Goal: Task Accomplishment & Management: Use online tool/utility

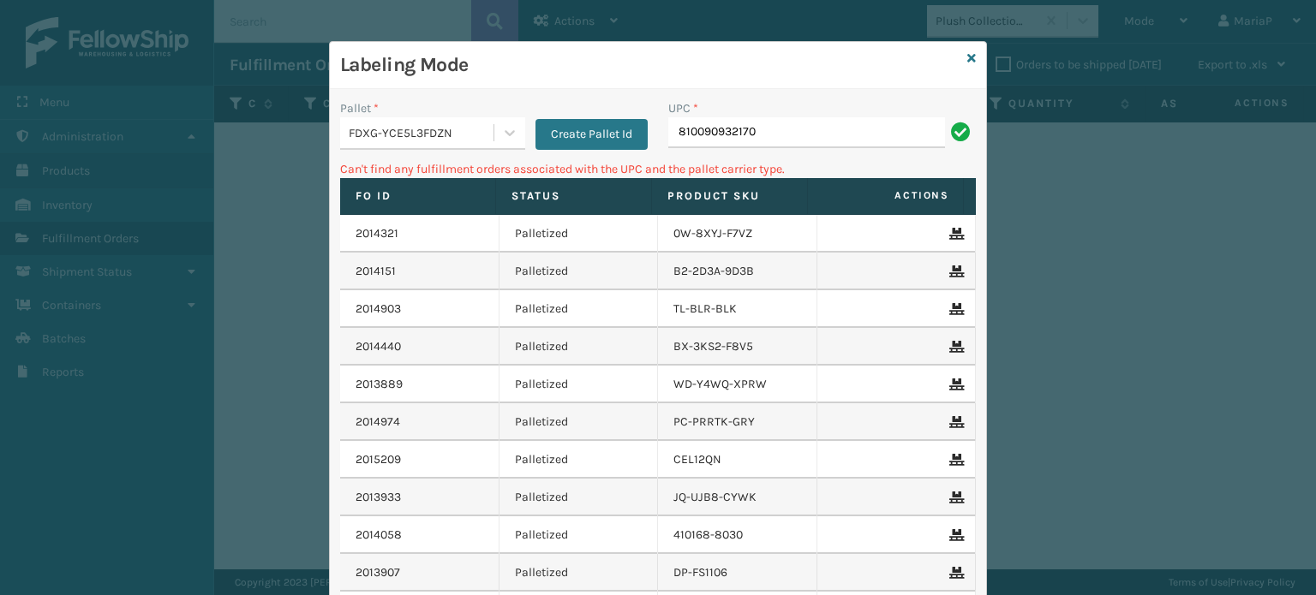
click at [445, 141] on div "FDXG-YCE5L3FDZN" at bounding box center [416, 133] width 153 height 28
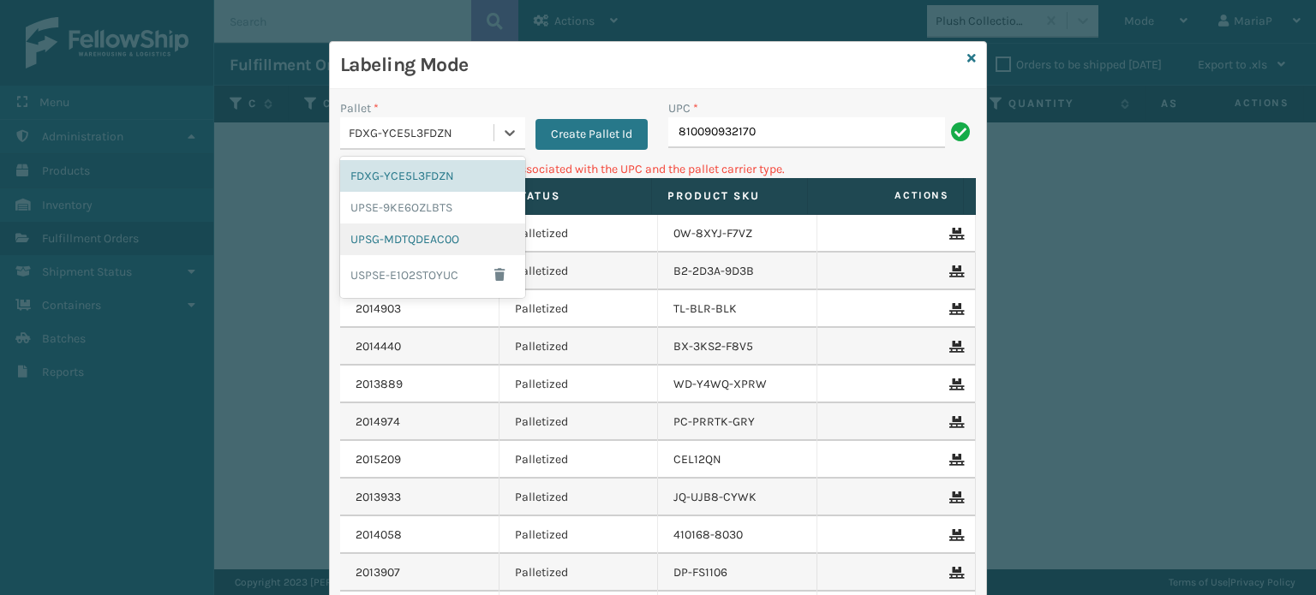
click at [460, 243] on div "UPSG-MDTQDEAC0O" at bounding box center [432, 240] width 185 height 32
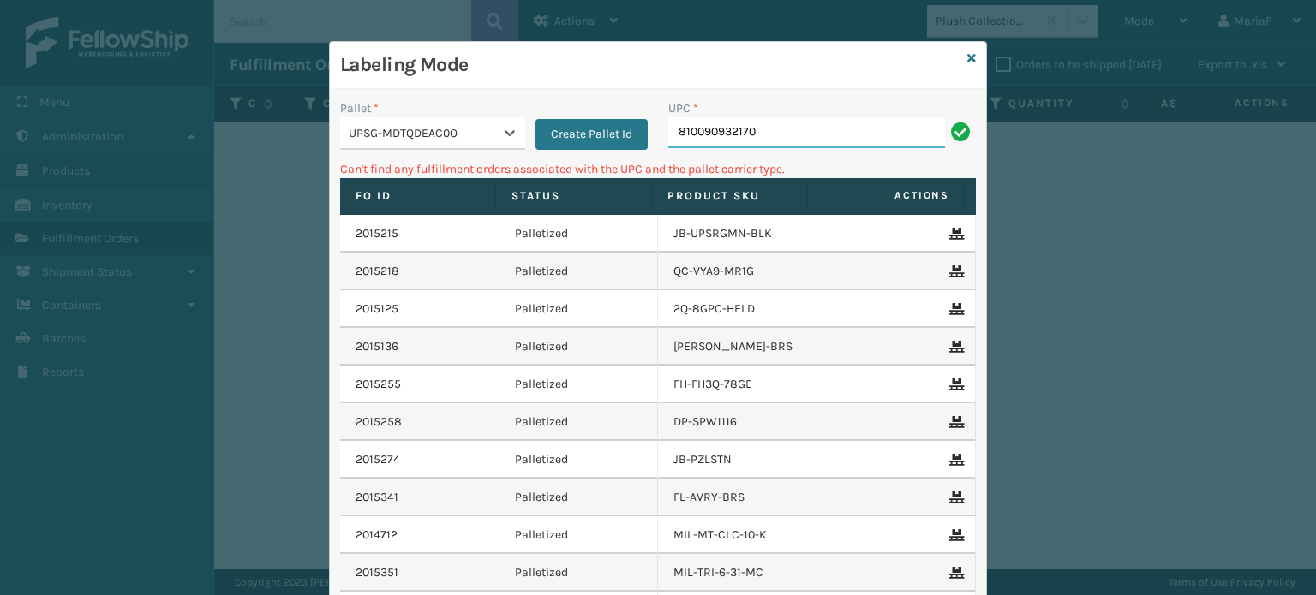
click at [778, 136] on input "810090932170" at bounding box center [806, 132] width 277 height 31
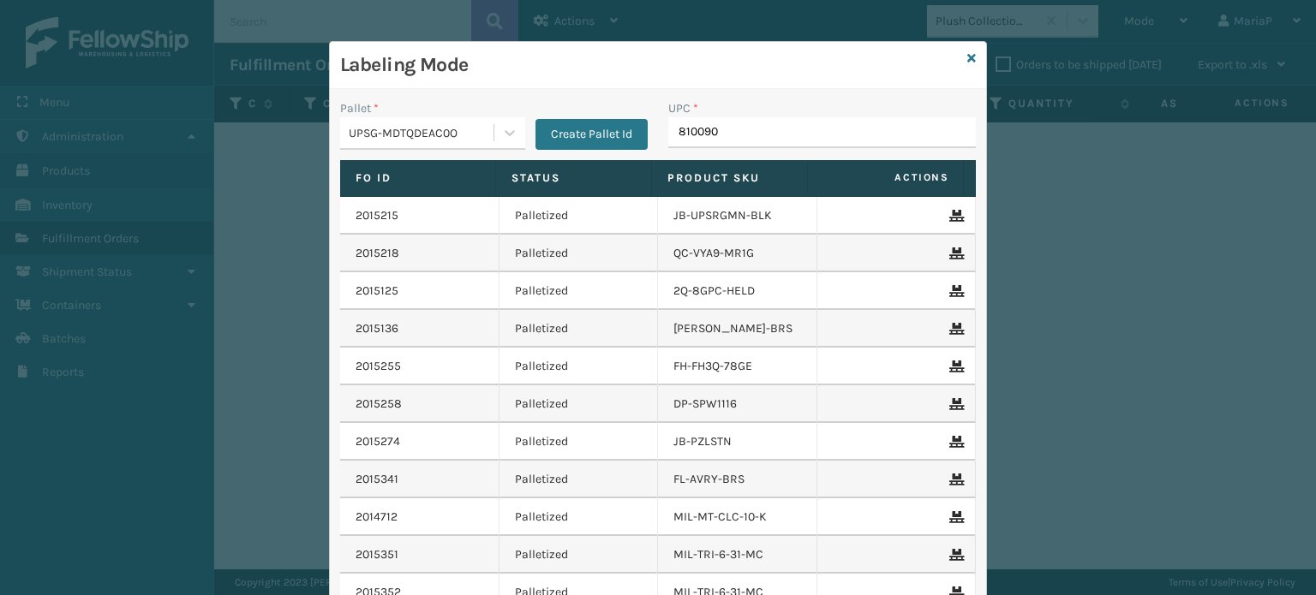
type input "8100909"
type input "81009093091"
type input "8100"
type input "0688887"
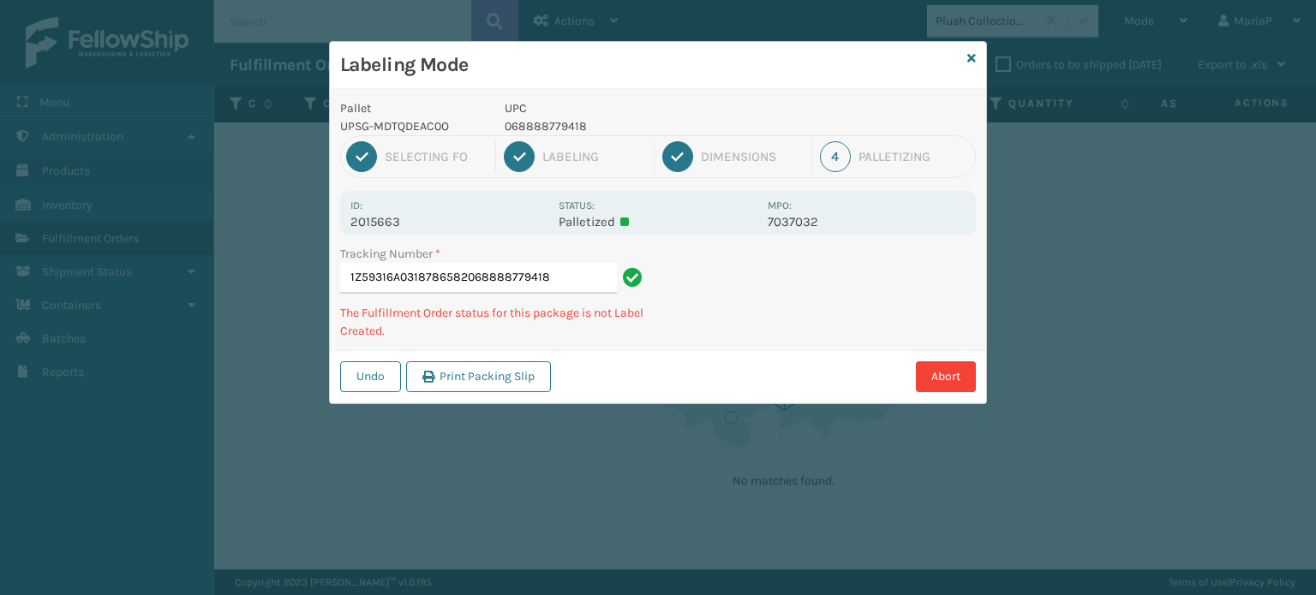
type input "1Z59316A0318786582068888779418"
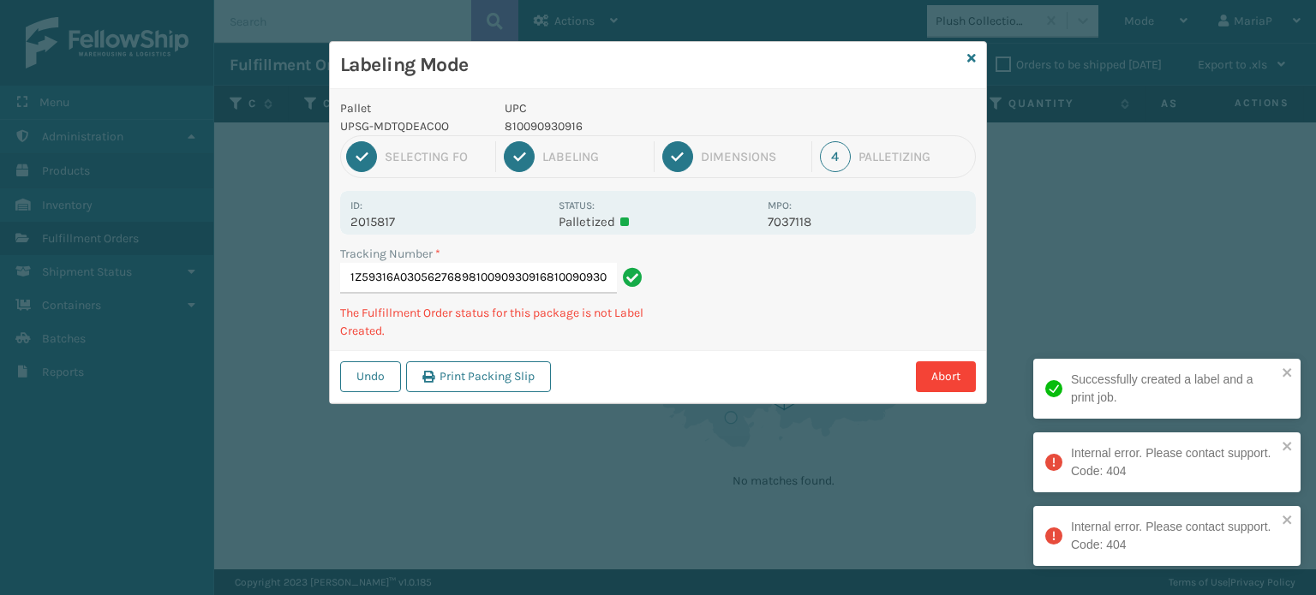
type input "1Z59316A0305627689810090930916810090930916"
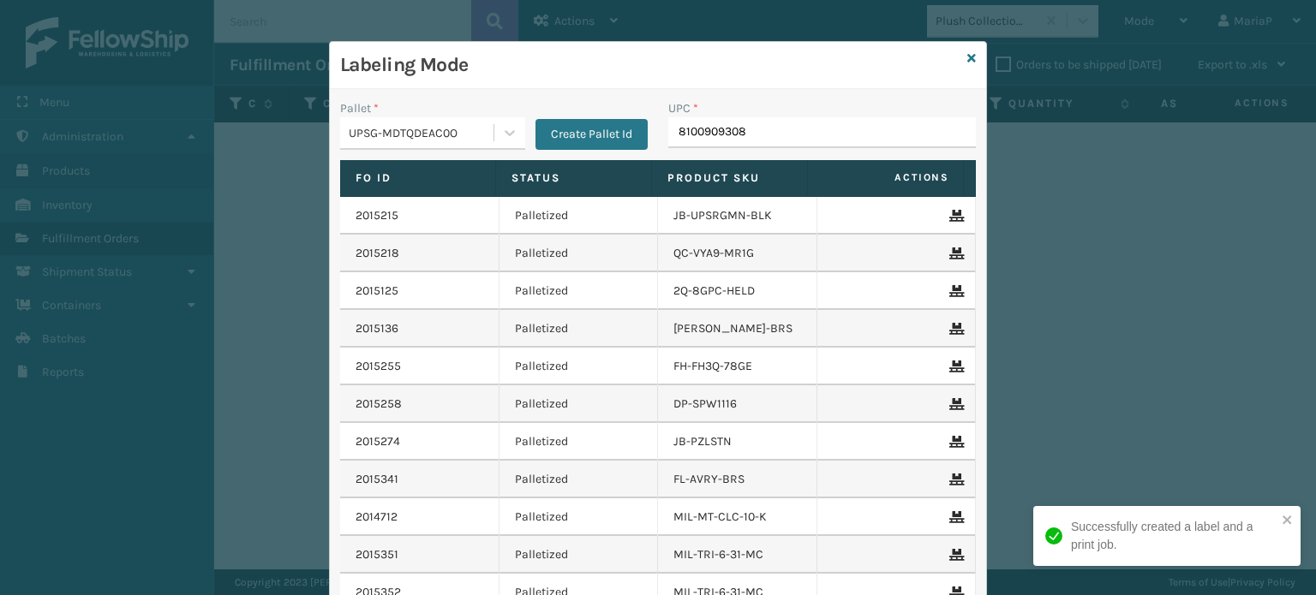
type input "81009093080"
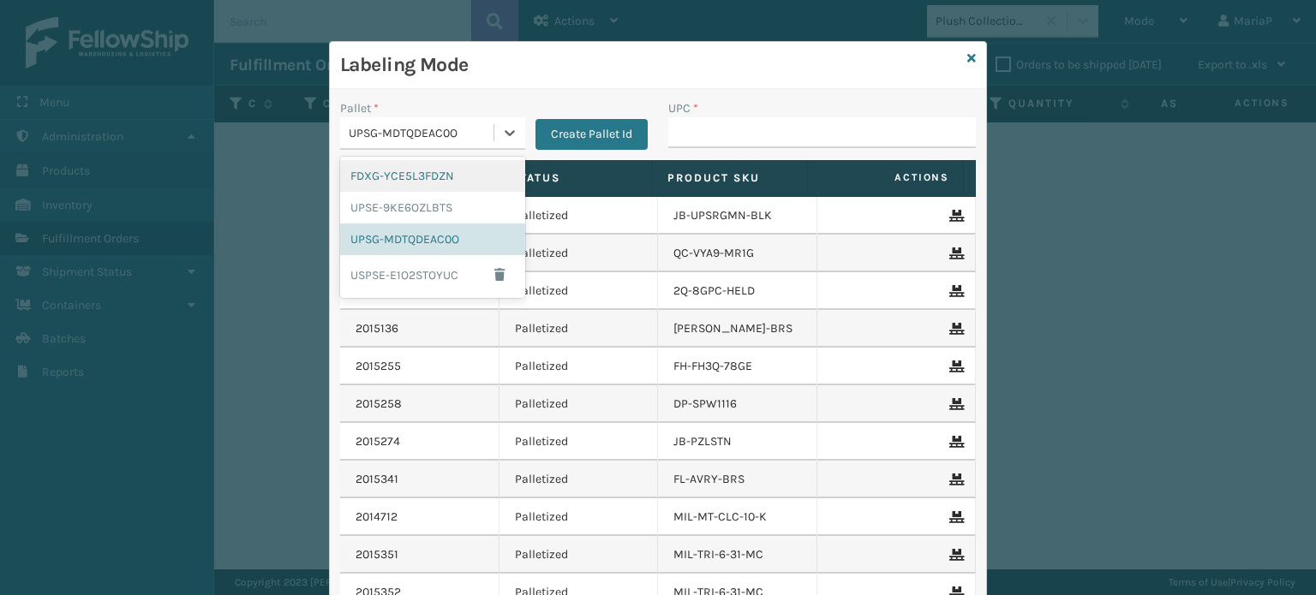
click at [451, 129] on div "UPSG-MDTQDEAC0O" at bounding box center [422, 133] width 146 height 18
click at [414, 170] on div "FDXG-YCE5L3FDZN" at bounding box center [432, 176] width 185 height 32
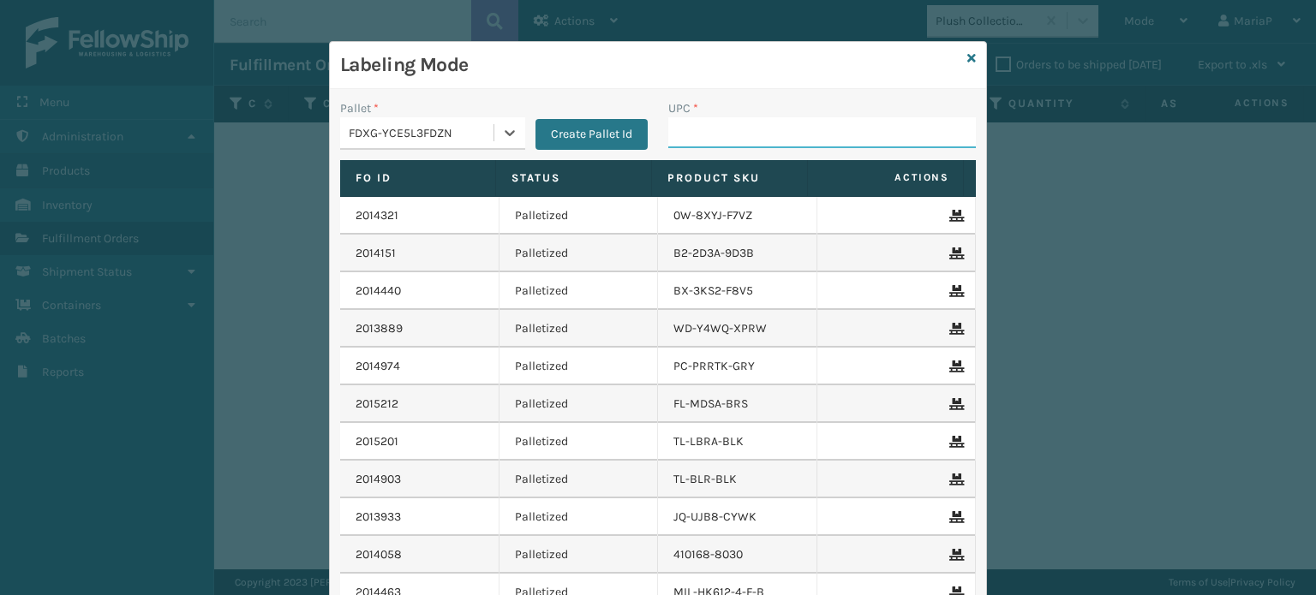
click at [668, 135] on input "UPC *" at bounding box center [821, 132] width 307 height 31
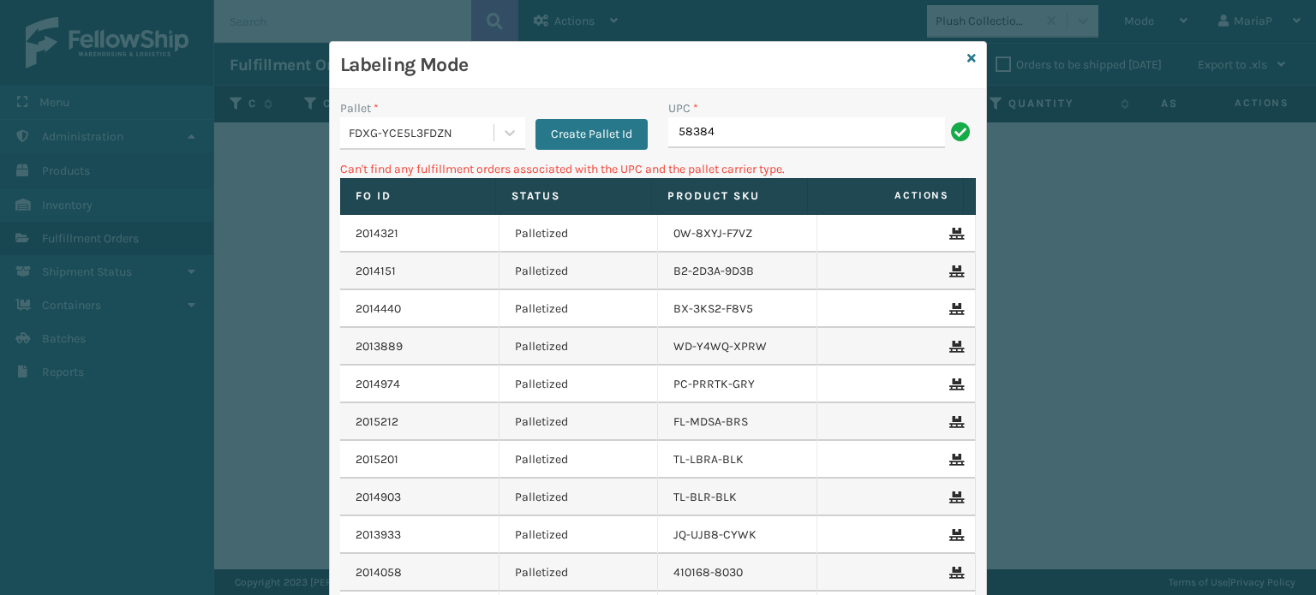
click at [770, 122] on input "58384" at bounding box center [806, 132] width 277 height 31
type input "85003"
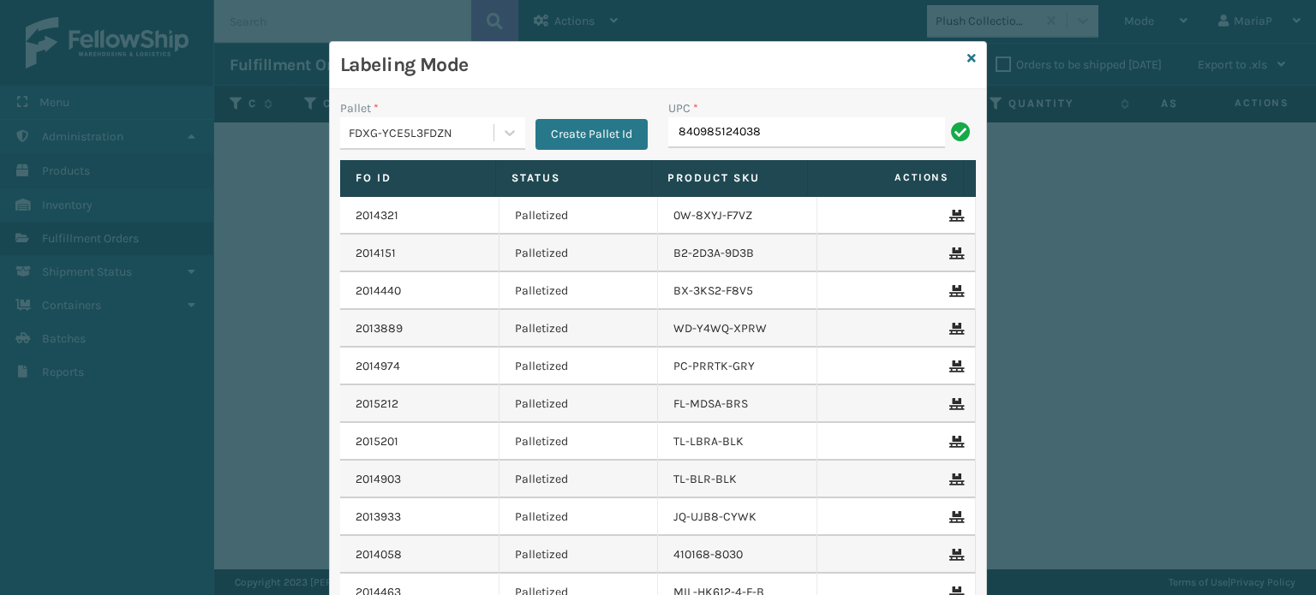
type input "840985124038"
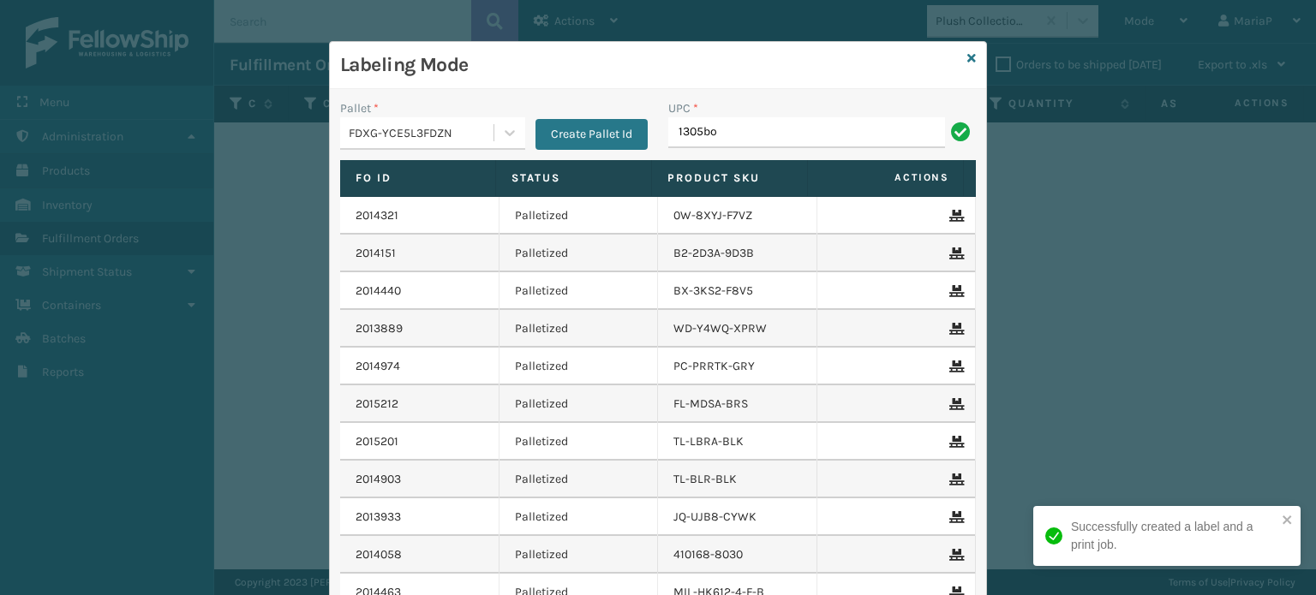
type input "1305box"
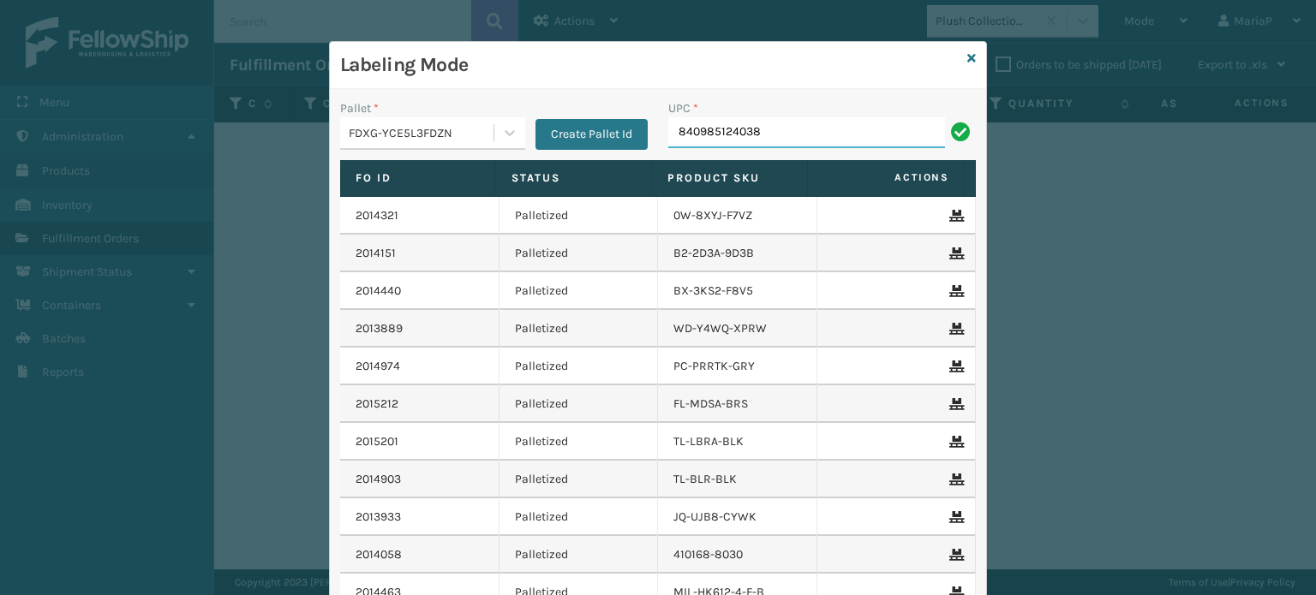
type input "840985124038"
type input "10080313013802"
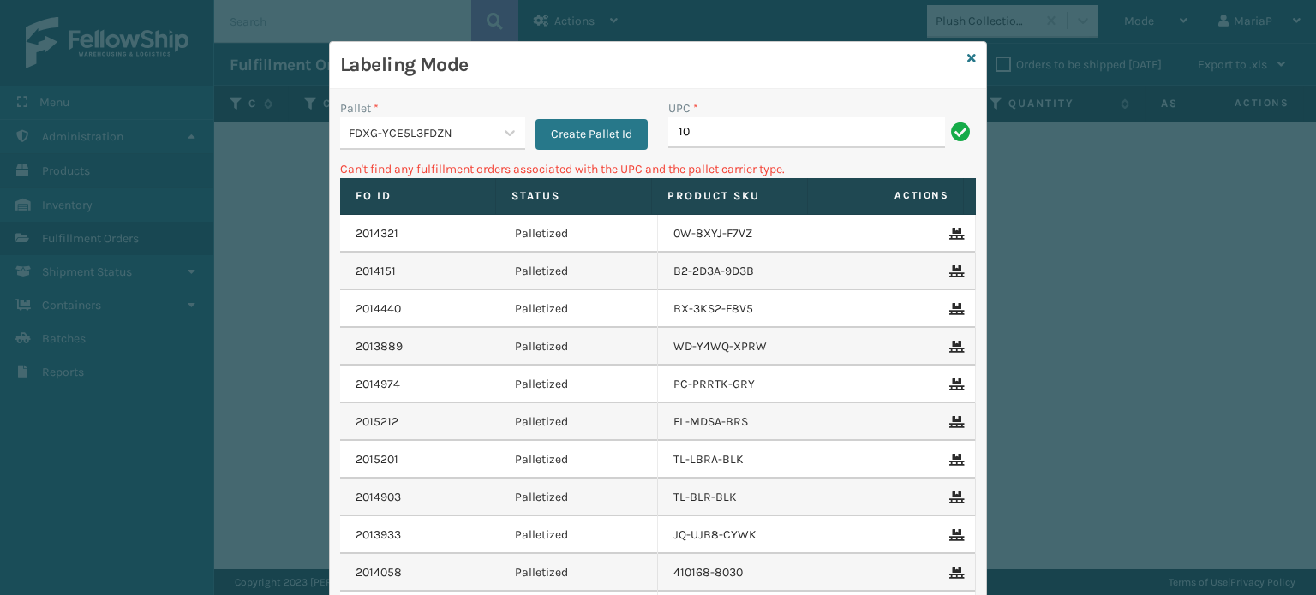
type input "1"
type input "1380MKT"
click at [767, 130] on input "1380MKT" at bounding box center [806, 132] width 277 height 31
click at [765, 129] on input "1380MKT" at bounding box center [806, 132] width 277 height 31
type input "10080313013802"
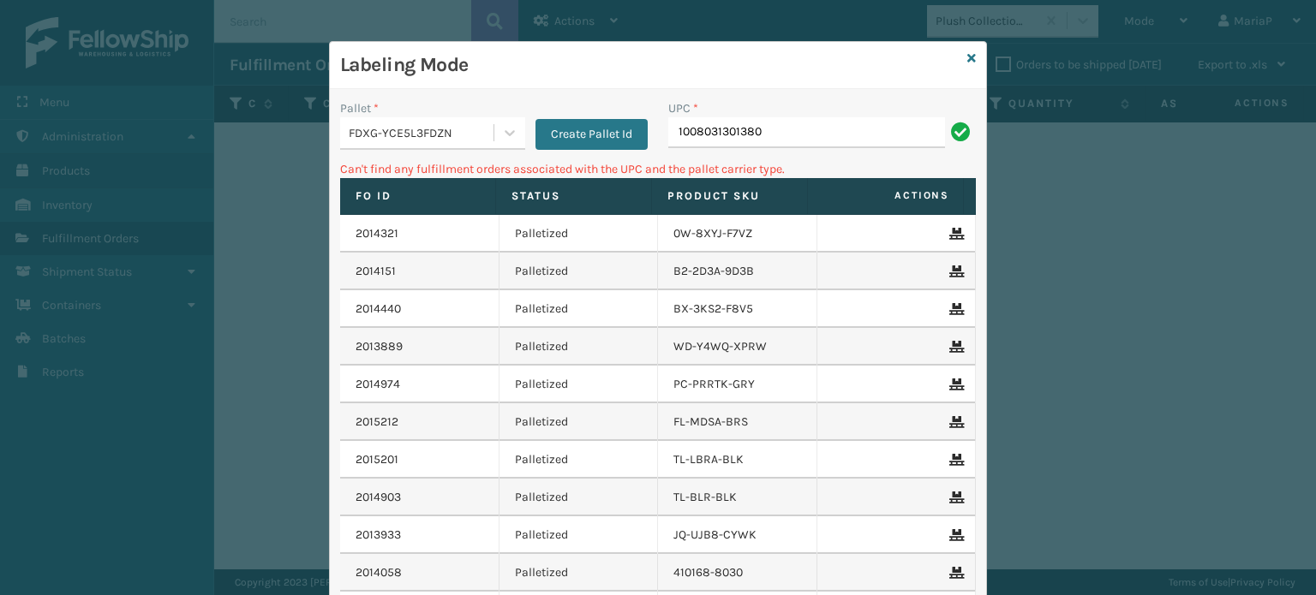
type input "1008031301380"
click at [967, 52] on icon at bounding box center [971, 58] width 9 height 12
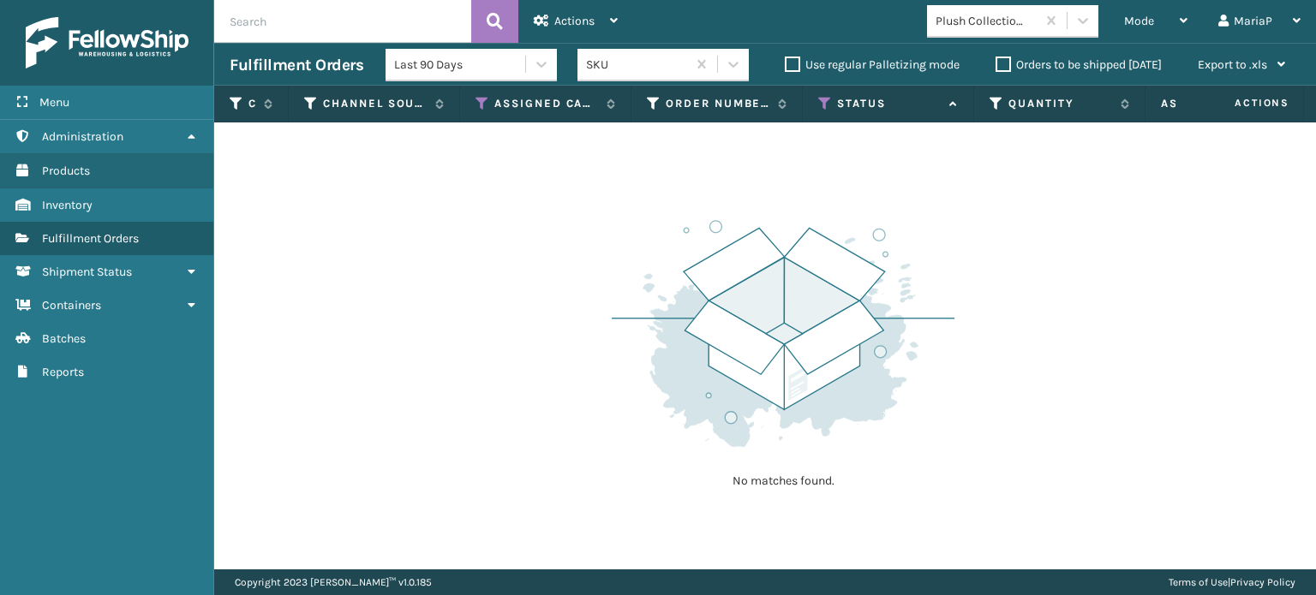
click at [982, 30] on div "Plush Collections" at bounding box center [981, 21] width 109 height 28
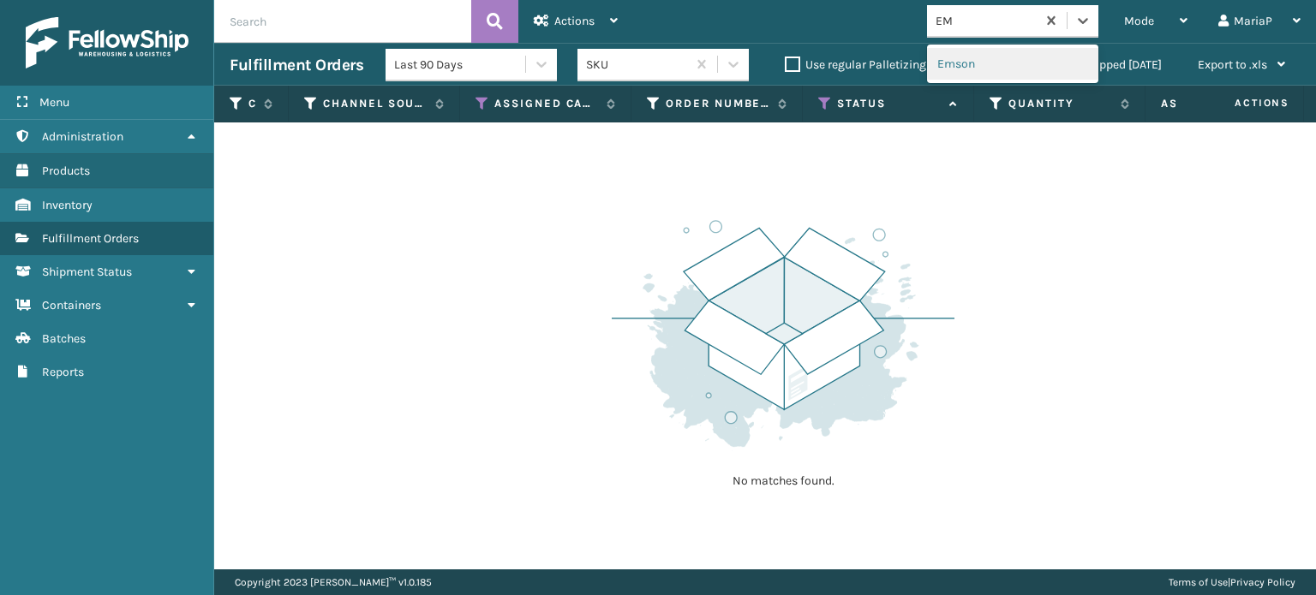
type input "EMS"
click at [954, 69] on div "Emson" at bounding box center [1012, 64] width 171 height 32
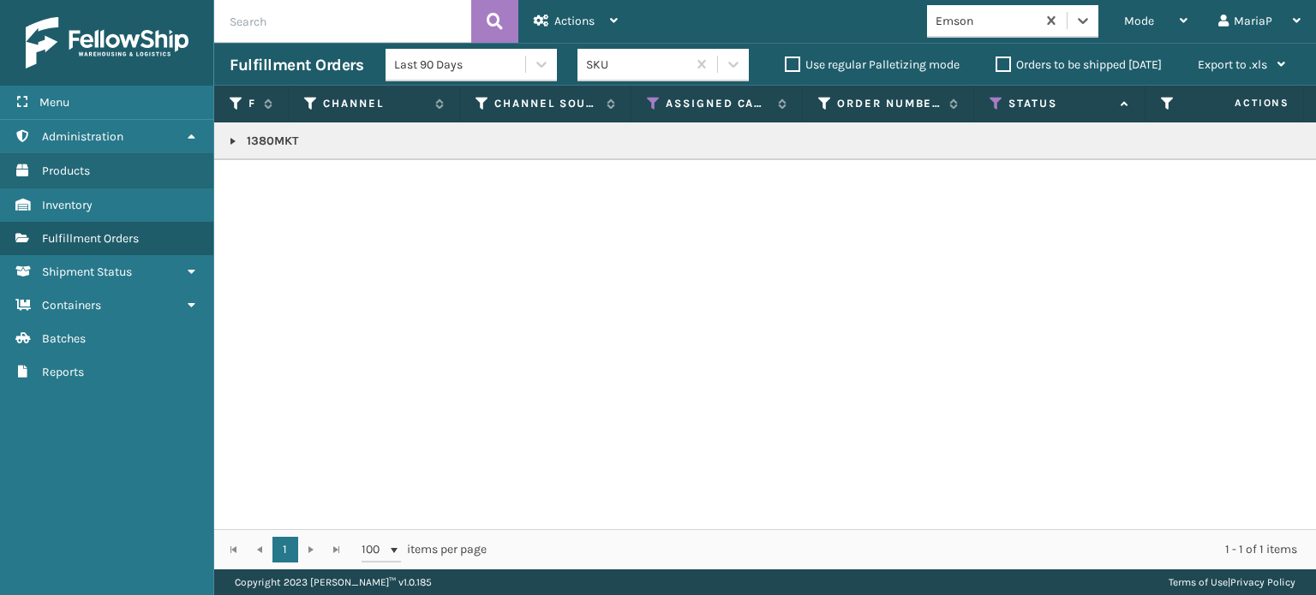
click at [227, 143] on link at bounding box center [233, 141] width 14 height 14
click at [286, 185] on link "2015455" at bounding box center [279, 187] width 45 height 17
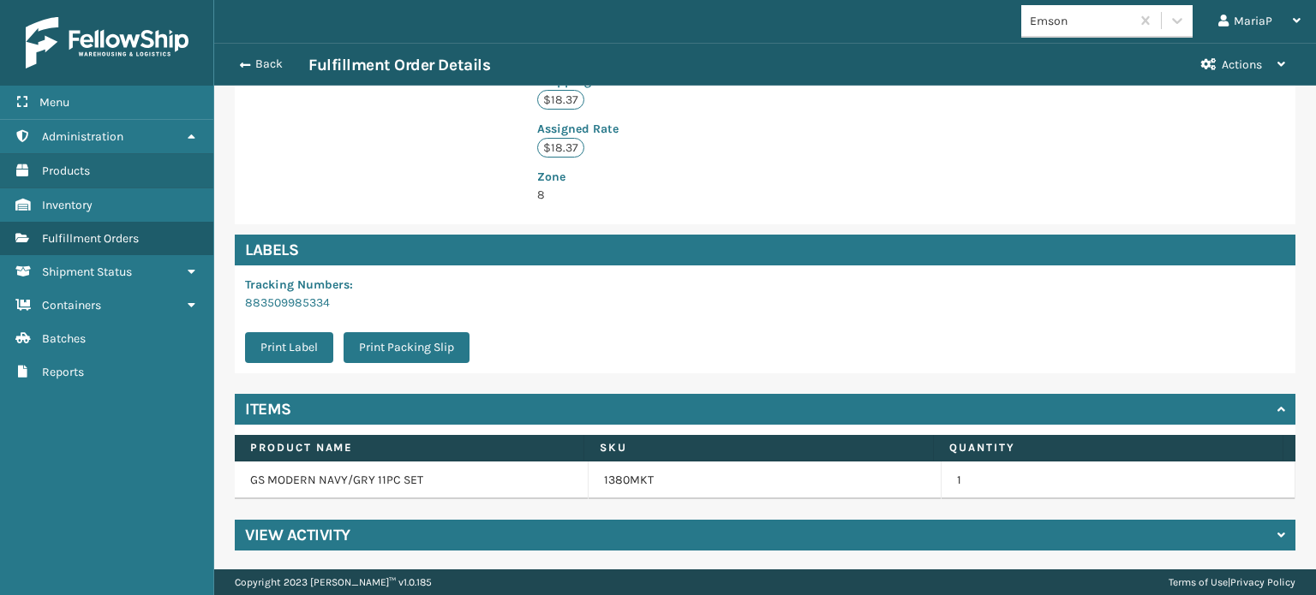
scroll to position [433, 0]
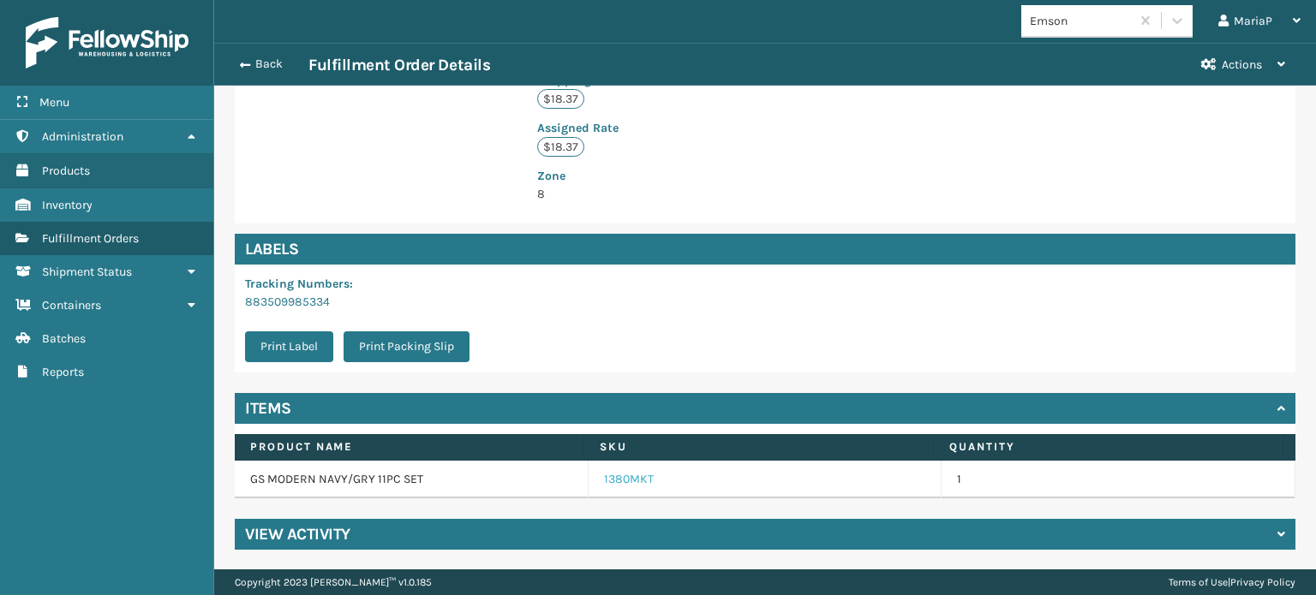
click at [629, 475] on link "1380MKT" at bounding box center [629, 479] width 50 height 17
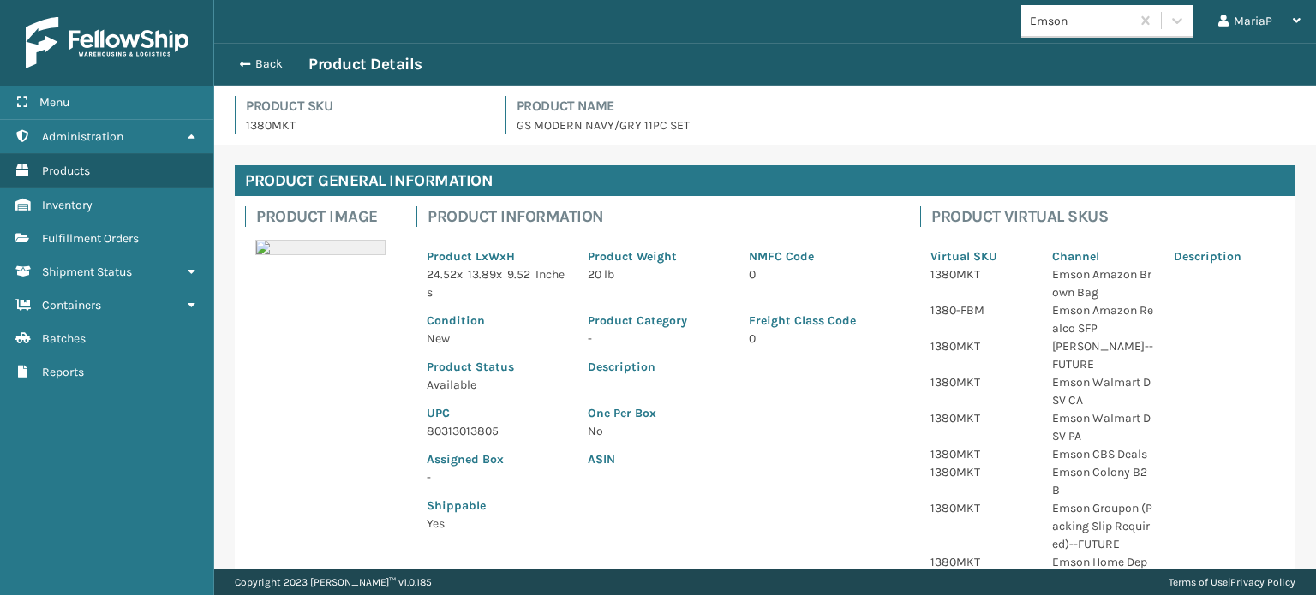
click at [445, 424] on p "80313013805" at bounding box center [497, 431] width 140 height 18
copy p "80313013805"
click at [243, 60] on span "button" at bounding box center [242, 64] width 10 height 12
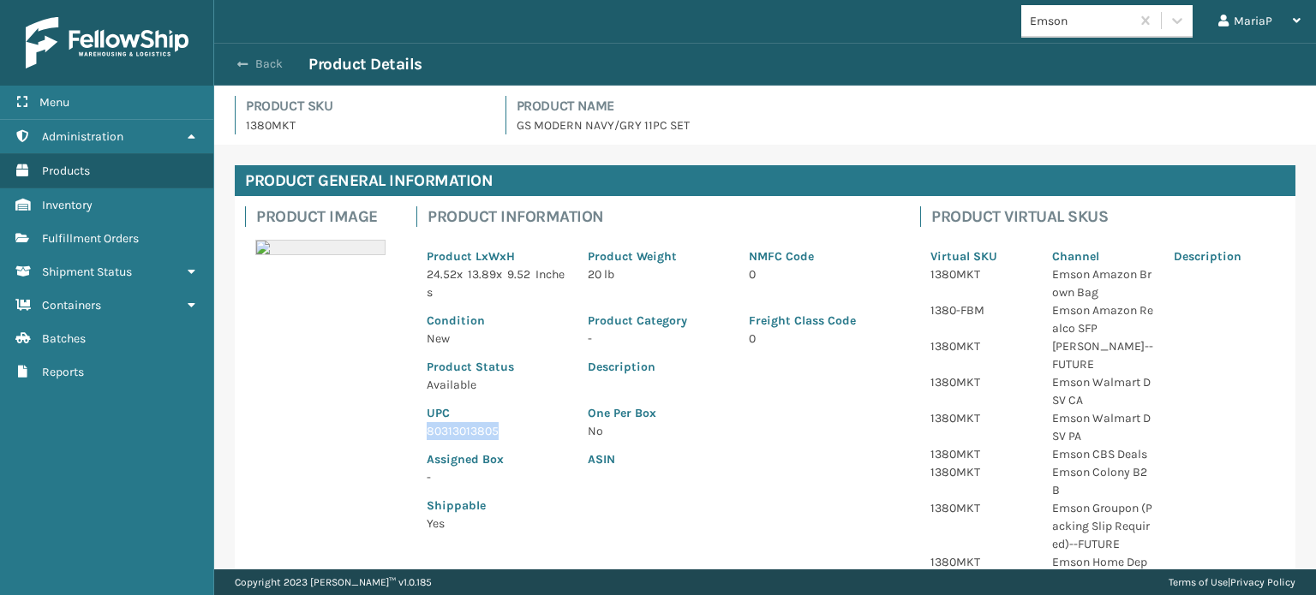
click at [243, 60] on span "button" at bounding box center [242, 64] width 10 height 12
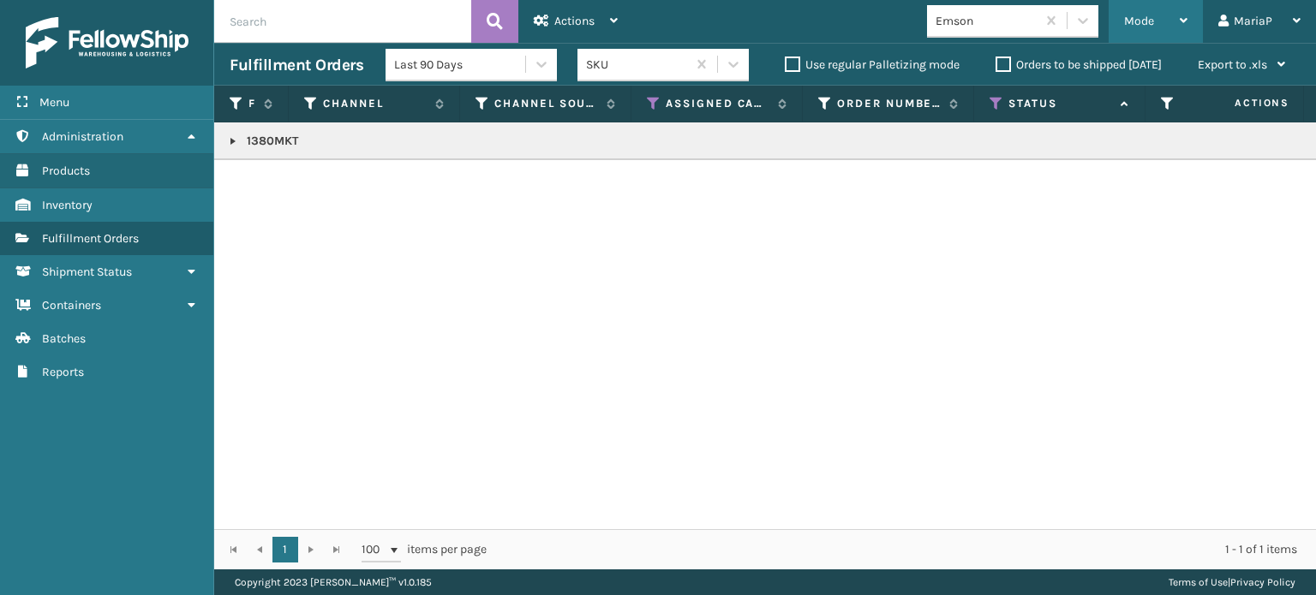
click at [1127, 18] on span "Mode" at bounding box center [1139, 21] width 30 height 15
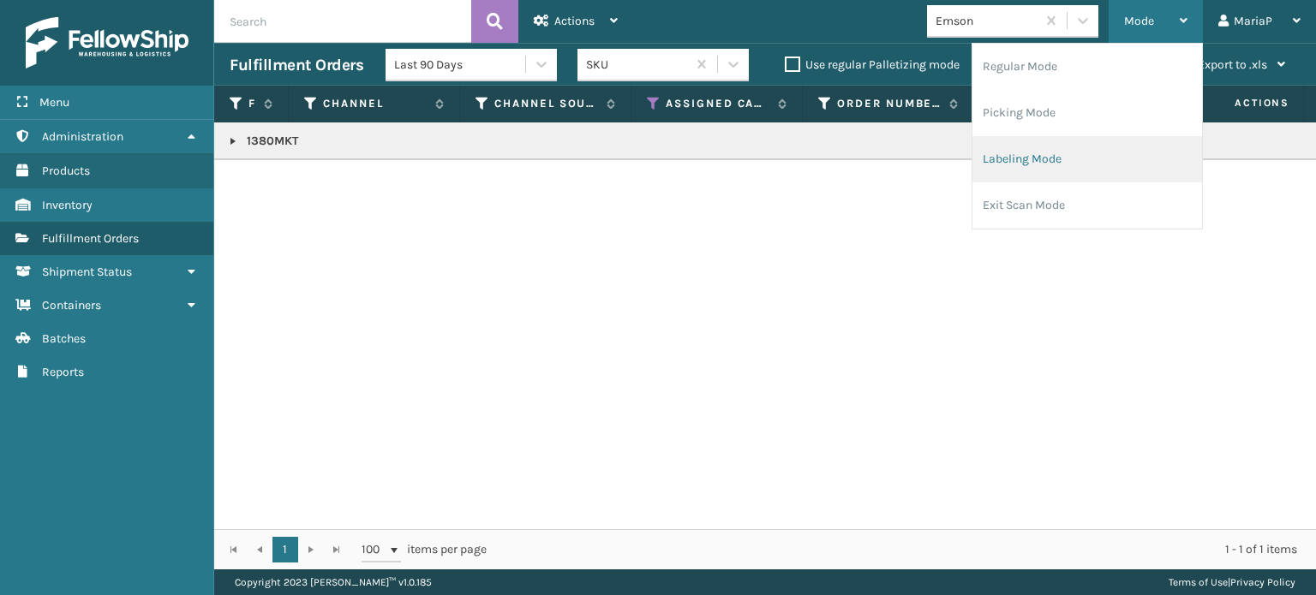
click at [1091, 153] on li "Labeling Mode" at bounding box center [1087, 159] width 230 height 46
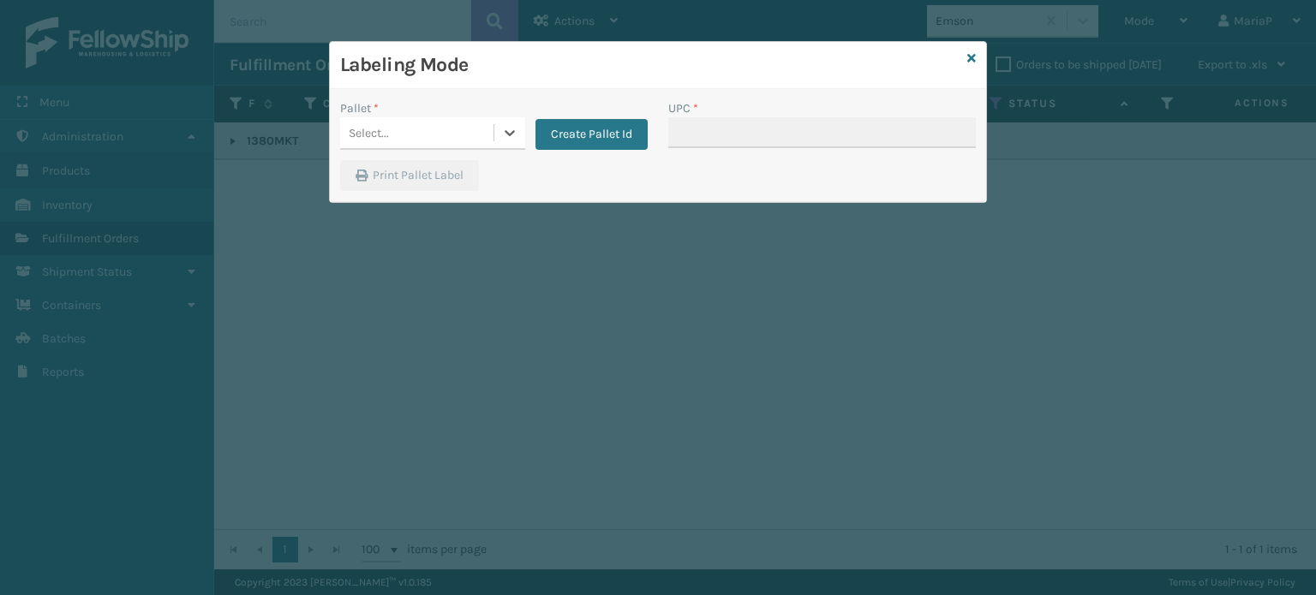
click at [451, 135] on div "Select..." at bounding box center [416, 133] width 153 height 28
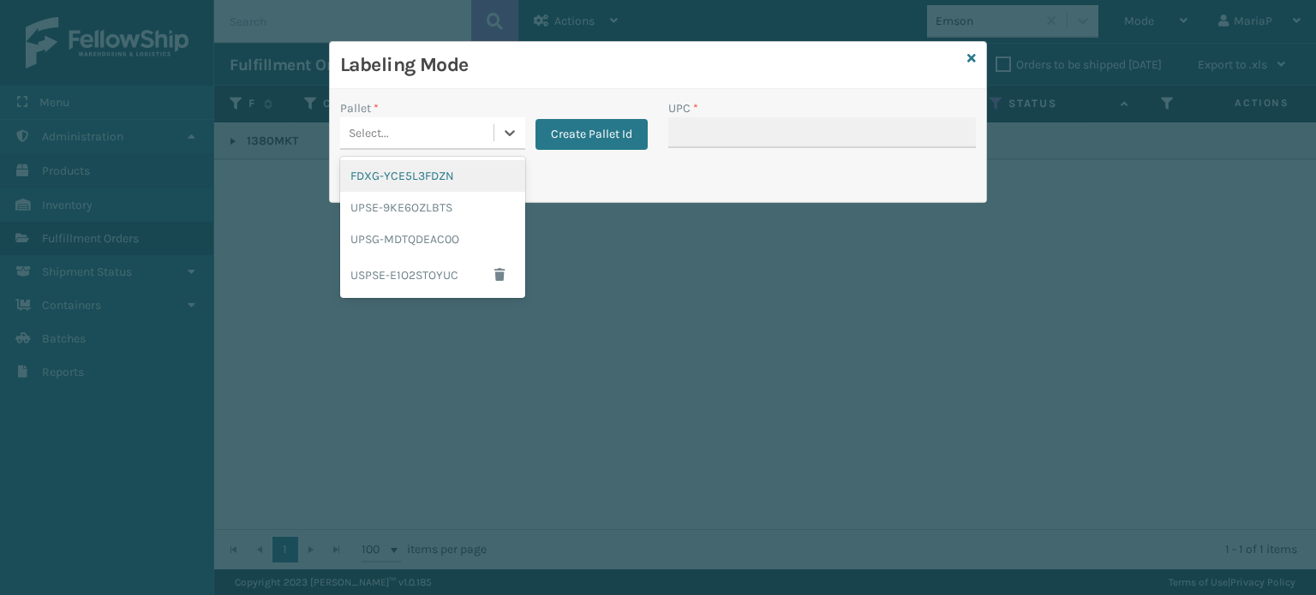
click at [455, 176] on div "FDXG-YCE5L3FDZN" at bounding box center [432, 176] width 185 height 32
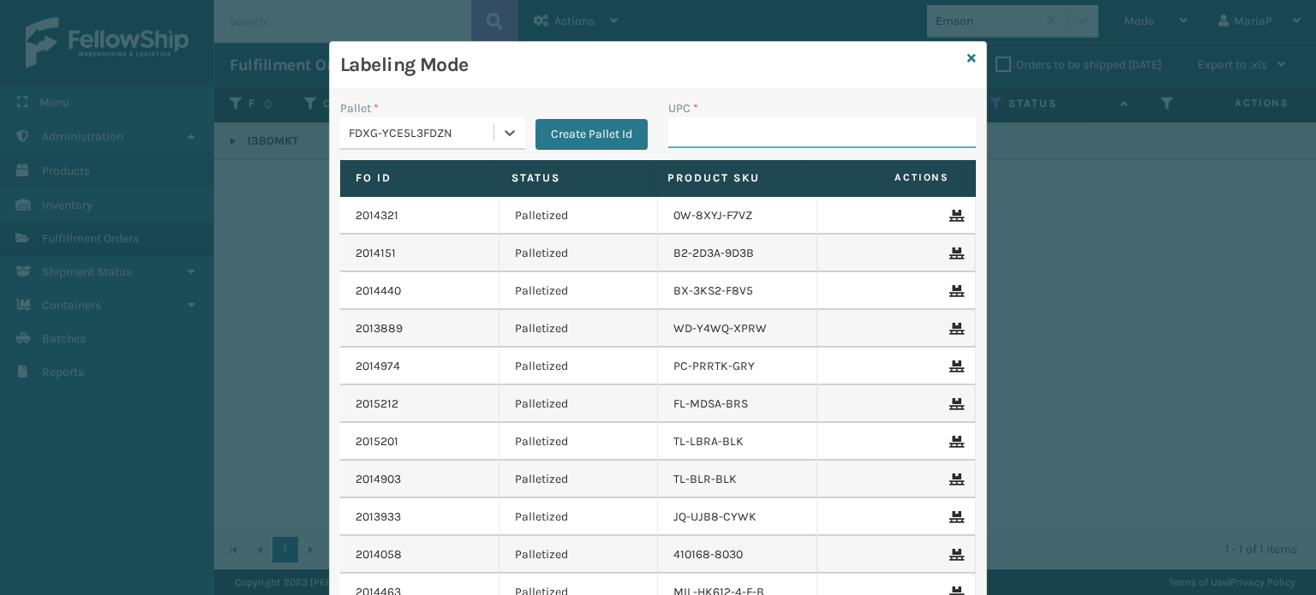
drag, startPoint x: 683, startPoint y: 144, endPoint x: 673, endPoint y: 141, distance: 9.8
click at [684, 144] on input "UPC *" at bounding box center [821, 132] width 307 height 31
paste input "80313013805"
type input "80313013805"
type input "85006"
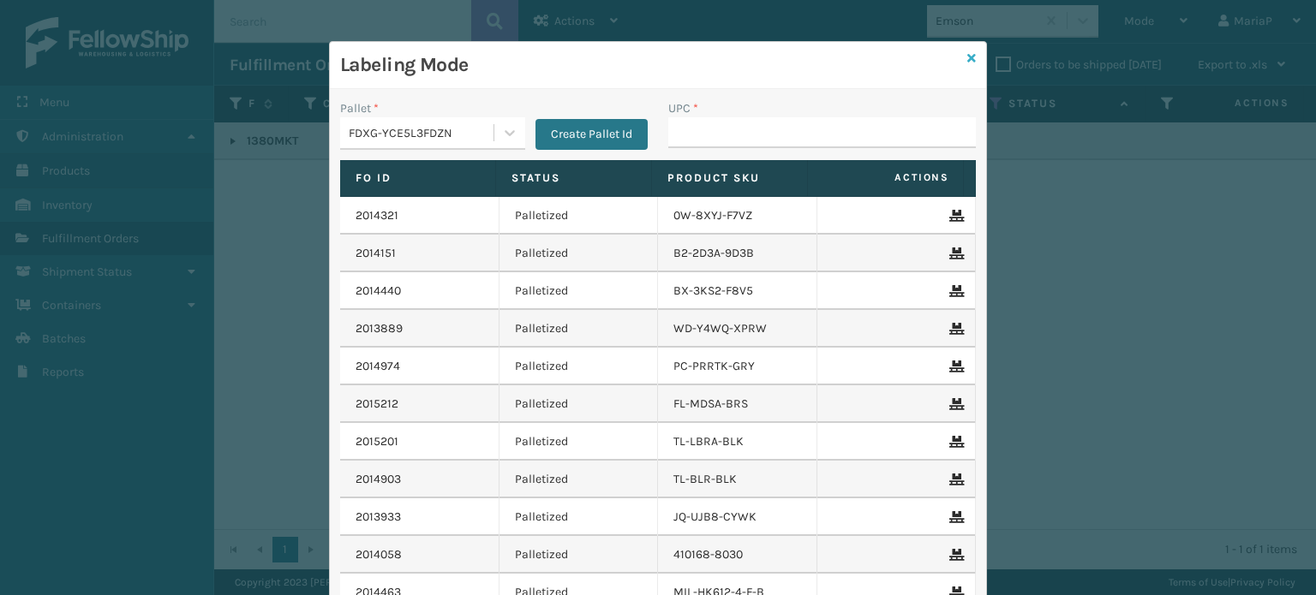
click at [967, 50] on link at bounding box center [971, 59] width 9 height 18
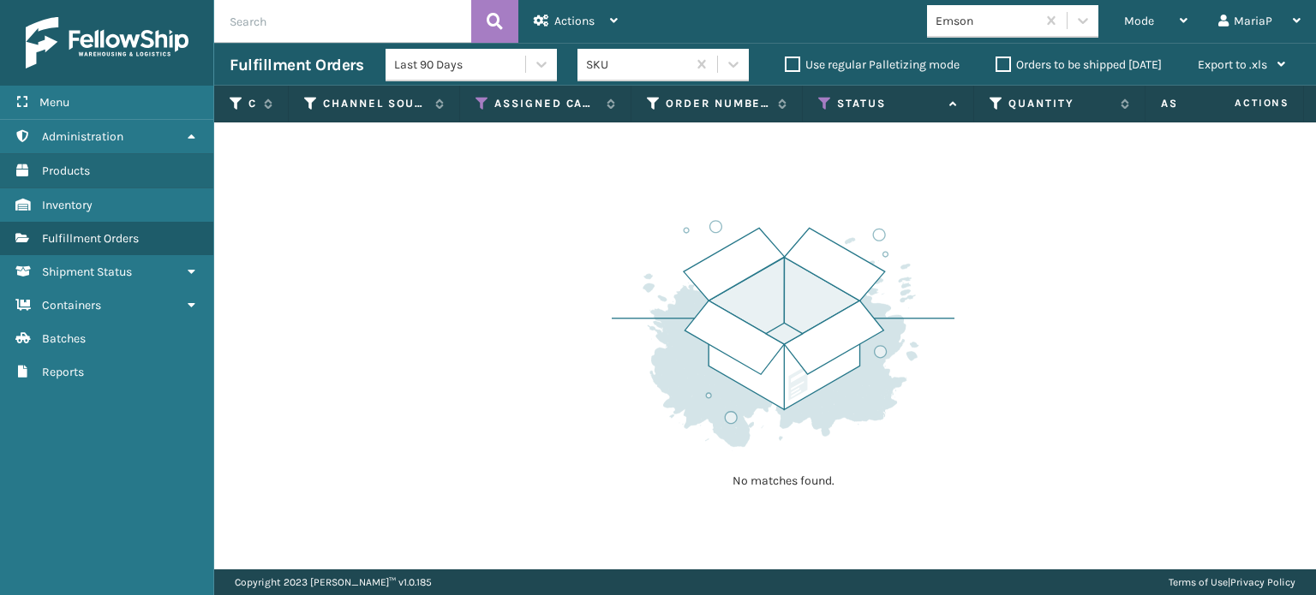
click at [1000, 20] on div "Emson" at bounding box center [986, 21] width 102 height 18
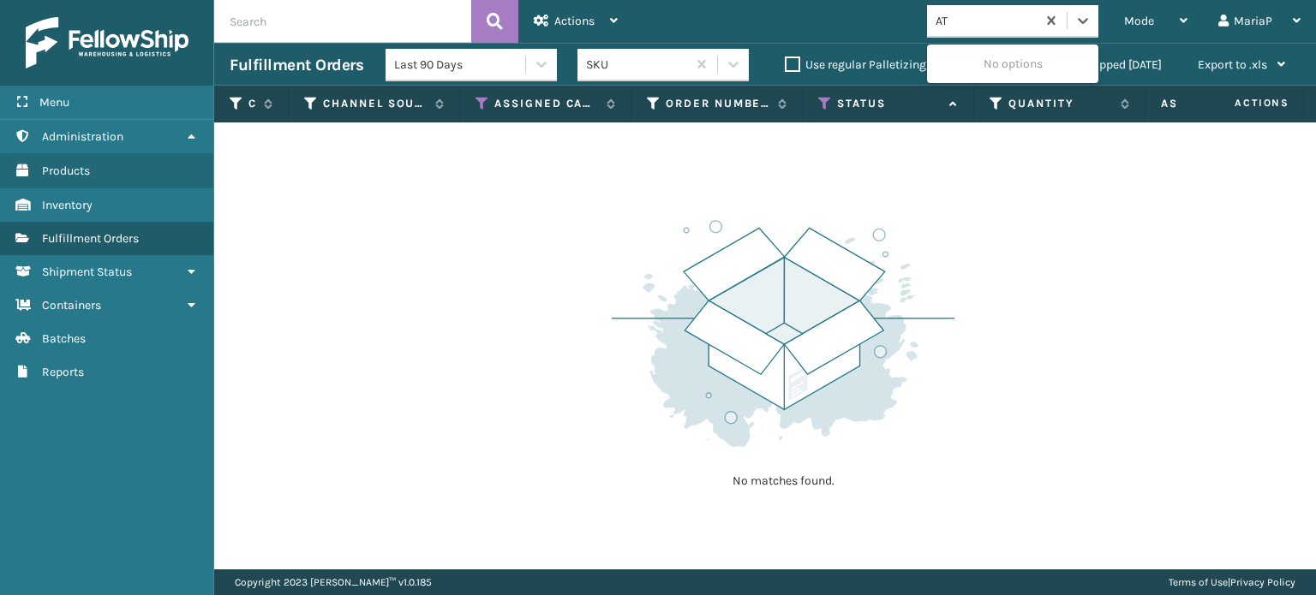
type input "ATA"
click at [983, 65] on div "Atamin" at bounding box center [1012, 64] width 171 height 32
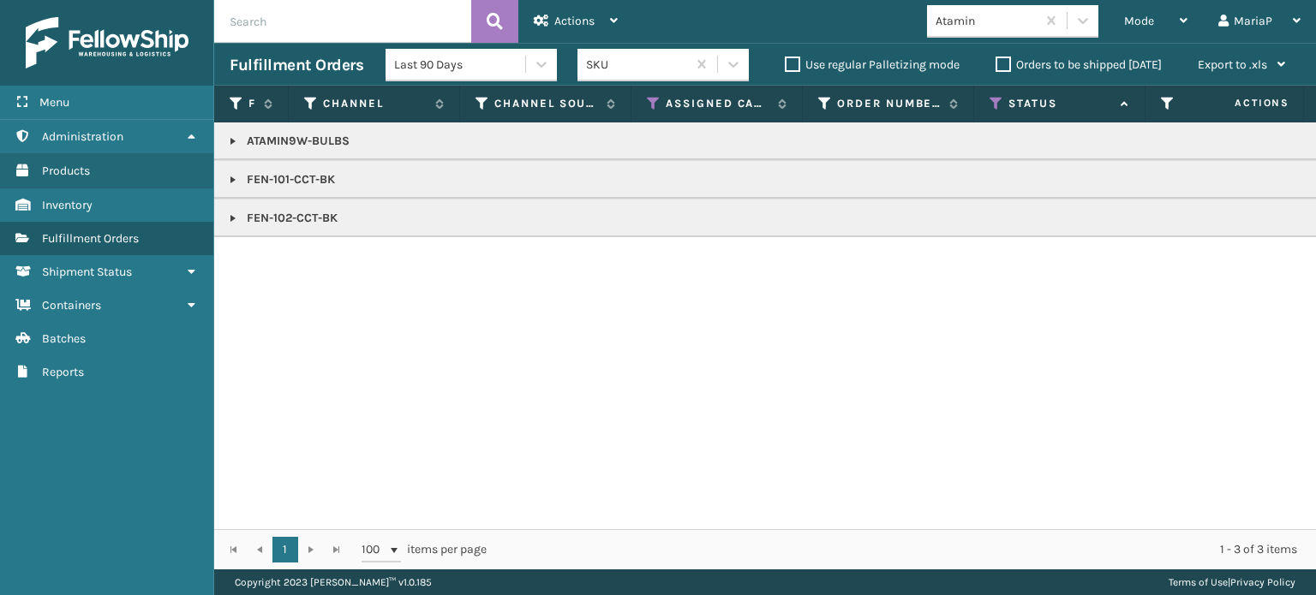
click at [235, 140] on link at bounding box center [233, 141] width 14 height 14
click at [230, 143] on link at bounding box center [233, 141] width 14 height 14
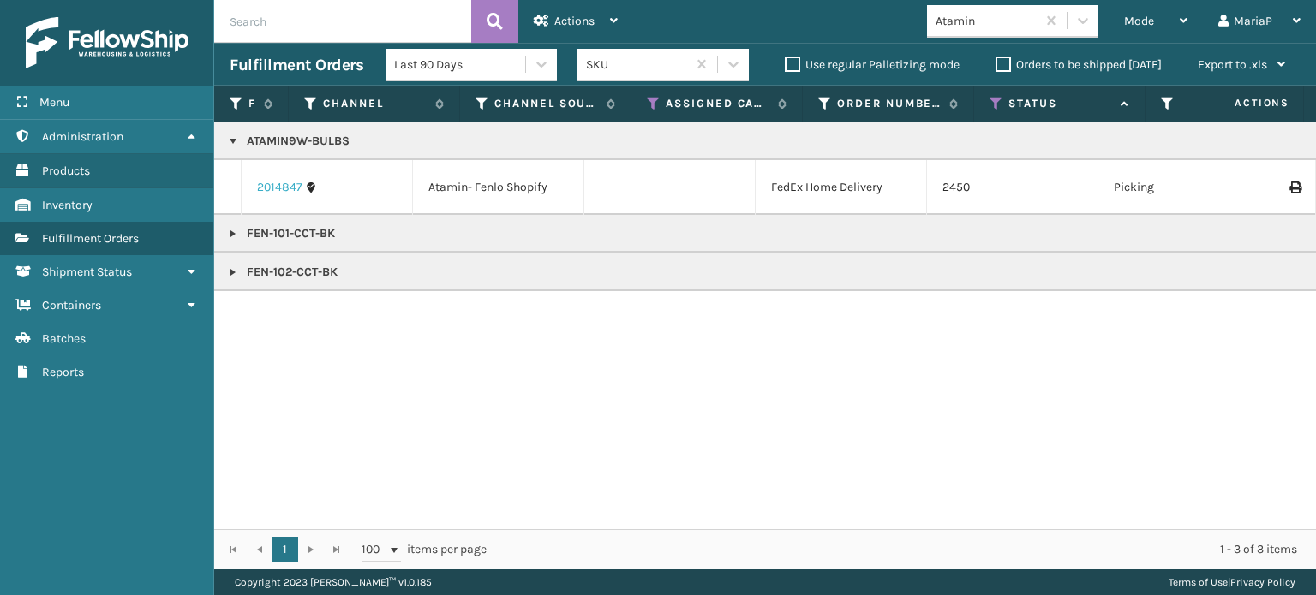
click at [259, 184] on link "2014847" at bounding box center [279, 187] width 45 height 17
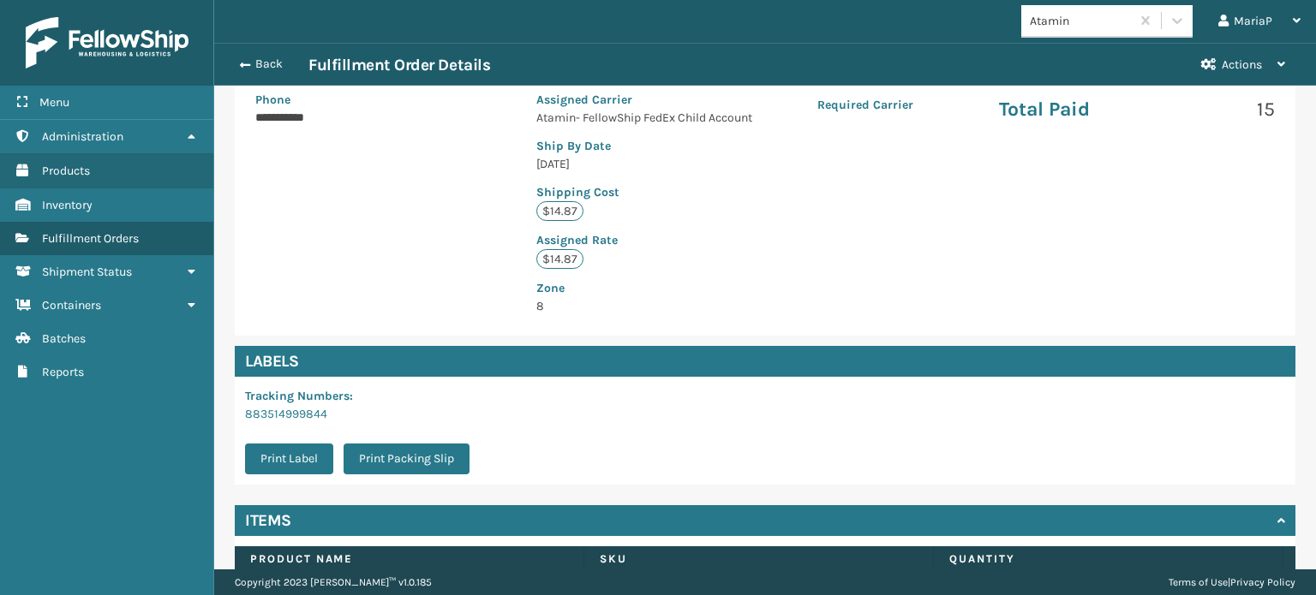
scroll to position [433, 0]
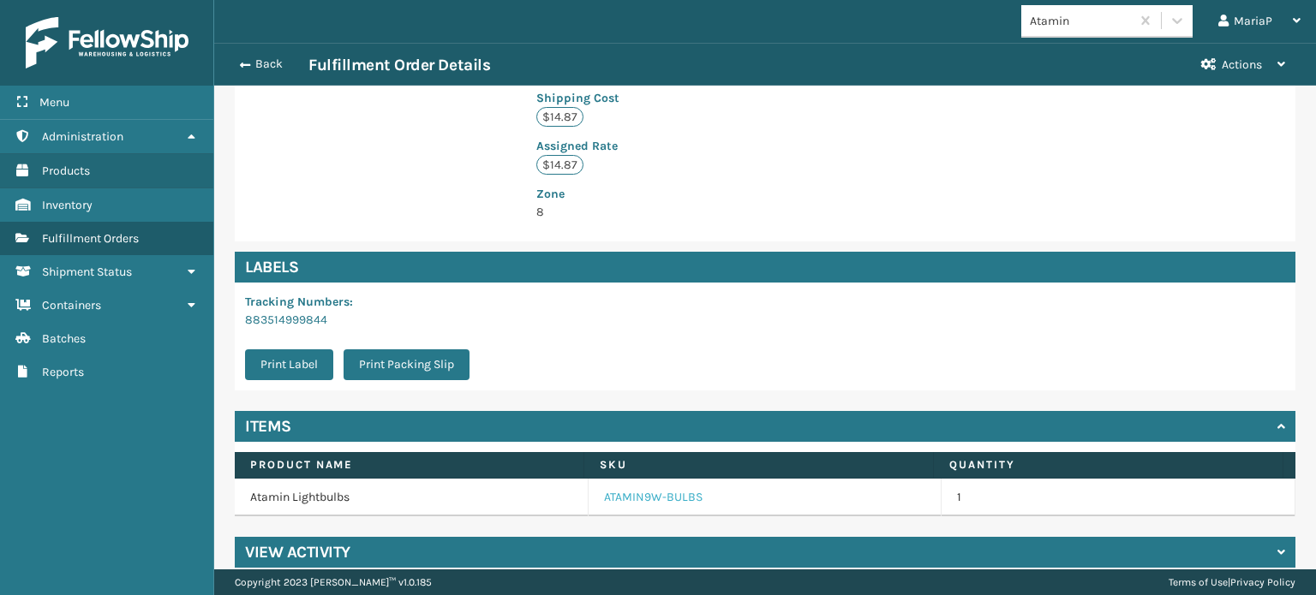
click at [663, 489] on link "ATAMIN9W-BULBS" at bounding box center [653, 497] width 99 height 17
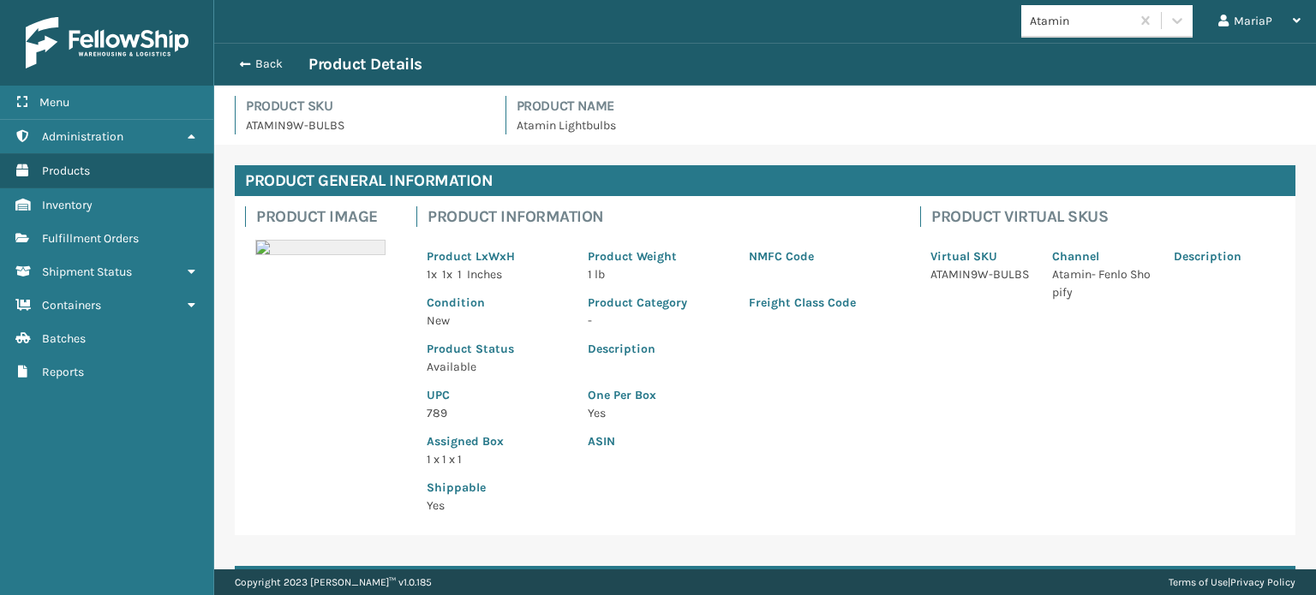
click at [446, 407] on p "789" at bounding box center [497, 413] width 140 height 18
click at [446, 406] on p "789" at bounding box center [497, 413] width 140 height 18
copy p "789"
click at [250, 53] on div "Back Product Details" at bounding box center [764, 64] width 1101 height 43
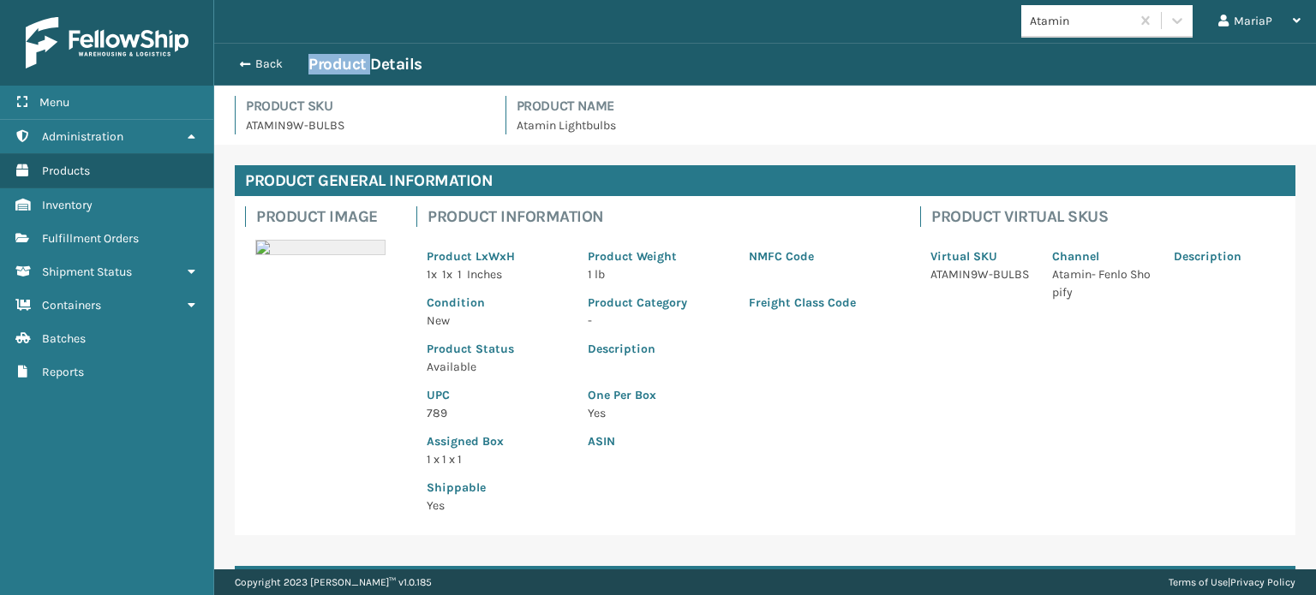
click at [250, 53] on div "Back Product Details" at bounding box center [764, 64] width 1101 height 43
click at [243, 64] on span "button" at bounding box center [242, 64] width 10 height 12
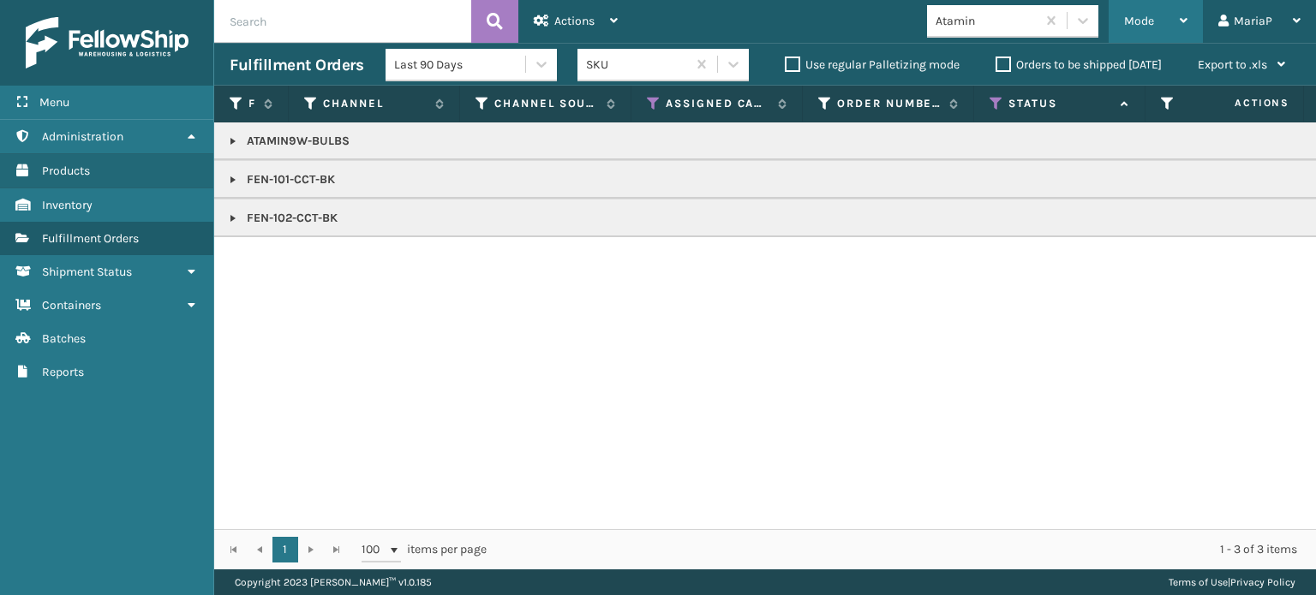
click at [1158, 24] on div "Mode" at bounding box center [1155, 21] width 63 height 43
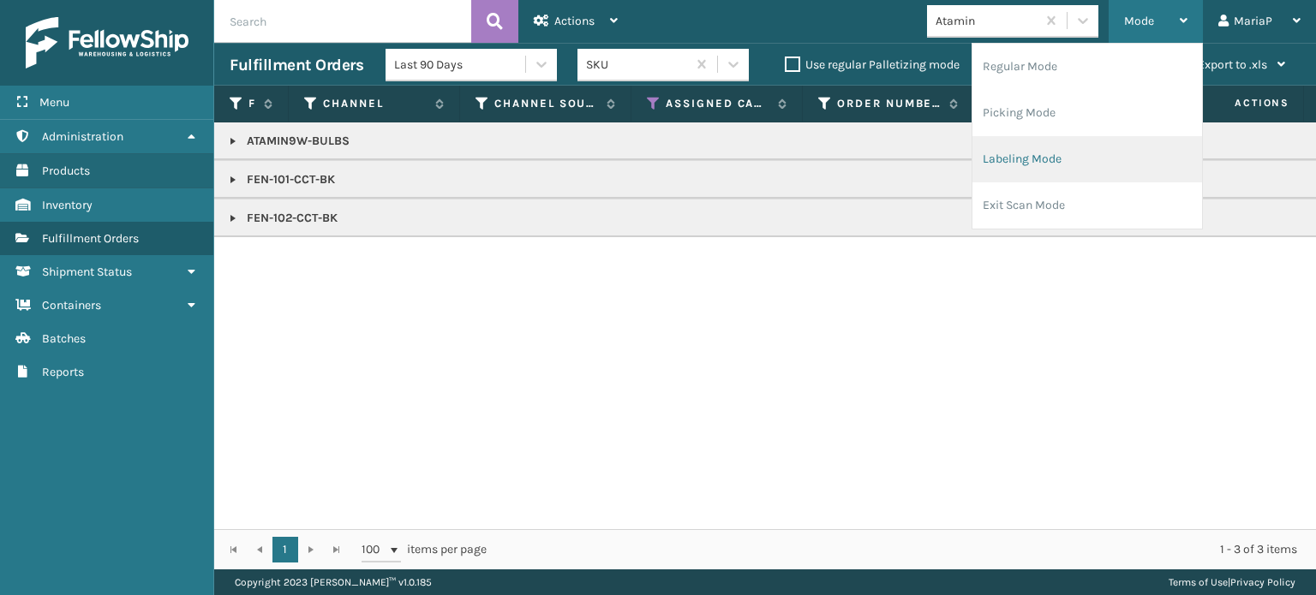
click at [1062, 152] on li "Labeling Mode" at bounding box center [1087, 159] width 230 height 46
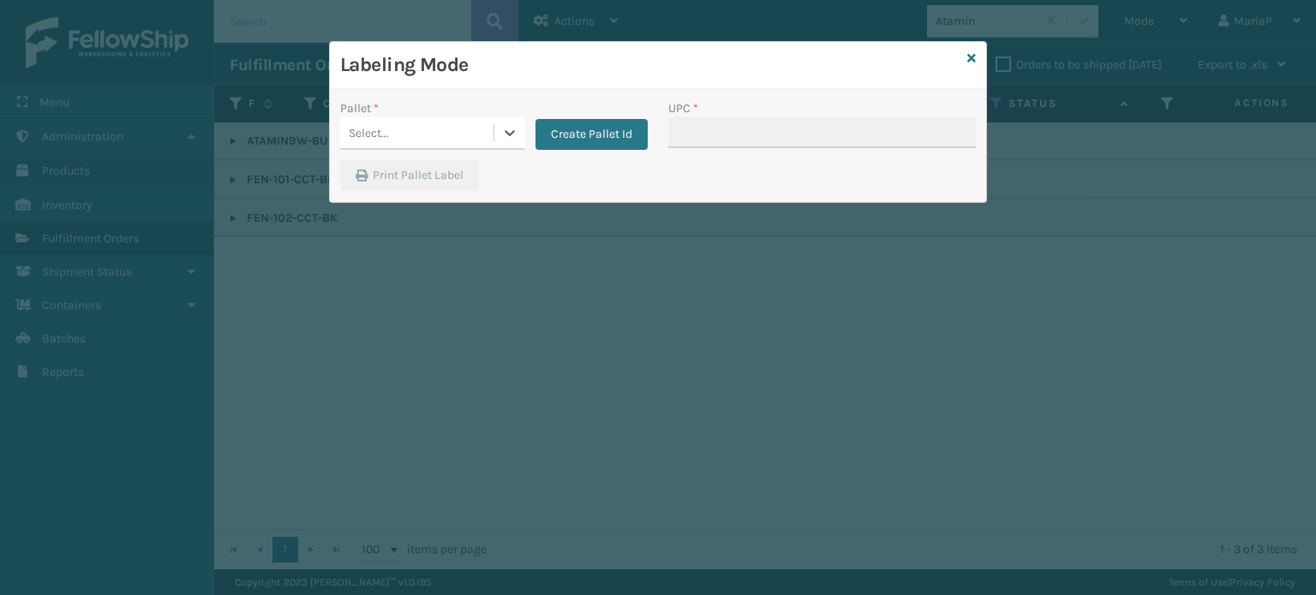
click at [441, 119] on div "Select..." at bounding box center [416, 133] width 153 height 28
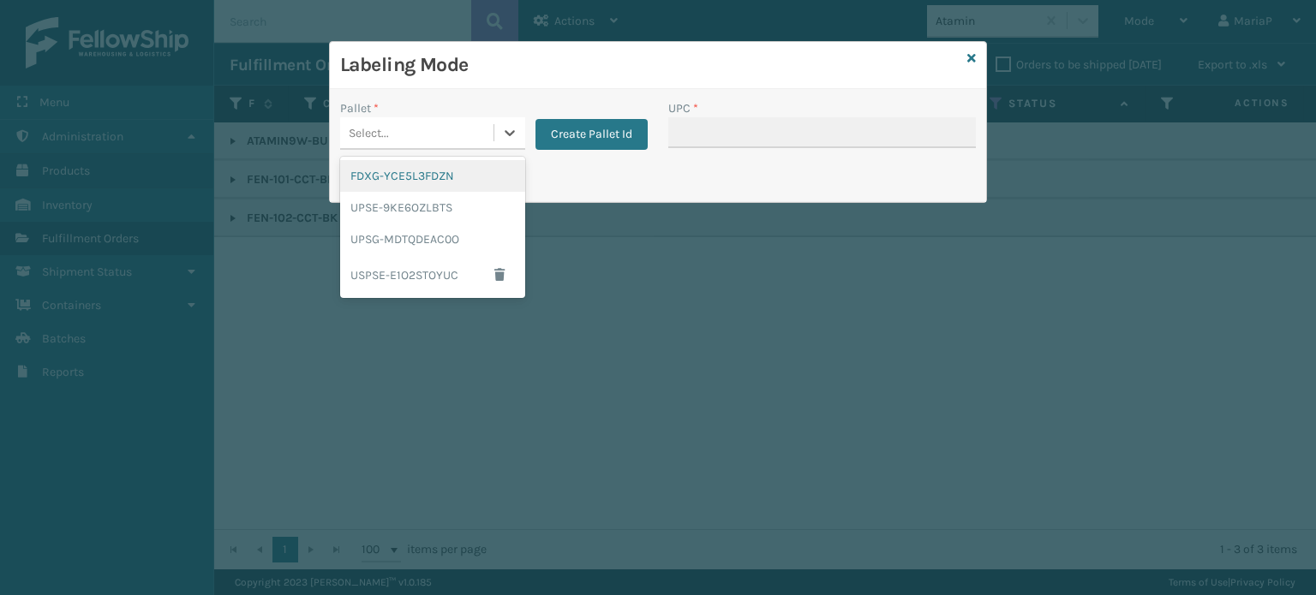
click at [418, 174] on div "FDXG-YCE5L3FDZN" at bounding box center [432, 176] width 185 height 32
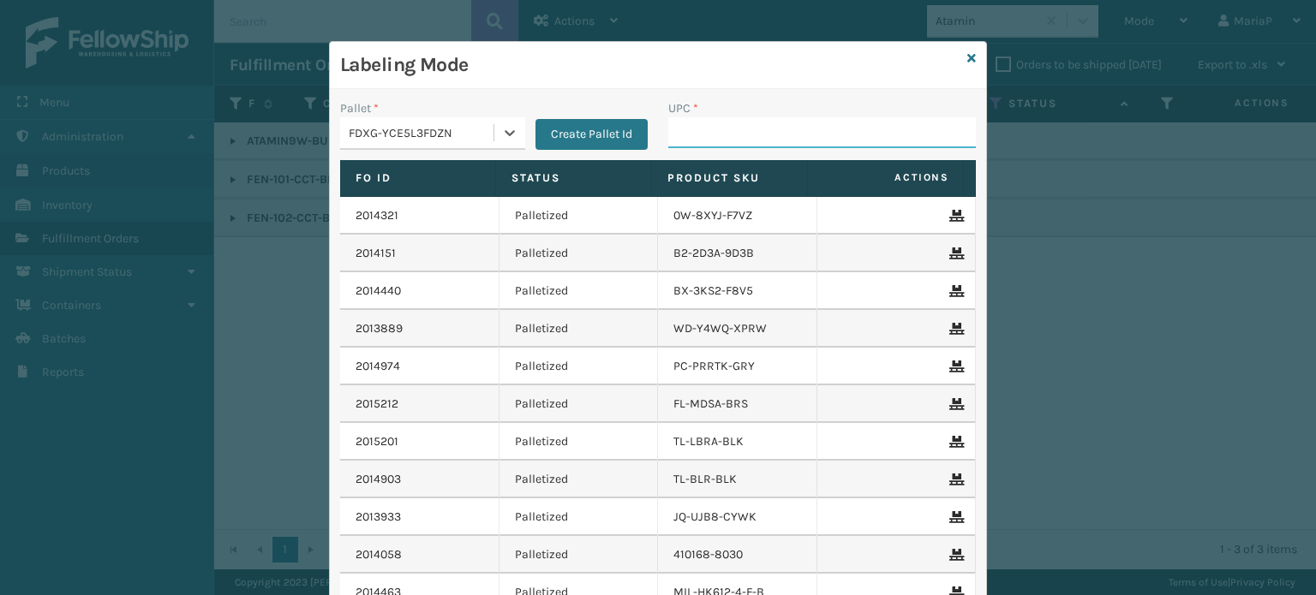
click at [763, 136] on input "UPC *" at bounding box center [821, 132] width 307 height 31
paste input "789"
type input "789"
type input "85005306"
click at [967, 54] on icon at bounding box center [971, 58] width 9 height 12
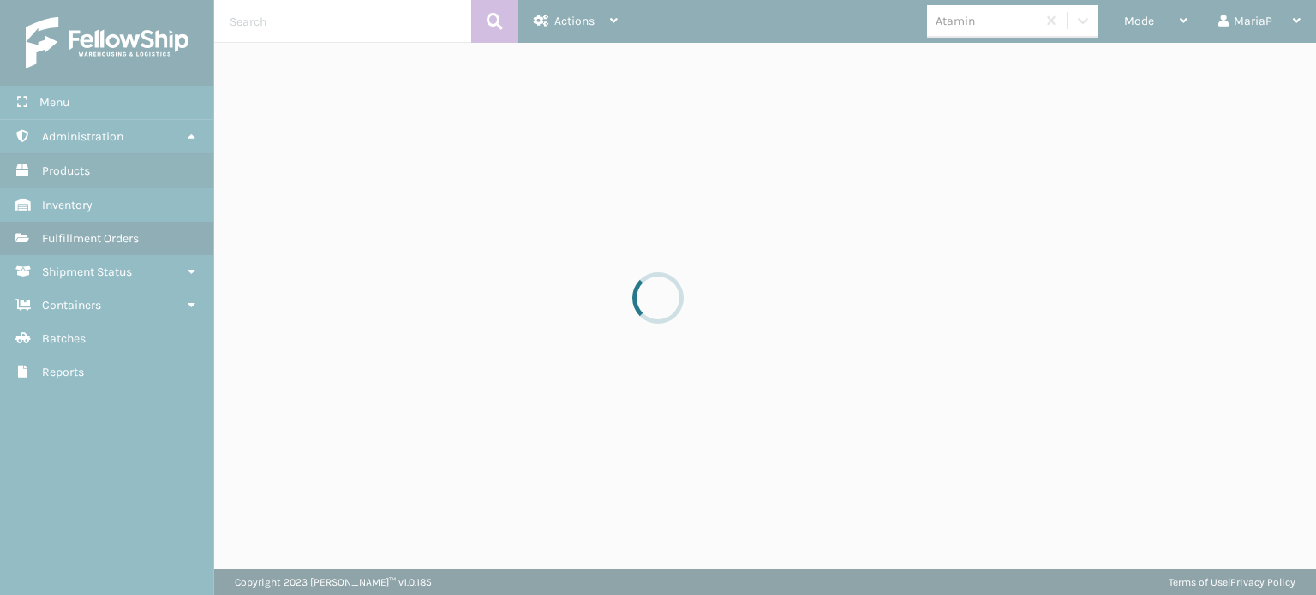
click at [987, 30] on div "Atamin" at bounding box center [981, 21] width 109 height 28
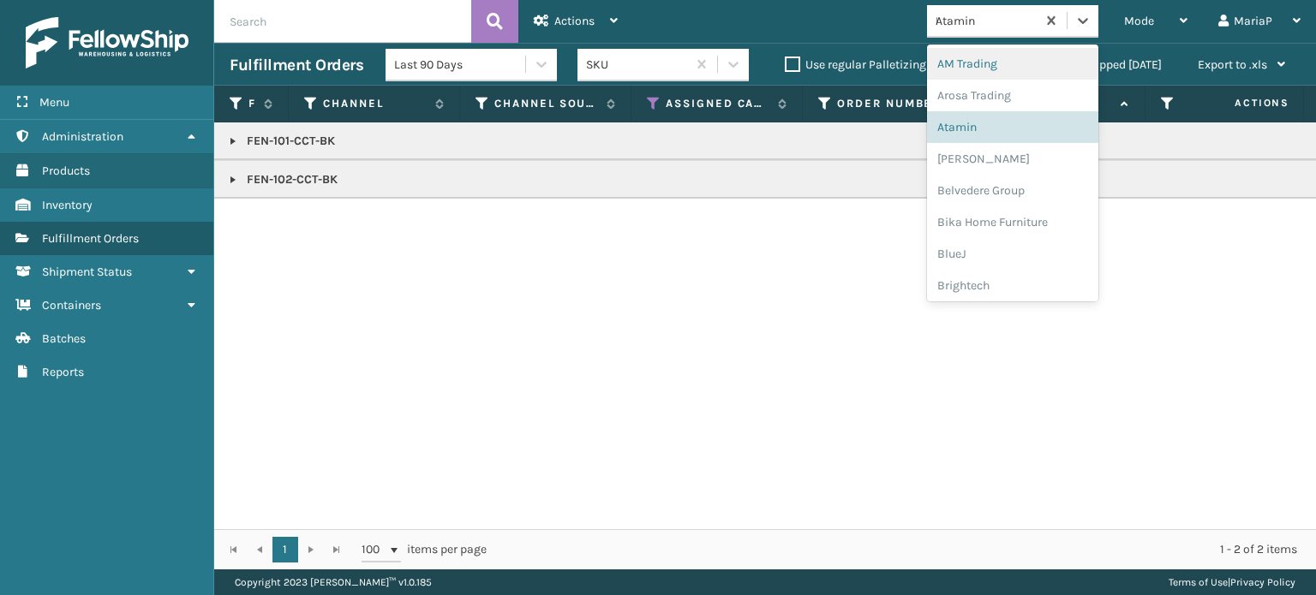
type input "PL"
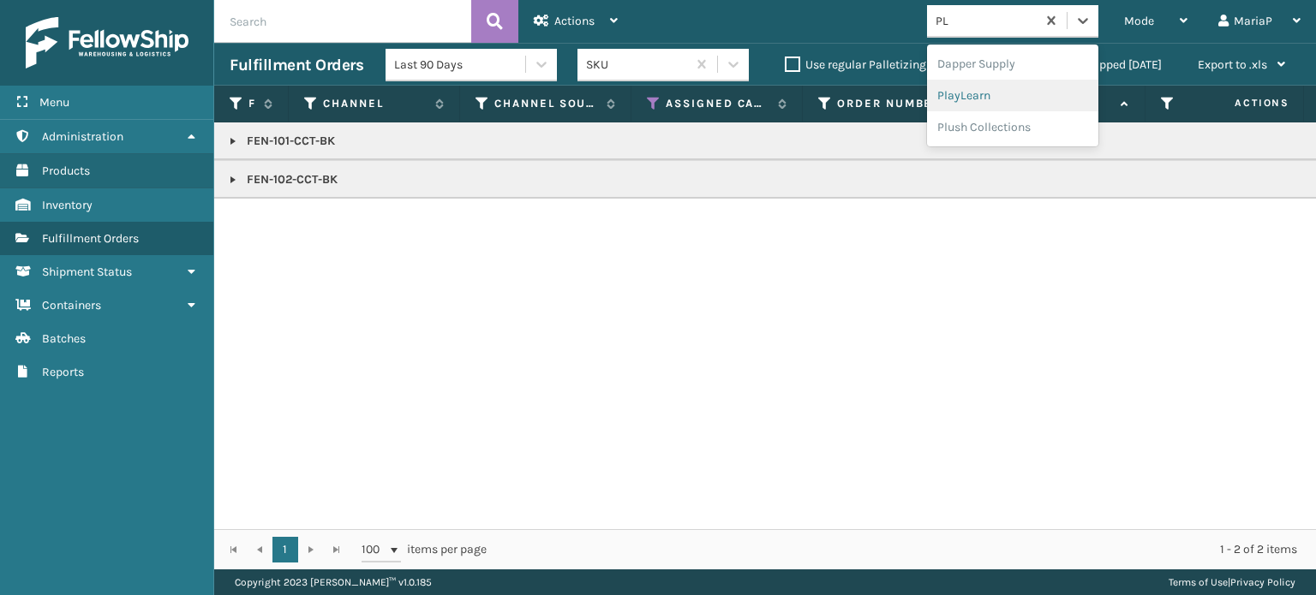
click at [989, 96] on div "PlayLearn" at bounding box center [1012, 96] width 171 height 32
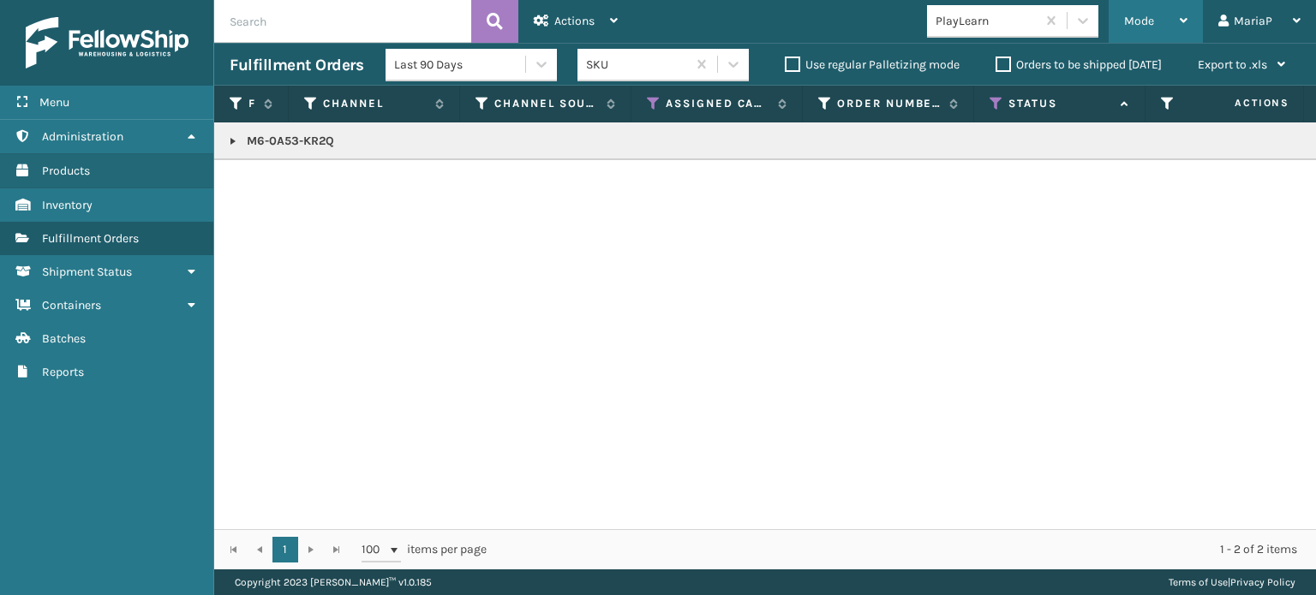
click at [1159, 14] on div "Mode" at bounding box center [1155, 21] width 63 height 43
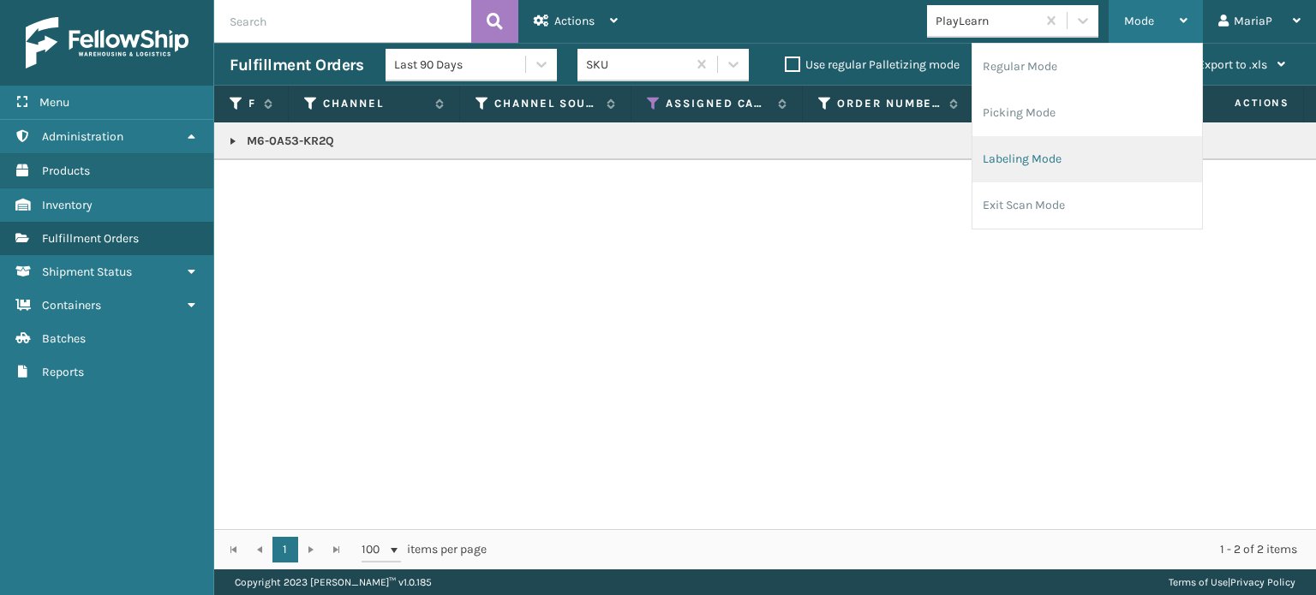
click at [1019, 167] on li "Labeling Mode" at bounding box center [1087, 159] width 230 height 46
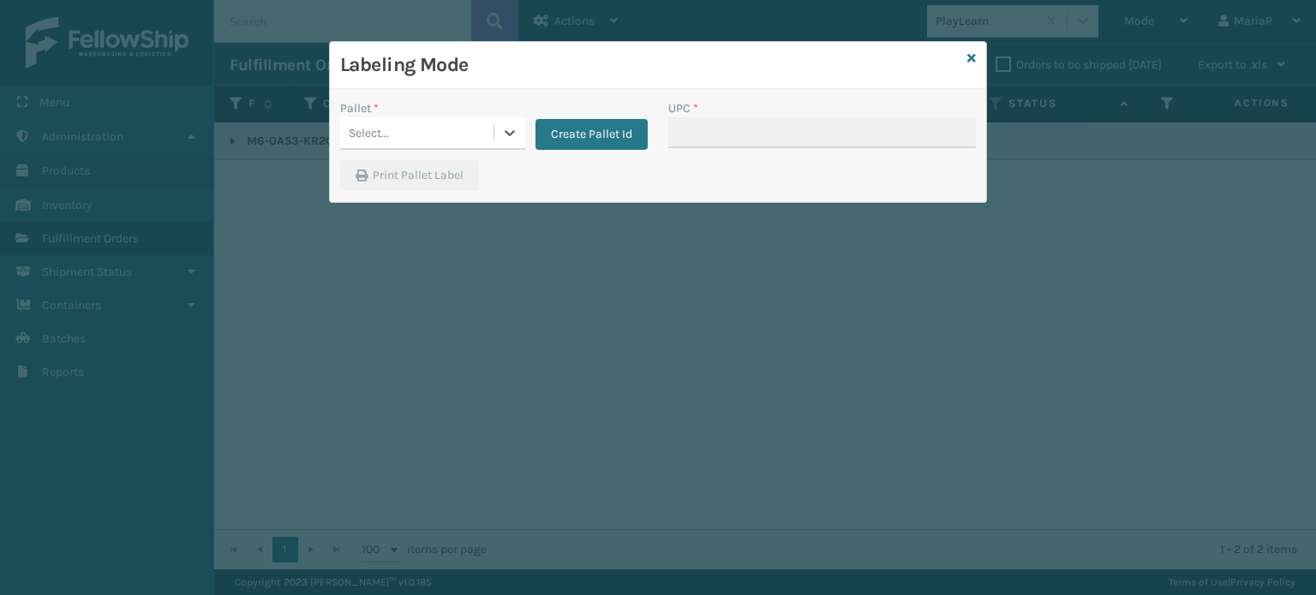
click at [452, 135] on div "Select..." at bounding box center [416, 133] width 153 height 28
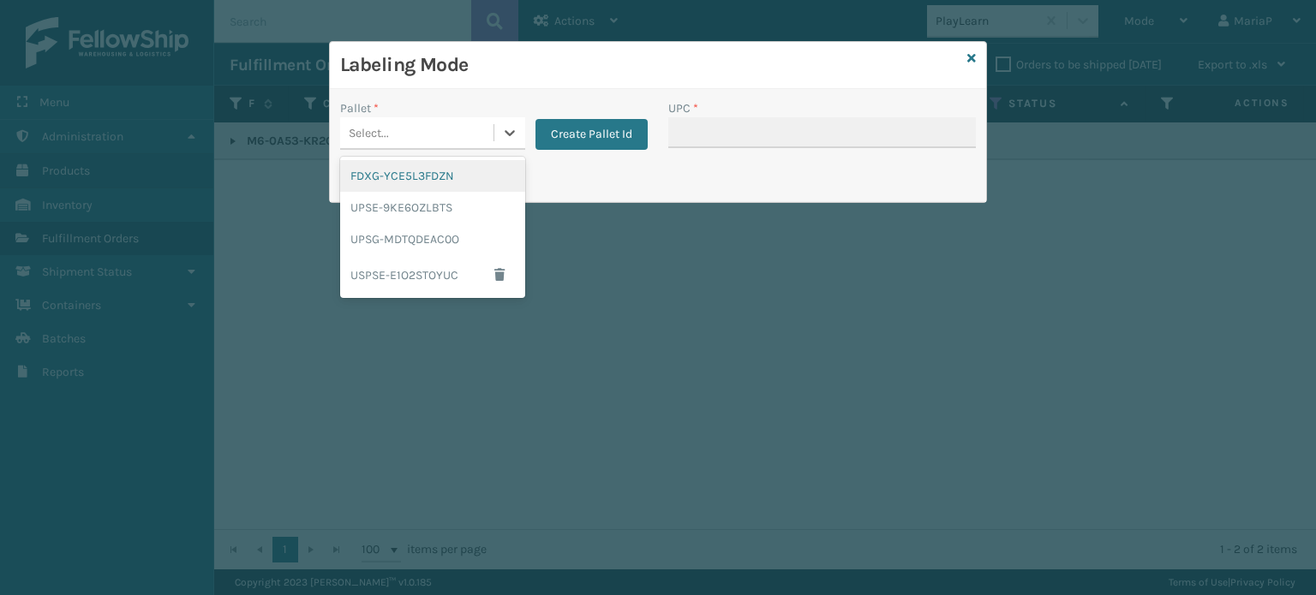
click at [490, 164] on div "FDXG-YCE5L3FDZN" at bounding box center [432, 176] width 185 height 32
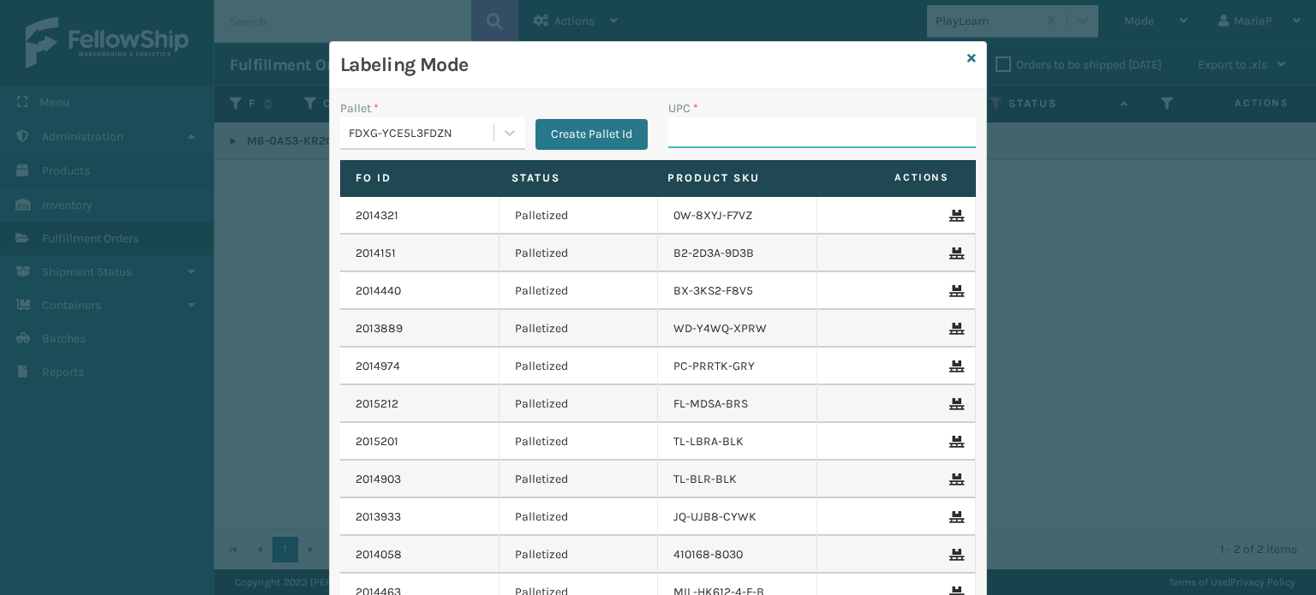
click at [833, 133] on input "UPC *" at bounding box center [821, 132] width 307 height 31
paste input "M6-0A53-KR2Q"
type input "M6-0A53-KR2Q"
type input "850012486312"
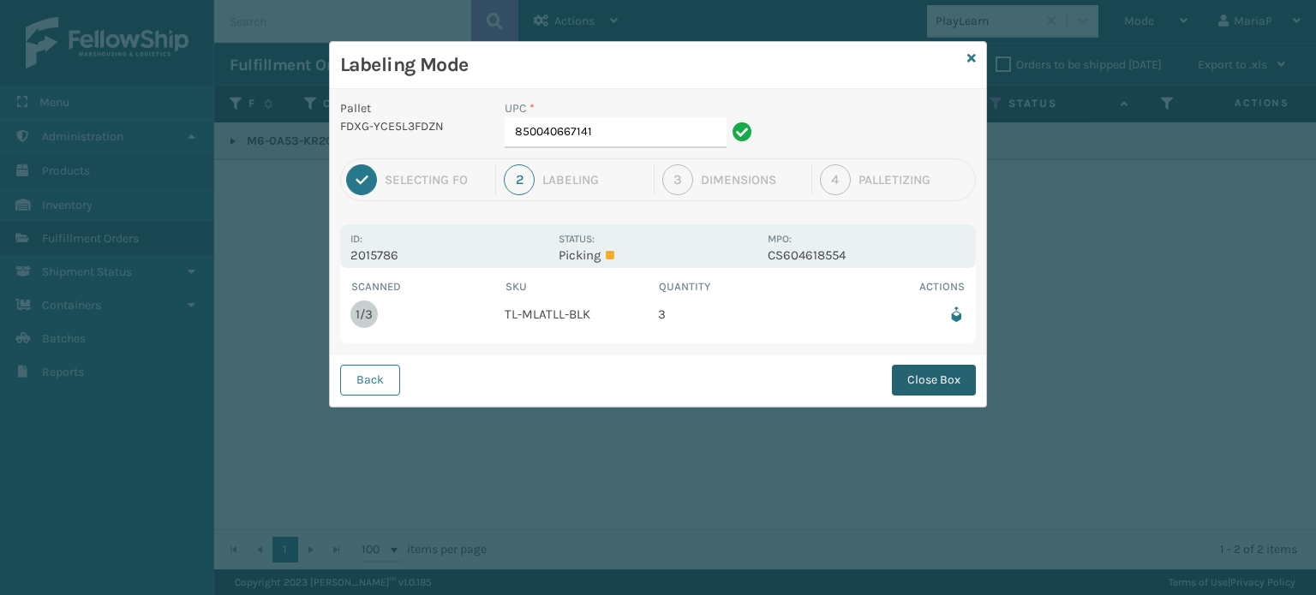
click at [927, 393] on button "Close Box" at bounding box center [934, 380] width 84 height 31
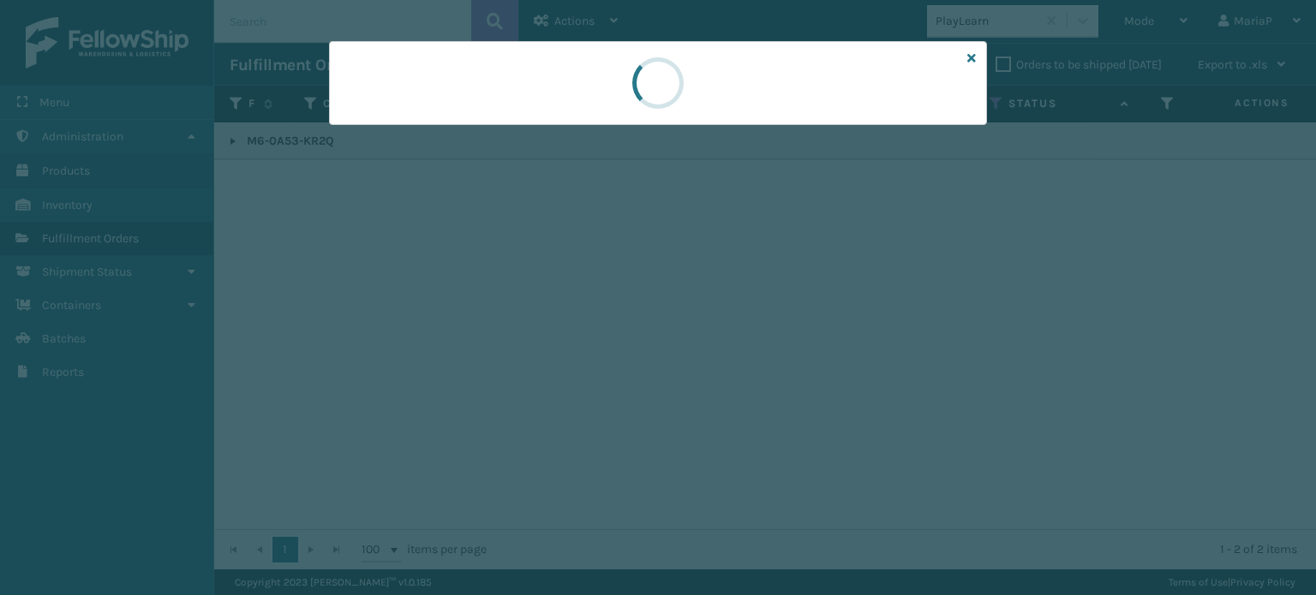
click at [927, 393] on div at bounding box center [658, 297] width 1316 height 595
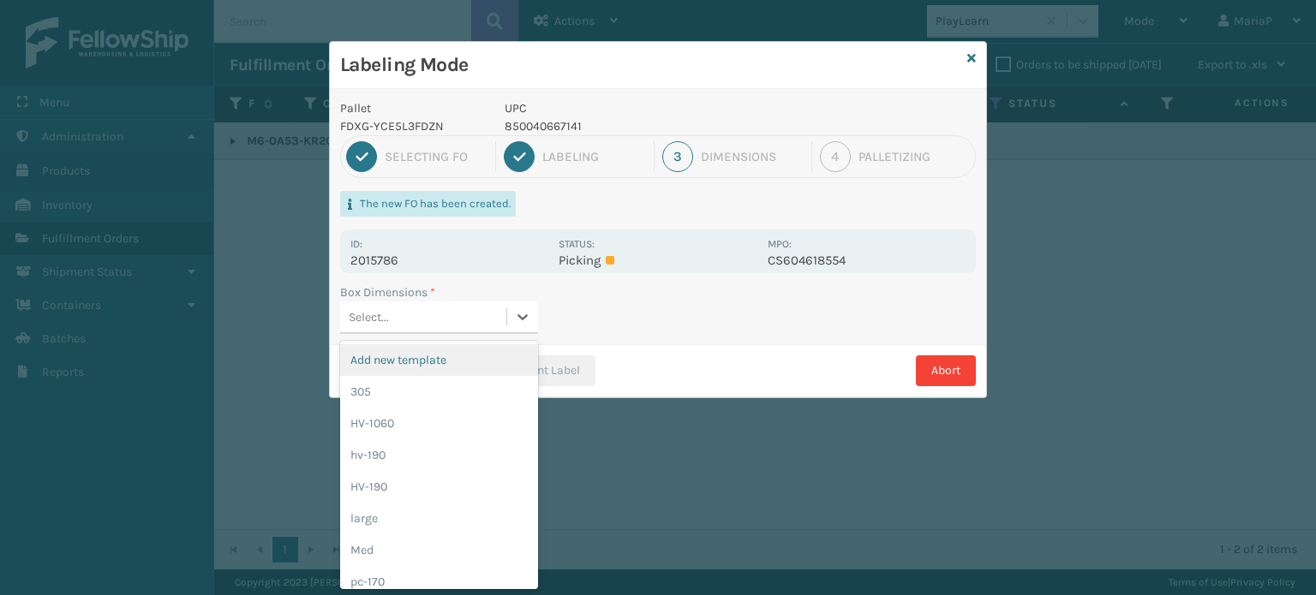
click at [451, 311] on div "Select..." at bounding box center [423, 317] width 166 height 28
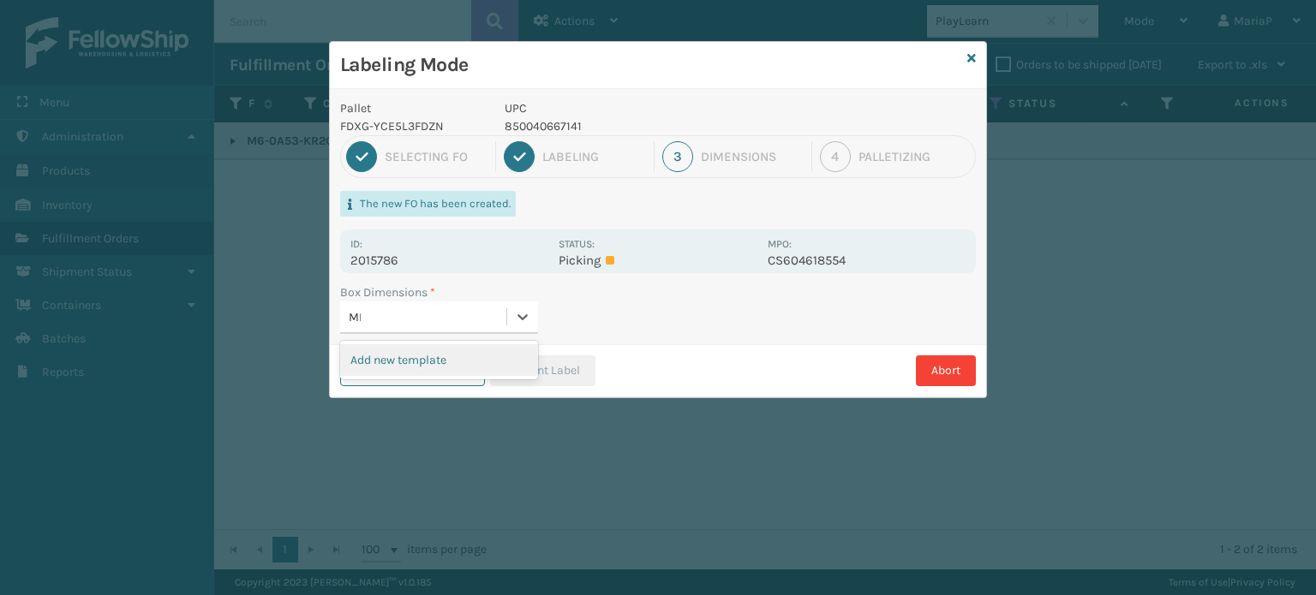
type input "MED"
click at [411, 365] on div "Med" at bounding box center [439, 360] width 198 height 32
click at [541, 368] on button "Print Label" at bounding box center [542, 370] width 105 height 31
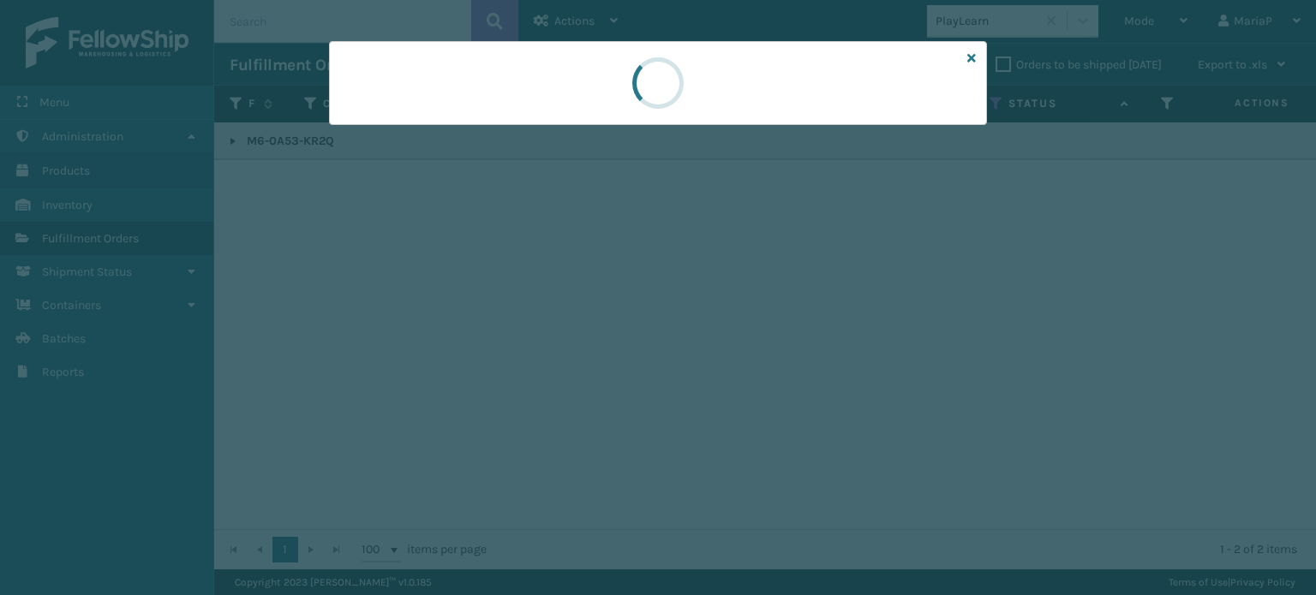
drag, startPoint x: 541, startPoint y: 368, endPoint x: 545, endPoint y: 359, distance: 10.0
click at [544, 368] on div at bounding box center [658, 297] width 1316 height 595
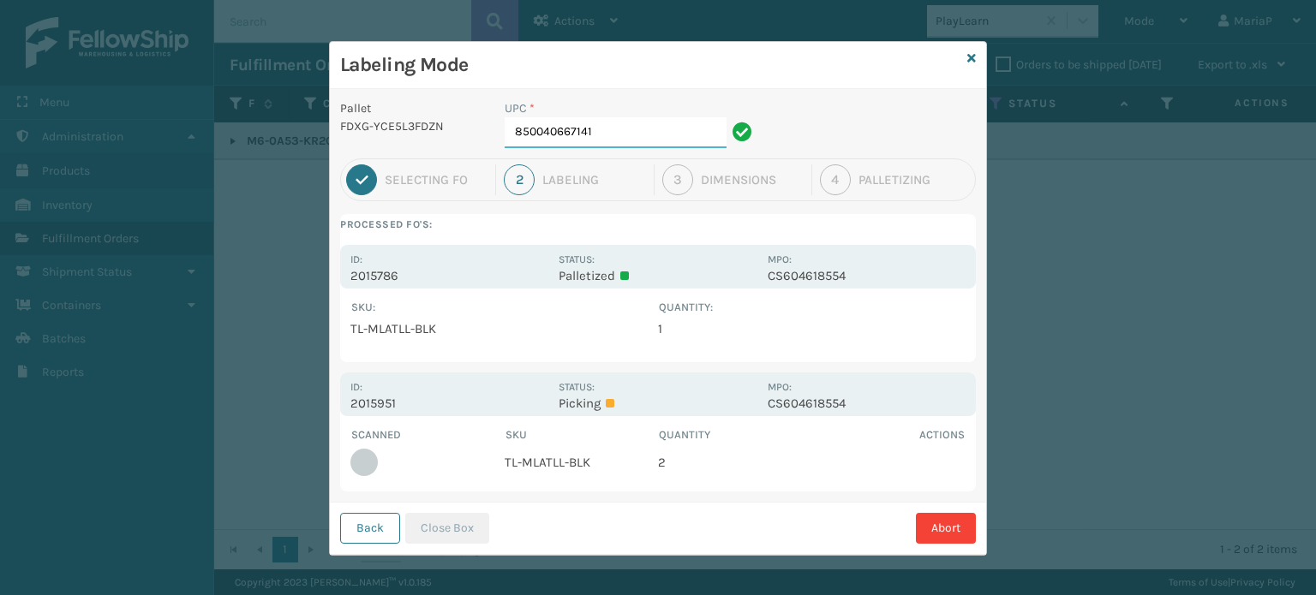
click at [588, 133] on input "850040667141" at bounding box center [615, 132] width 222 height 31
click at [429, 528] on button "Close Box" at bounding box center [447, 528] width 84 height 31
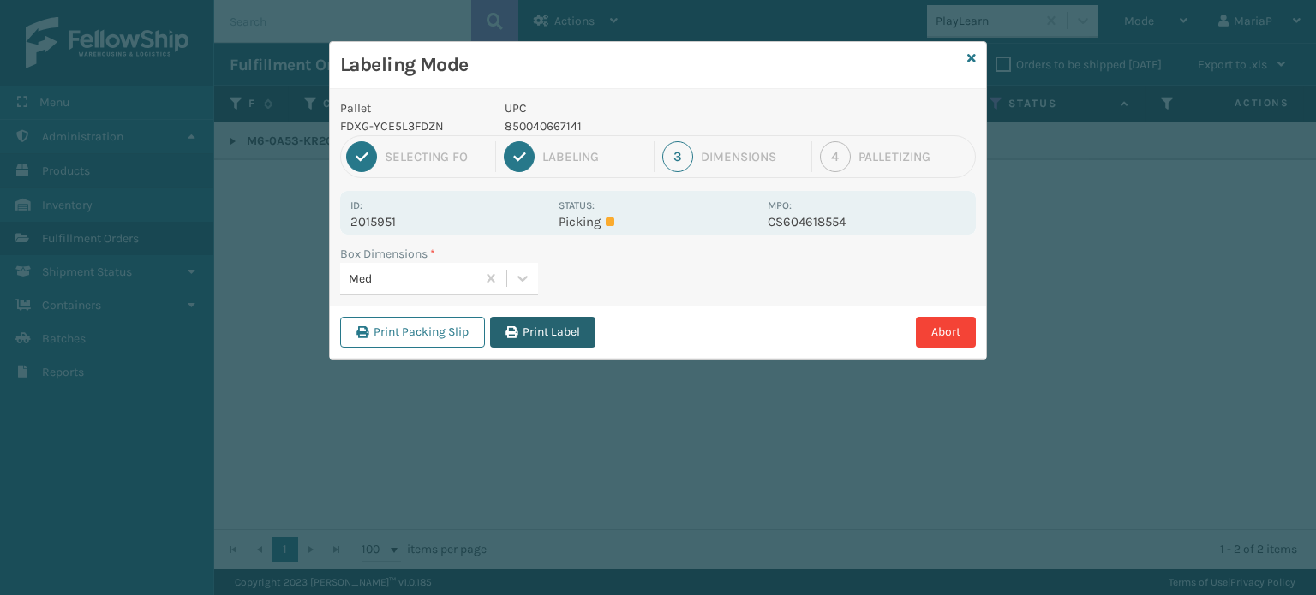
click at [528, 318] on button "Print Label" at bounding box center [542, 332] width 105 height 31
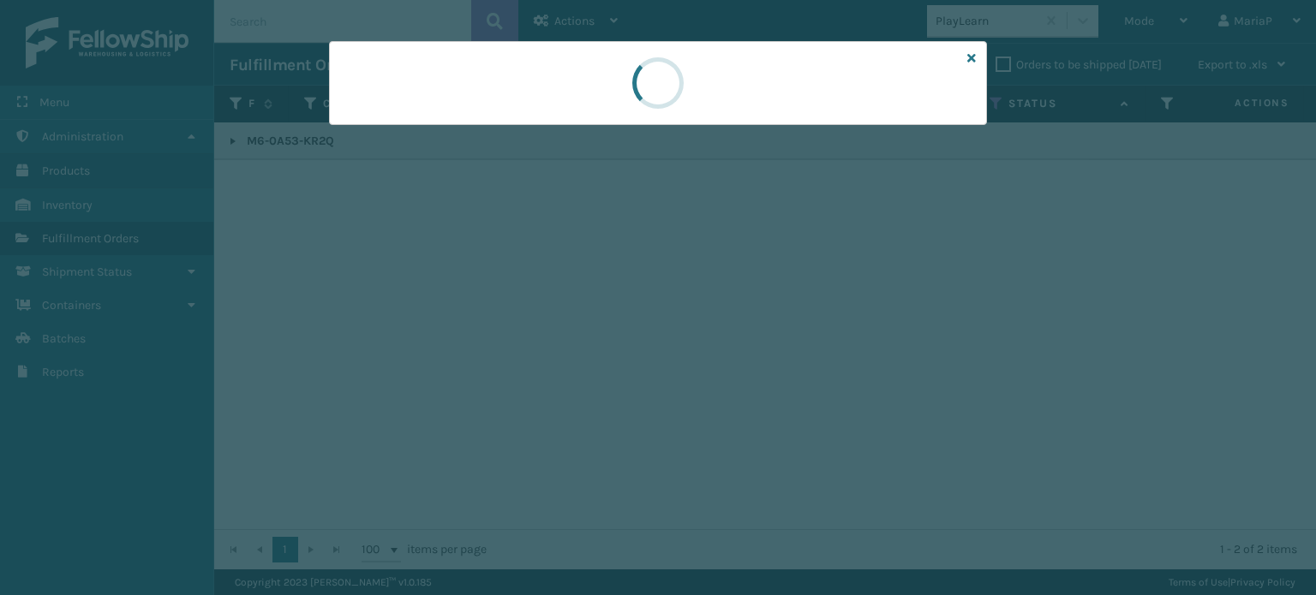
click at [529, 318] on div at bounding box center [658, 297] width 1316 height 595
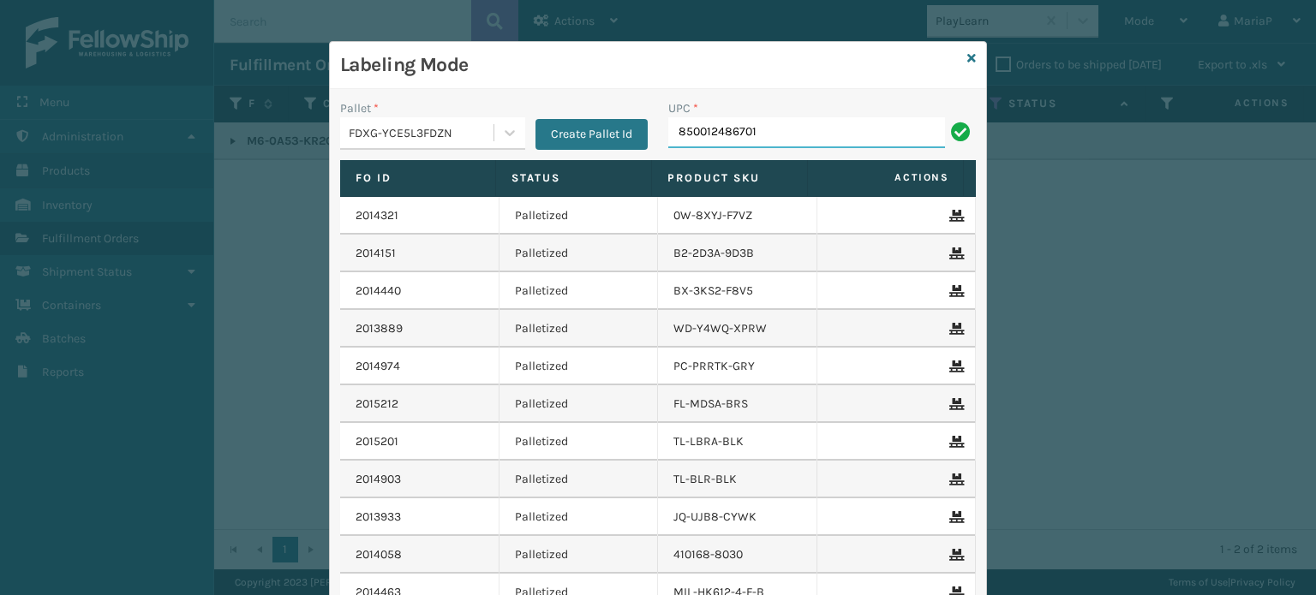
type input "850012486701"
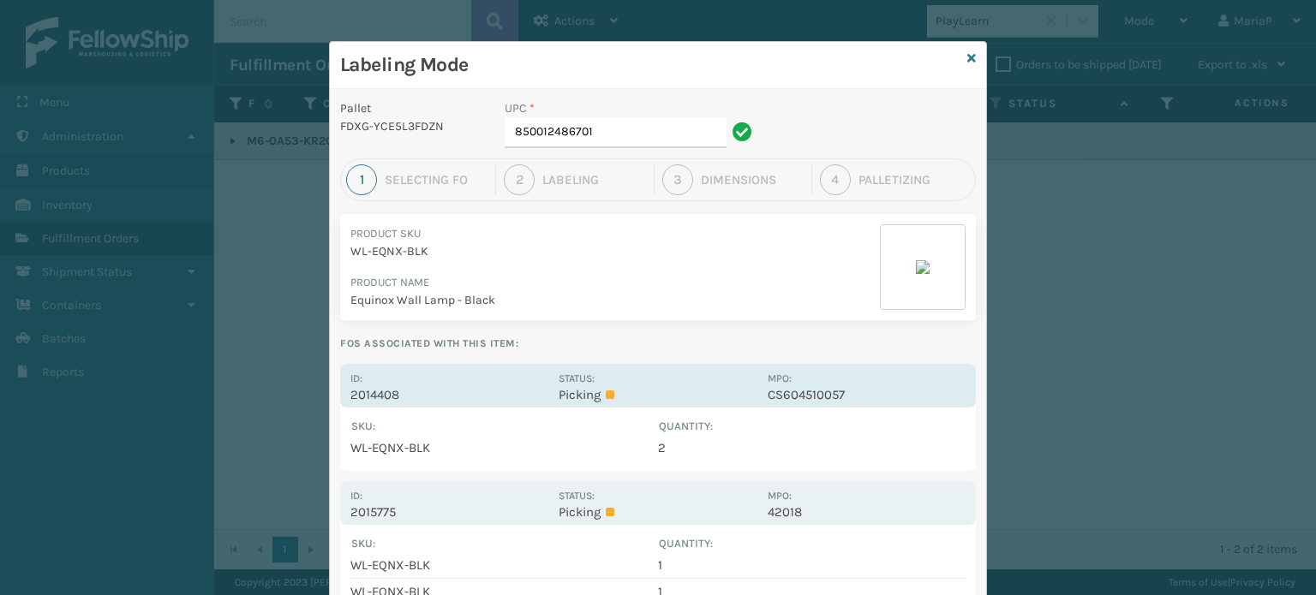
click at [381, 387] on p "2014408" at bounding box center [449, 394] width 198 height 15
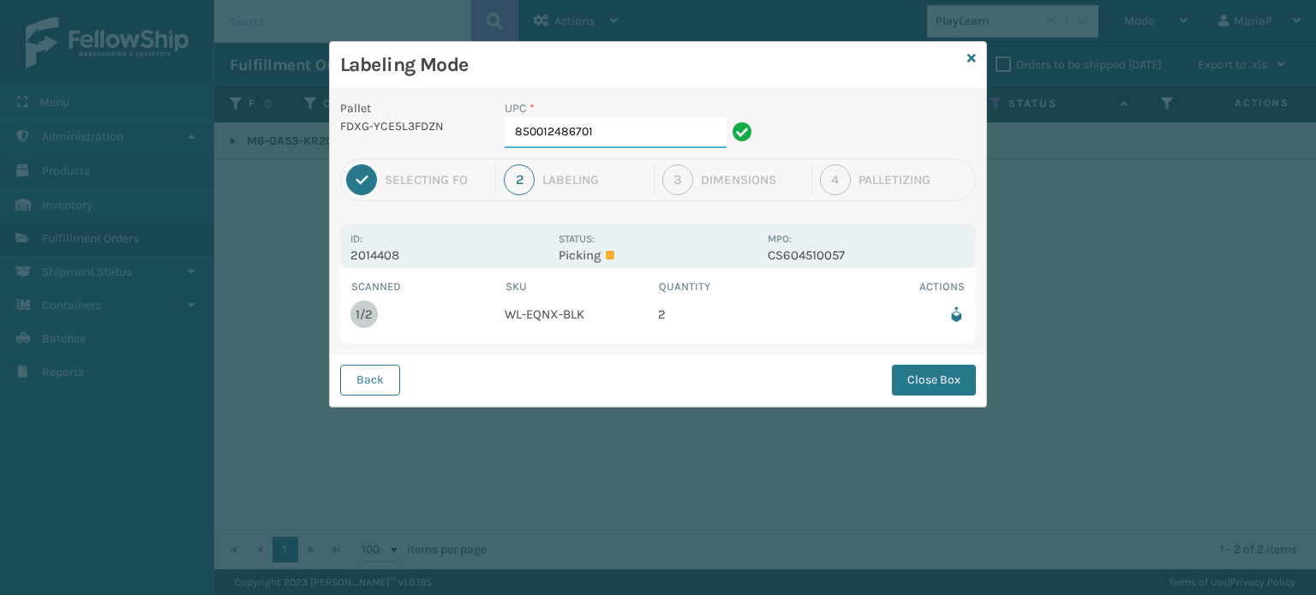
click at [612, 134] on input "850012486701" at bounding box center [615, 132] width 222 height 31
click at [918, 375] on button "Close Box" at bounding box center [934, 380] width 84 height 31
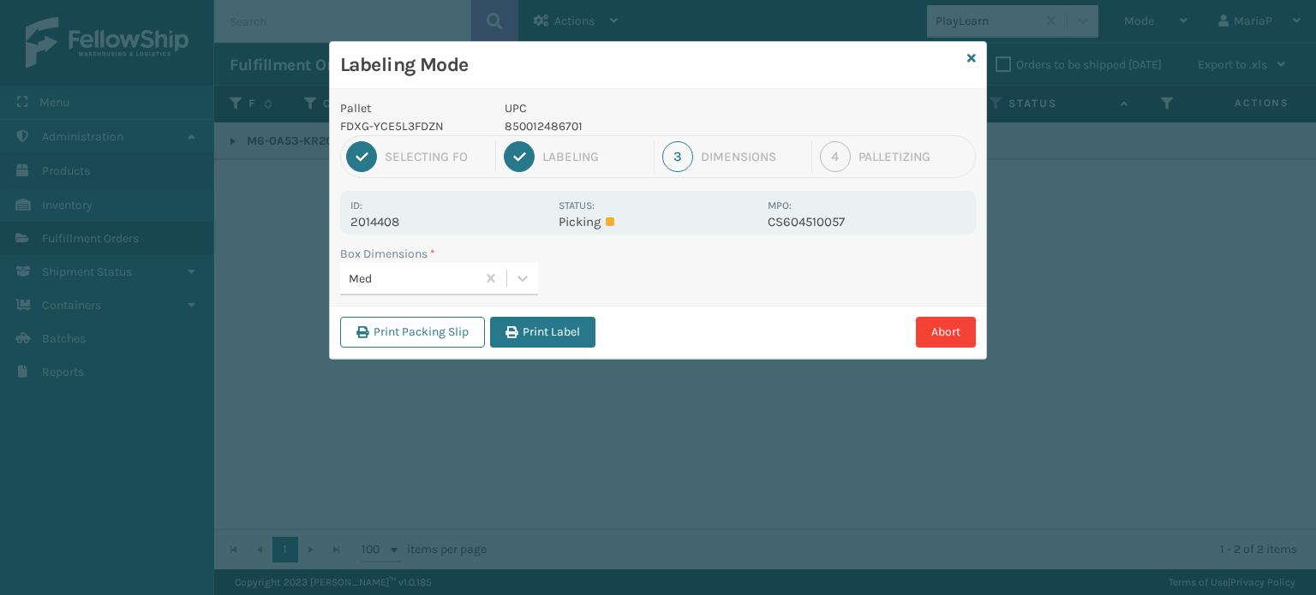
click at [519, 313] on div "Print Packing Slip Print Label Abort" at bounding box center [658, 332] width 656 height 52
click at [528, 317] on button "Print Label" at bounding box center [542, 332] width 105 height 31
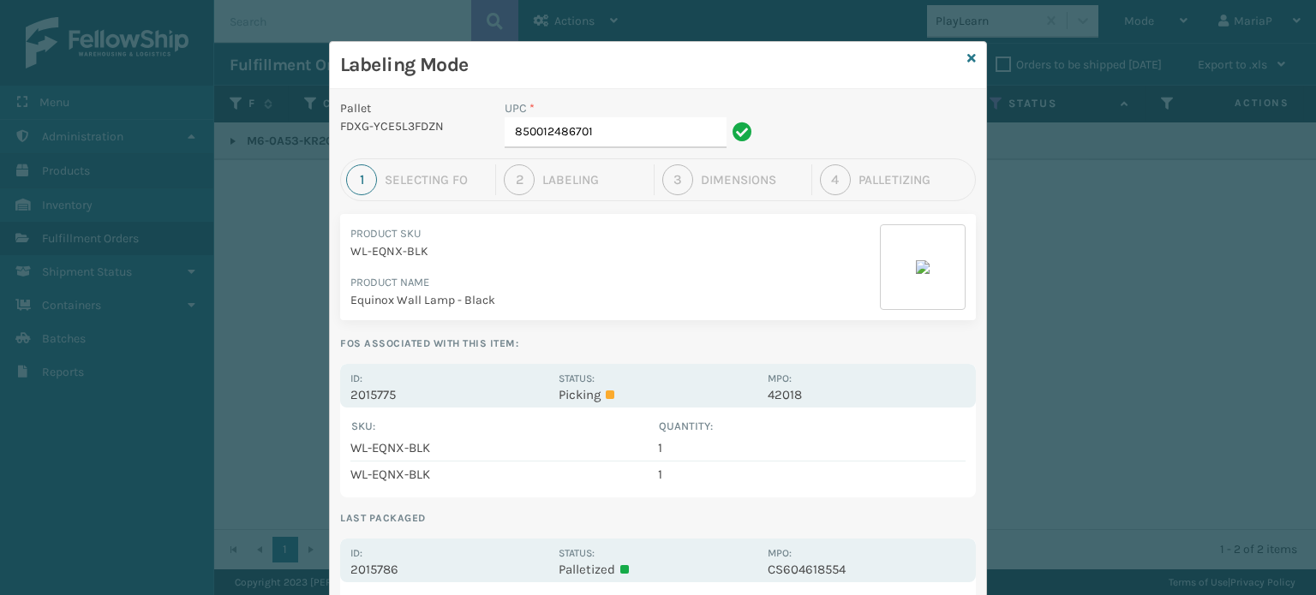
click at [606, 115] on div "UPC *" at bounding box center [630, 108] width 253 height 18
drag, startPoint x: 606, startPoint y: 115, endPoint x: 603, endPoint y: 128, distance: 13.3
click at [603, 127] on div "UPC * 850012486701" at bounding box center [630, 123] width 253 height 49
click at [602, 129] on input "850012486701" at bounding box center [615, 132] width 222 height 31
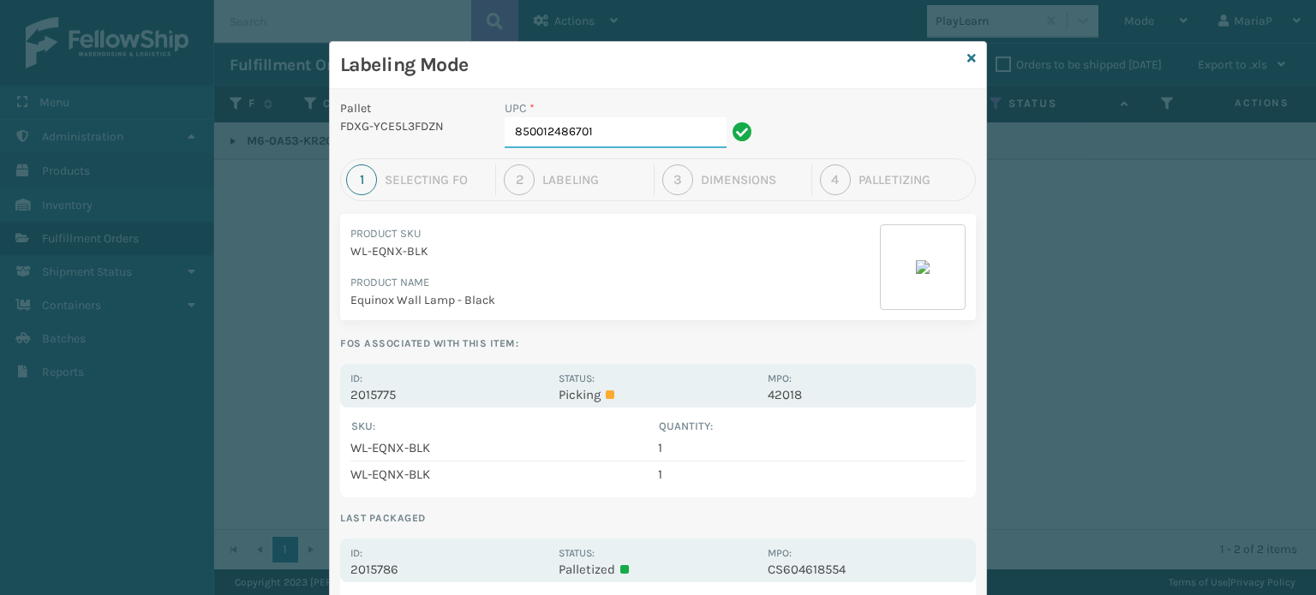
click at [602, 129] on input "850012486701" at bounding box center [615, 132] width 222 height 31
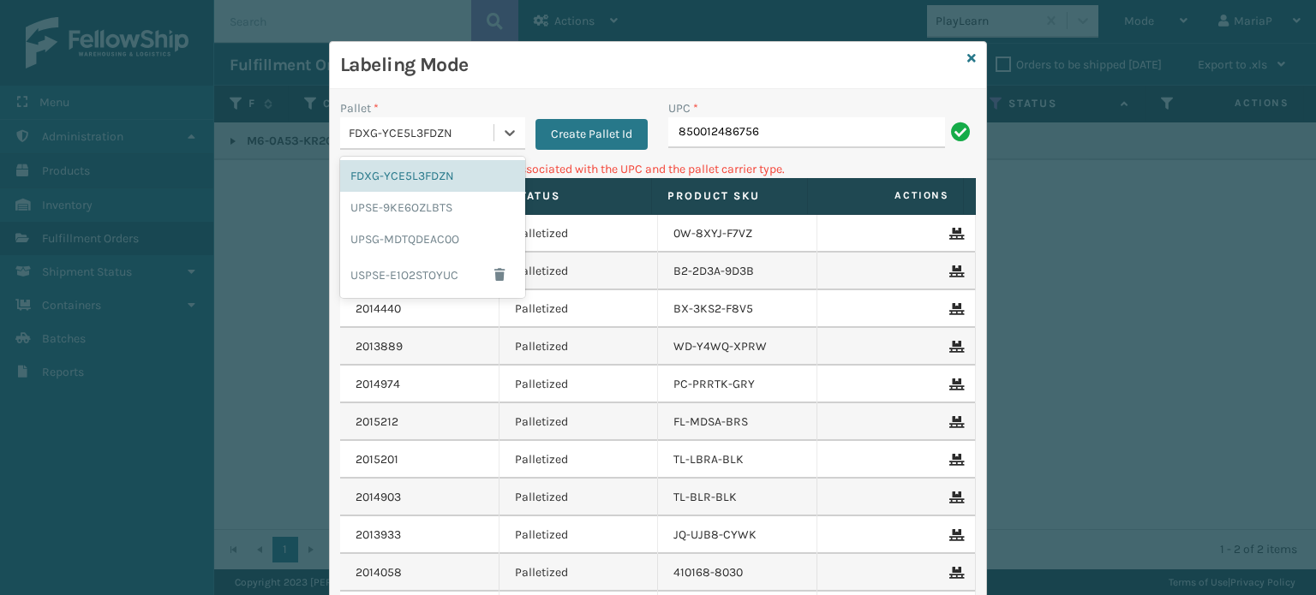
click at [469, 120] on div "FDXG-YCE5L3FDZN" at bounding box center [416, 133] width 153 height 28
click at [415, 236] on div "UPSG-MDTQDEAC0O" at bounding box center [432, 240] width 185 height 32
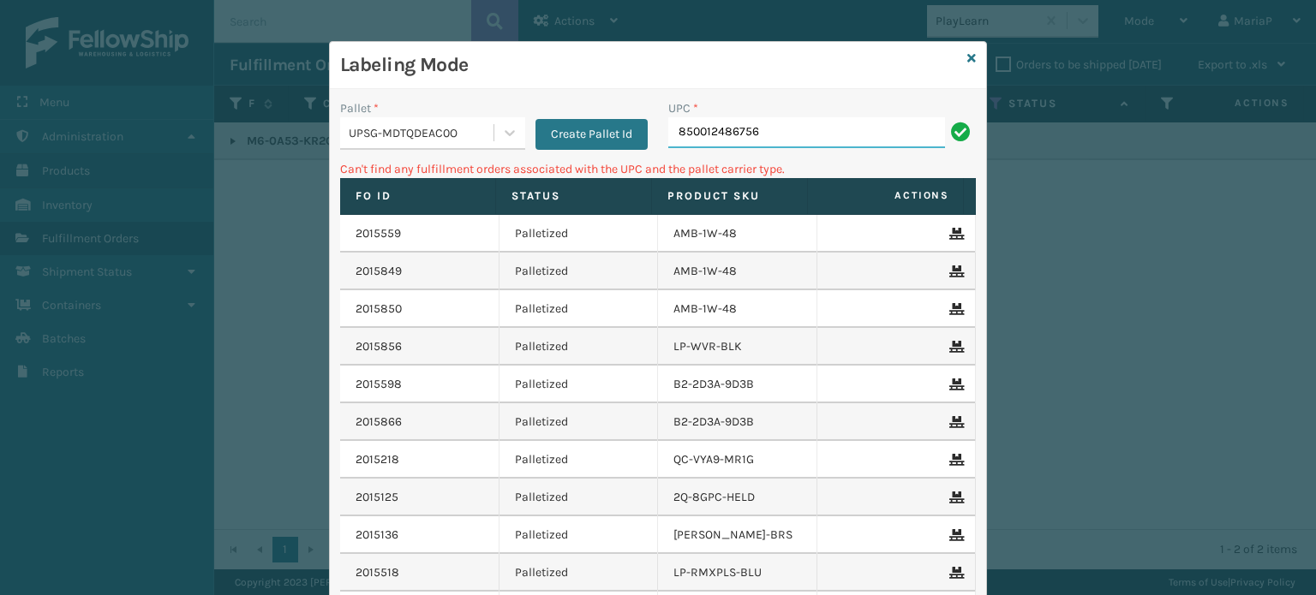
click at [773, 139] on input "850012486756" at bounding box center [806, 132] width 277 height 31
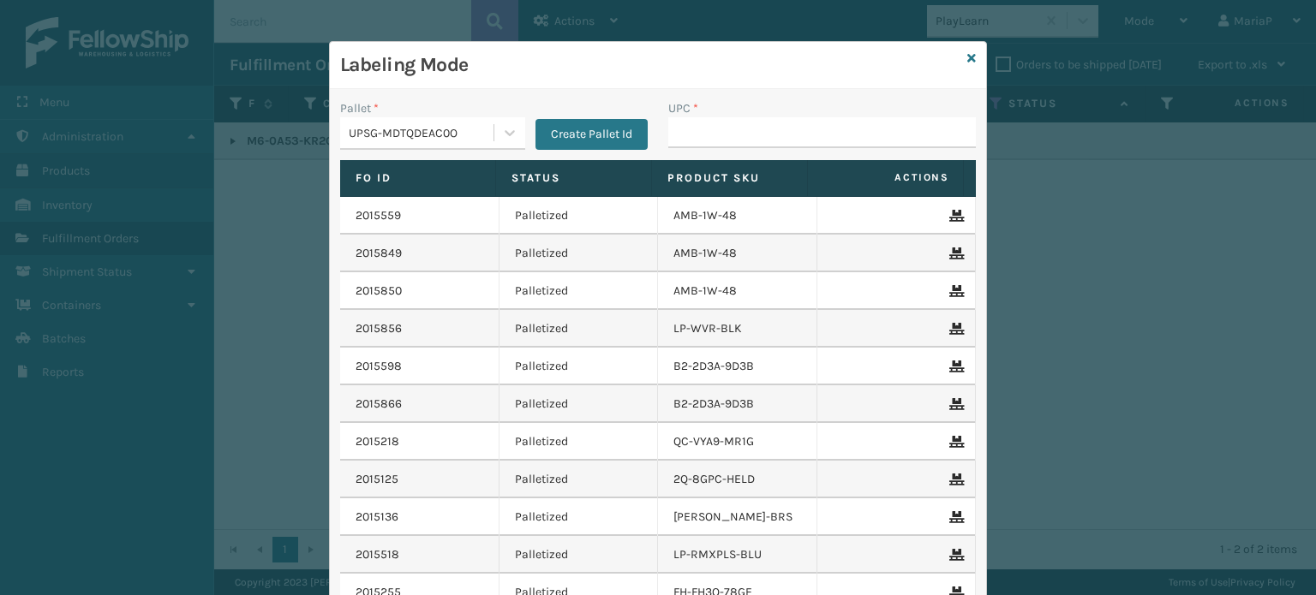
click at [429, 126] on div "UPSG-MDTQDEAC0O" at bounding box center [422, 133] width 146 height 18
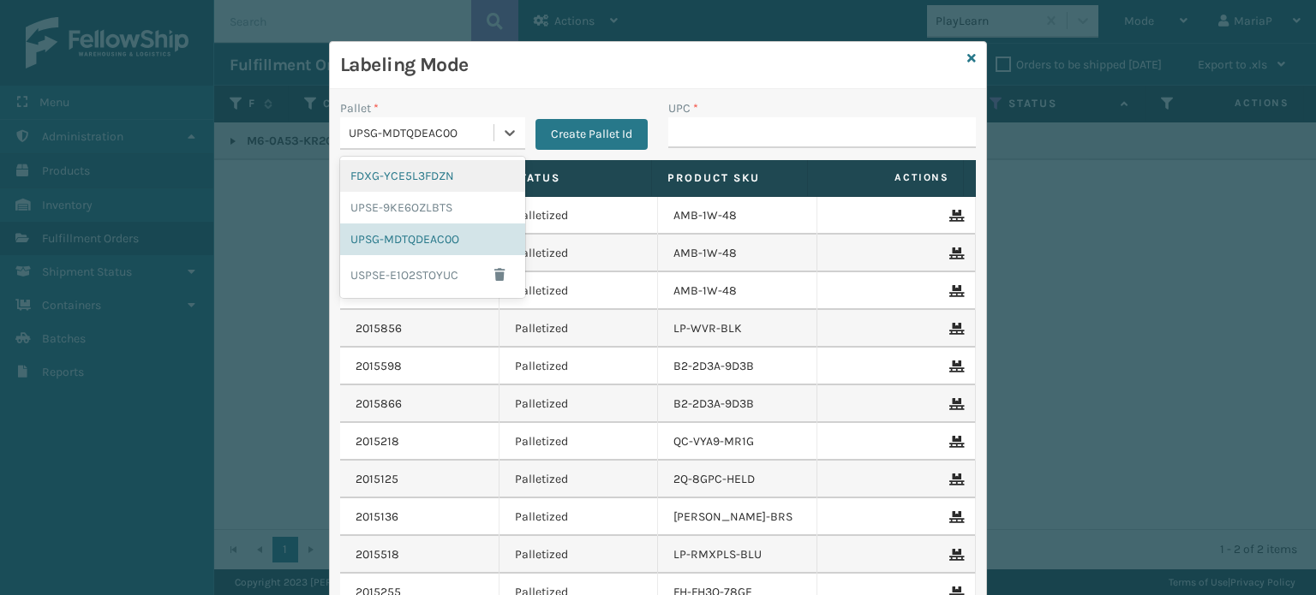
click at [415, 173] on div "FDXG-YCE5L3FDZN" at bounding box center [432, 176] width 185 height 32
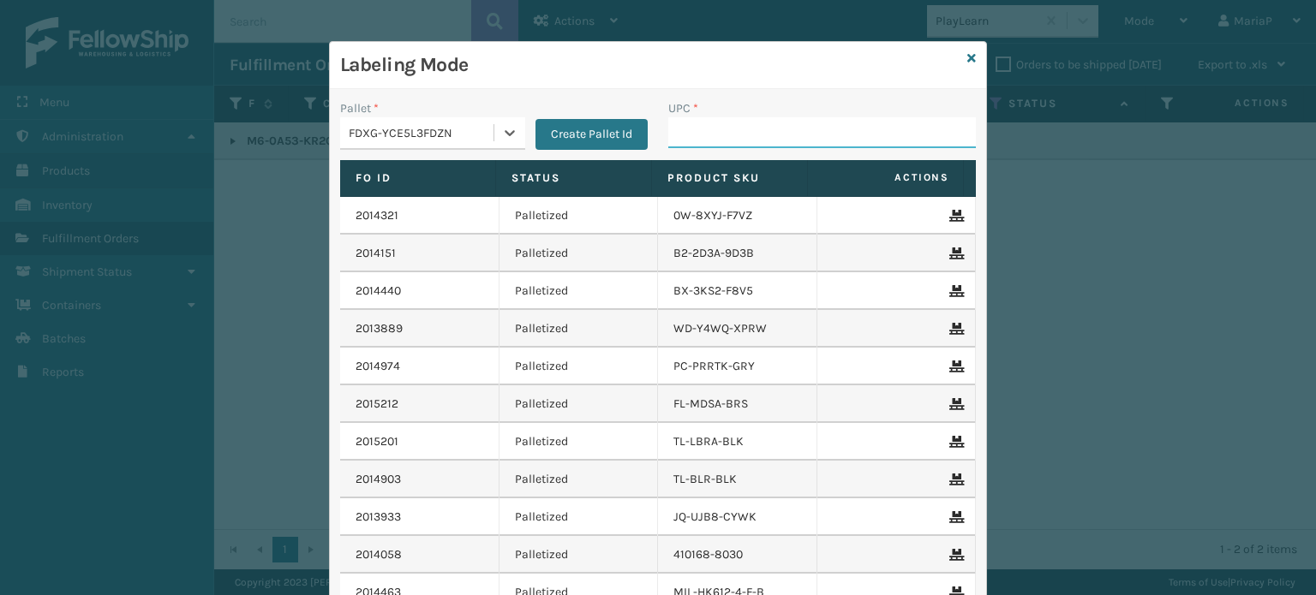
click at [739, 132] on input "UPC *" at bounding box center [821, 132] width 307 height 31
type input "853799005707"
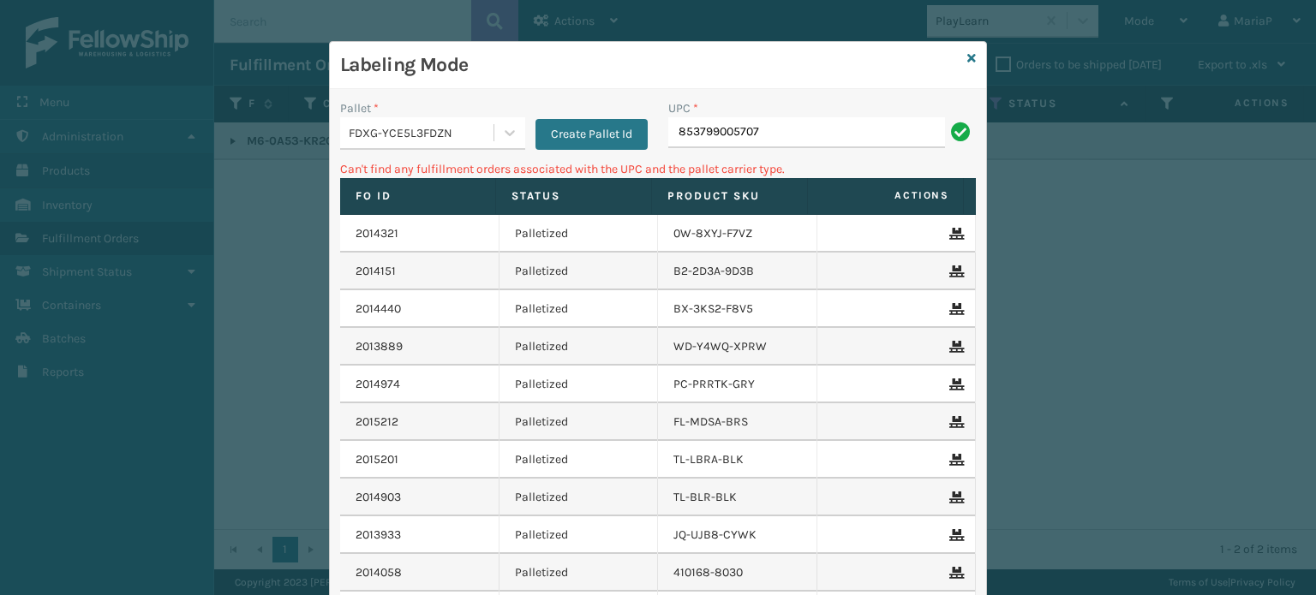
click at [435, 127] on div "FDXG-YCE5L3FDZN" at bounding box center [422, 133] width 146 height 18
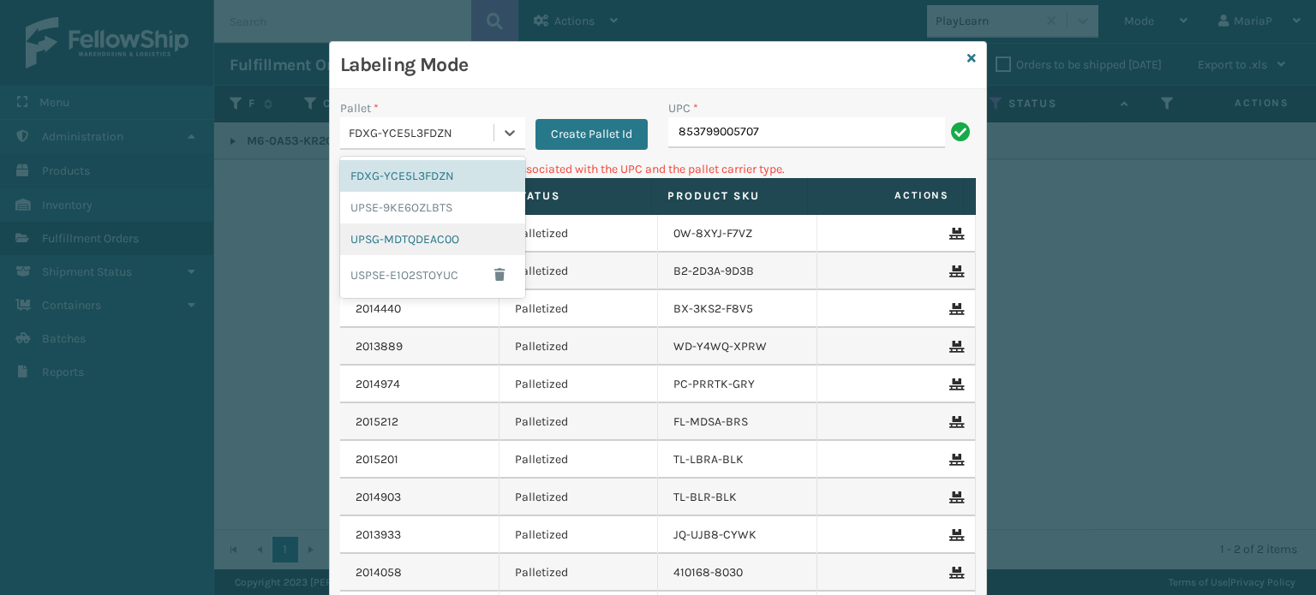
click at [417, 236] on div "UPSG-MDTQDEAC0O" at bounding box center [432, 240] width 185 height 32
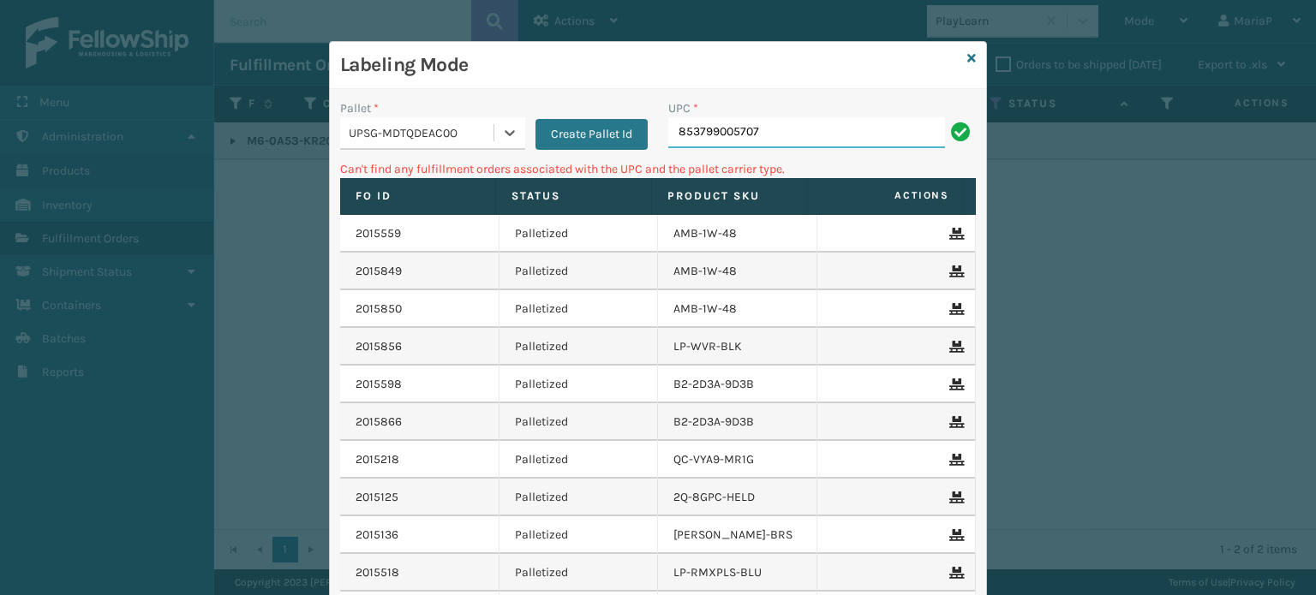
click at [809, 131] on input "853799005707" at bounding box center [806, 132] width 277 height 31
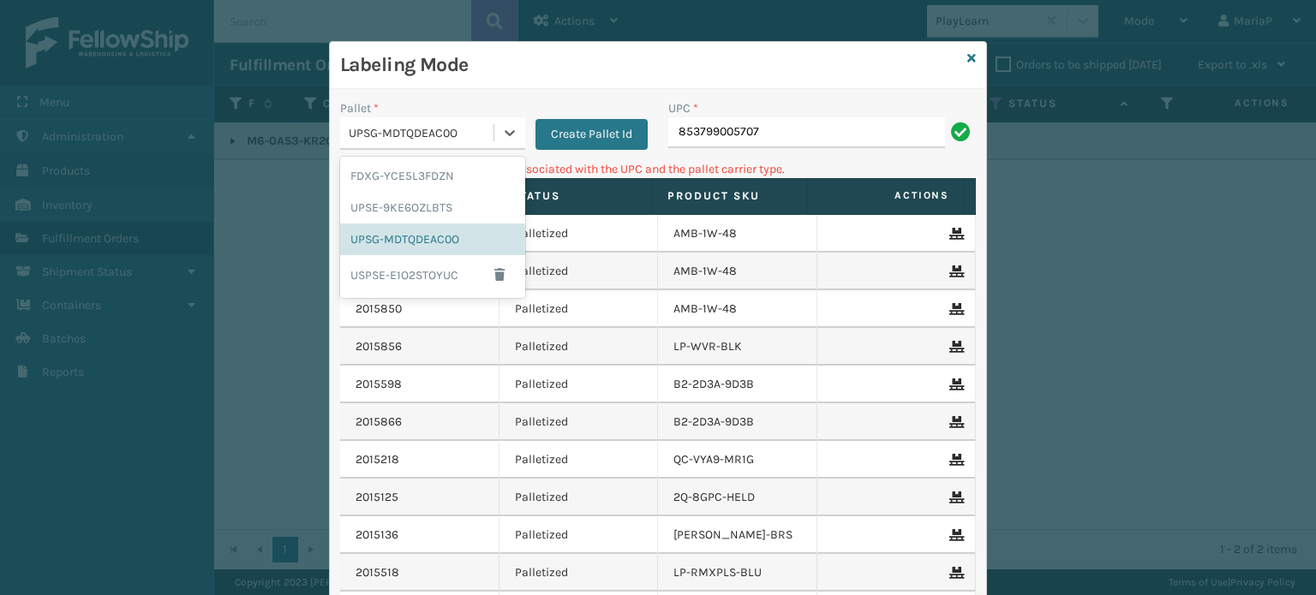
drag, startPoint x: 448, startPoint y: 134, endPoint x: 436, endPoint y: 157, distance: 25.3
click at [449, 134] on div "UPSG-MDTQDEAC0O" at bounding box center [422, 133] width 146 height 18
click at [428, 174] on div "FDXG-YCE5L3FDZN" at bounding box center [432, 176] width 185 height 32
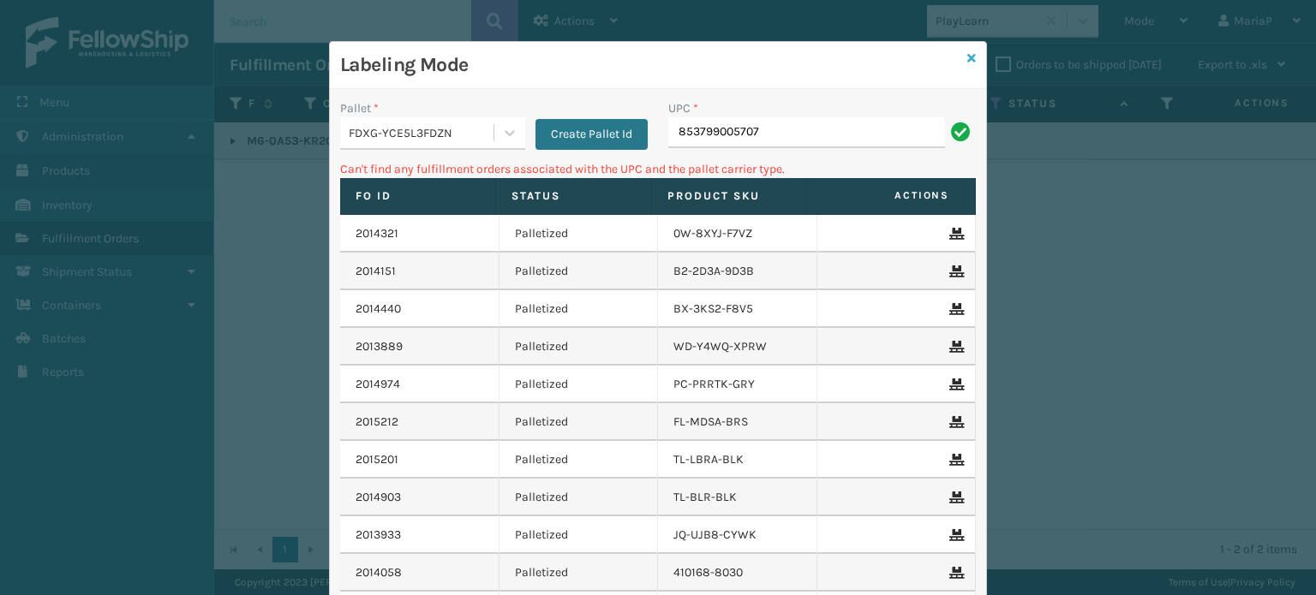
click at [968, 57] on icon at bounding box center [971, 58] width 9 height 12
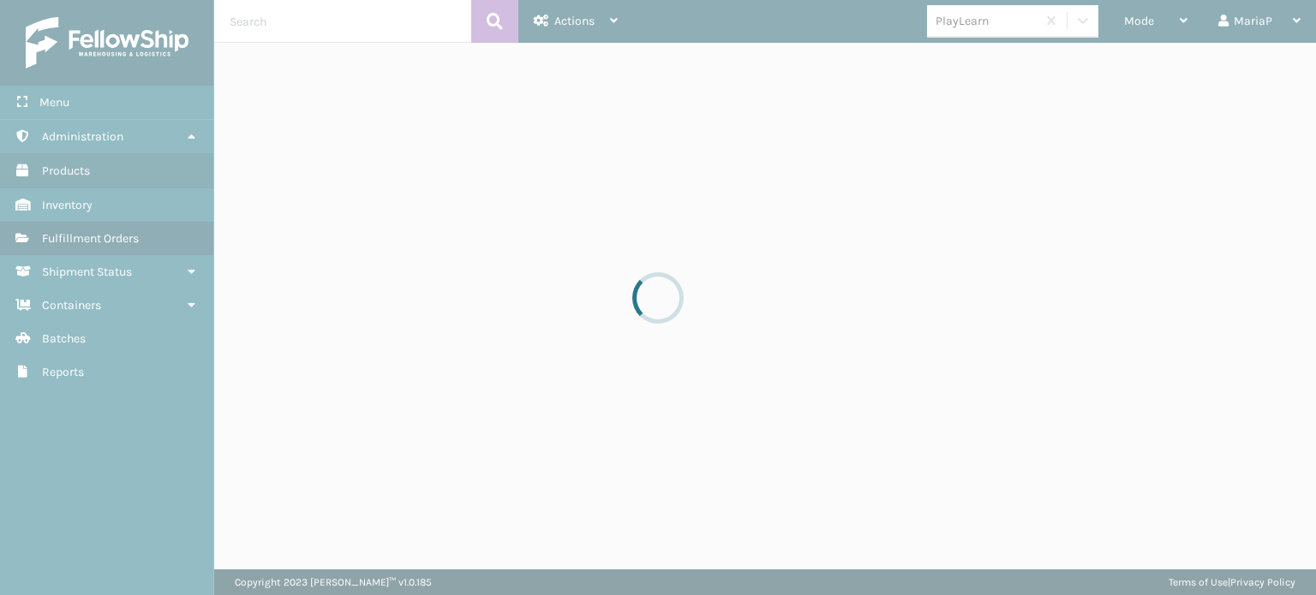
drag, startPoint x: 968, startPoint y: 57, endPoint x: 972, endPoint y: 35, distance: 22.7
click at [972, 35] on div "PlayLearn" at bounding box center [1012, 21] width 171 height 33
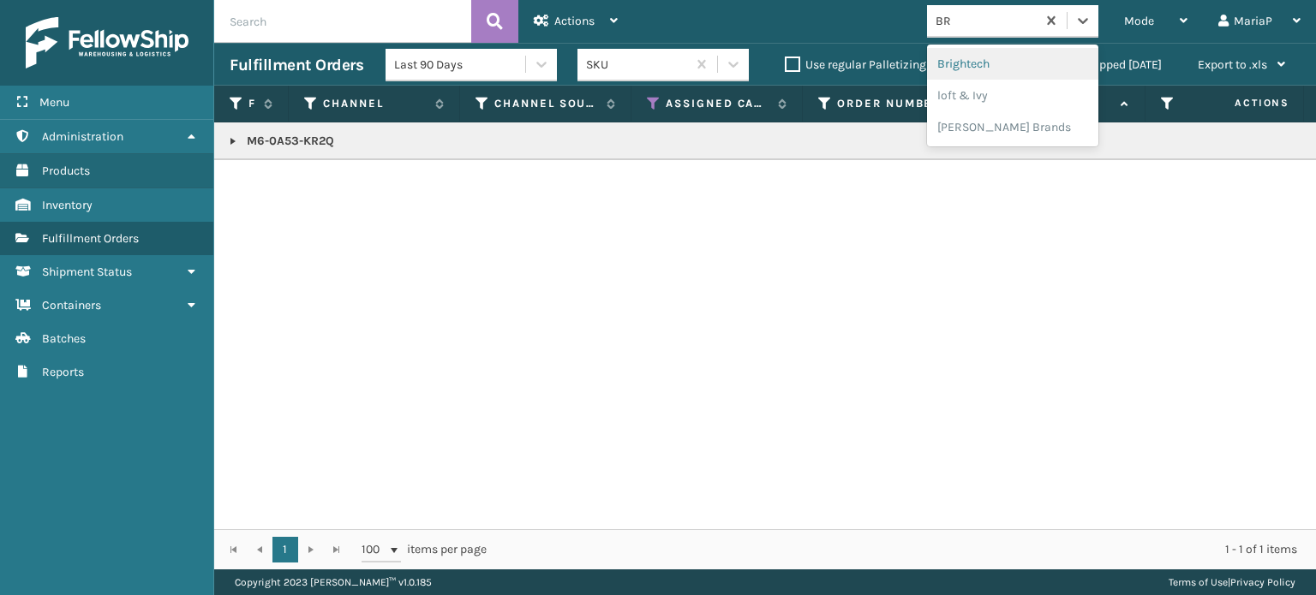
type input "BRI"
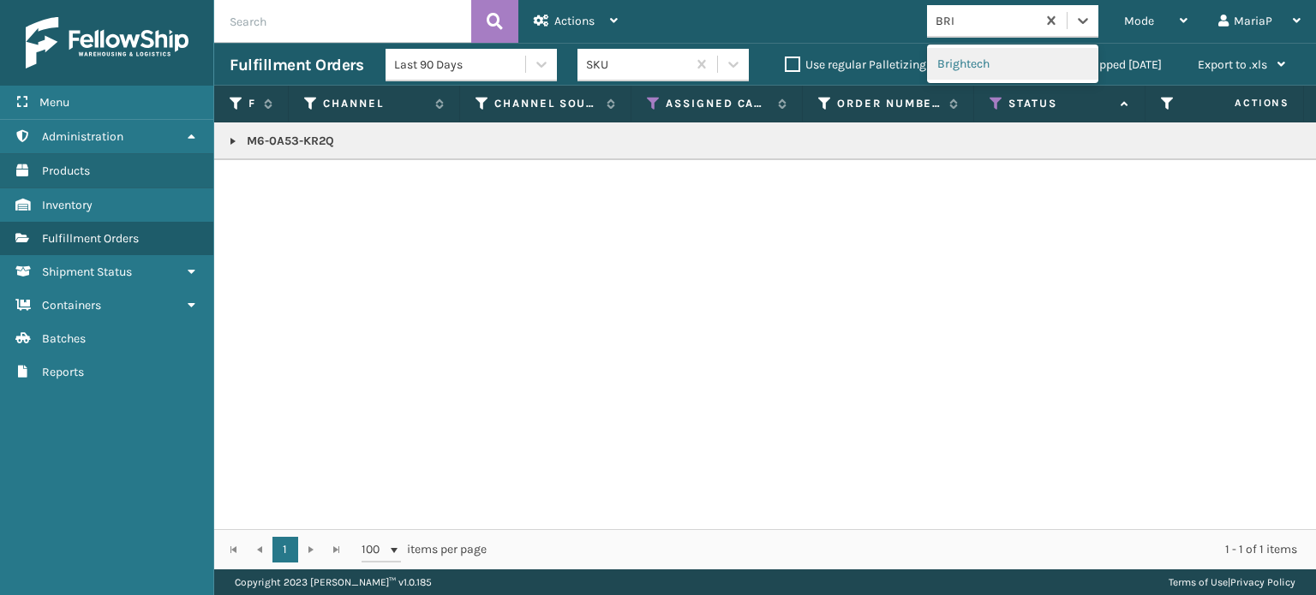
click at [987, 62] on div "Brightech" at bounding box center [1012, 64] width 171 height 32
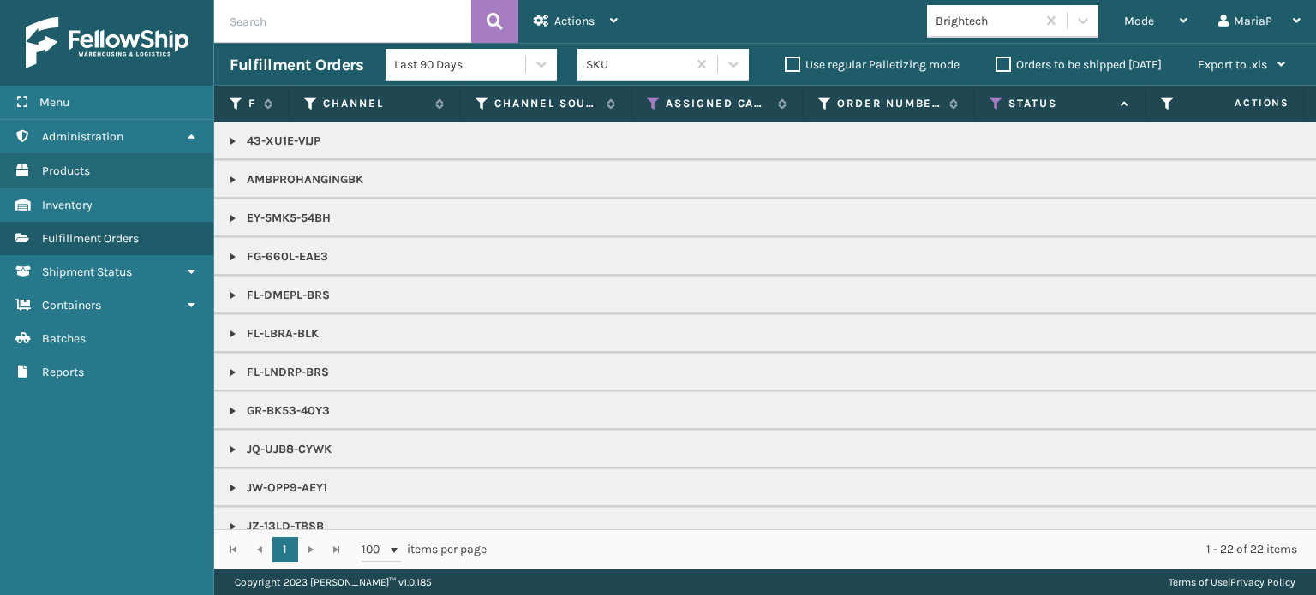
click at [228, 407] on link at bounding box center [233, 411] width 14 height 14
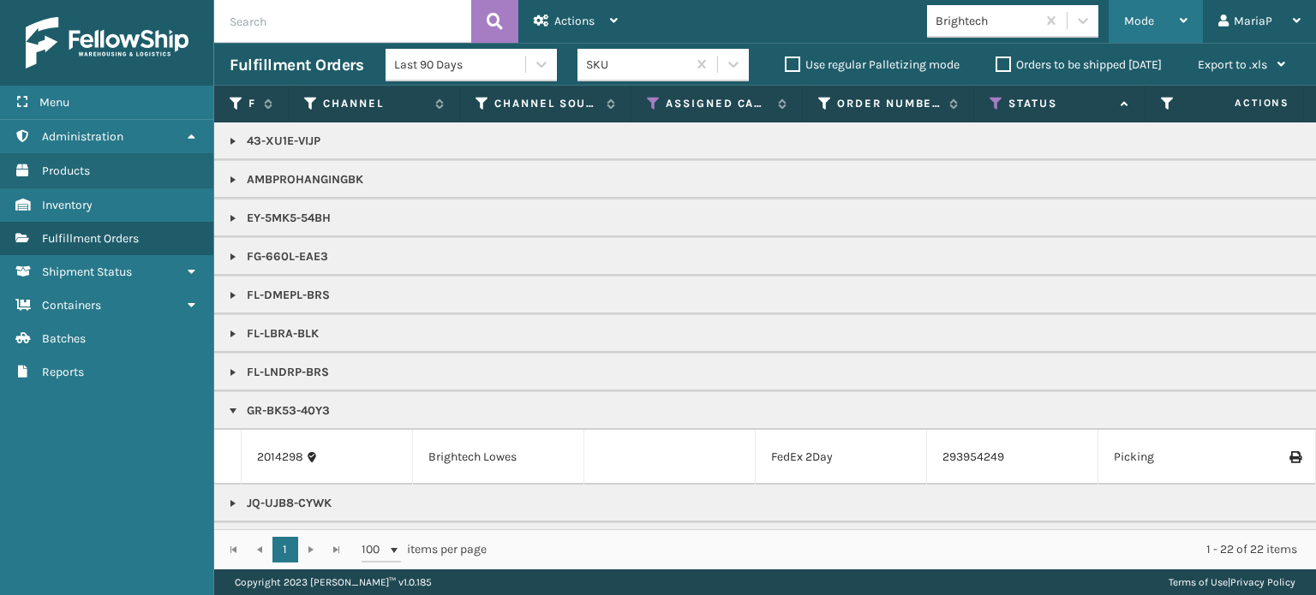
click at [1141, 16] on span "Mode" at bounding box center [1139, 21] width 30 height 15
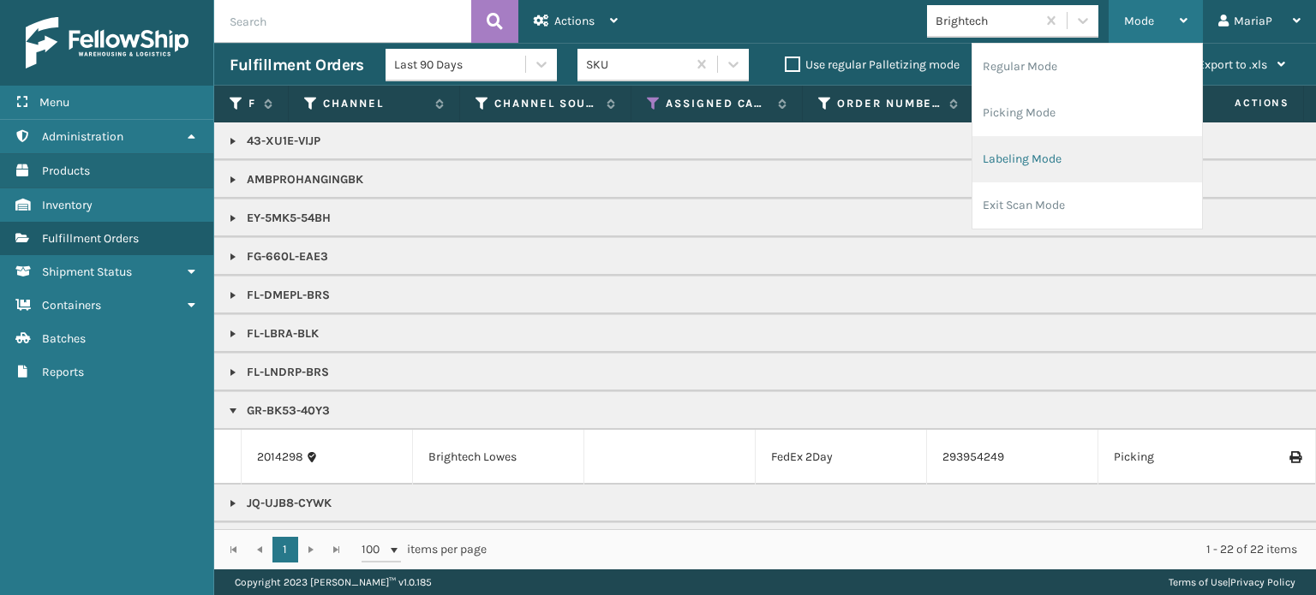
click at [1048, 153] on li "Labeling Mode" at bounding box center [1087, 159] width 230 height 46
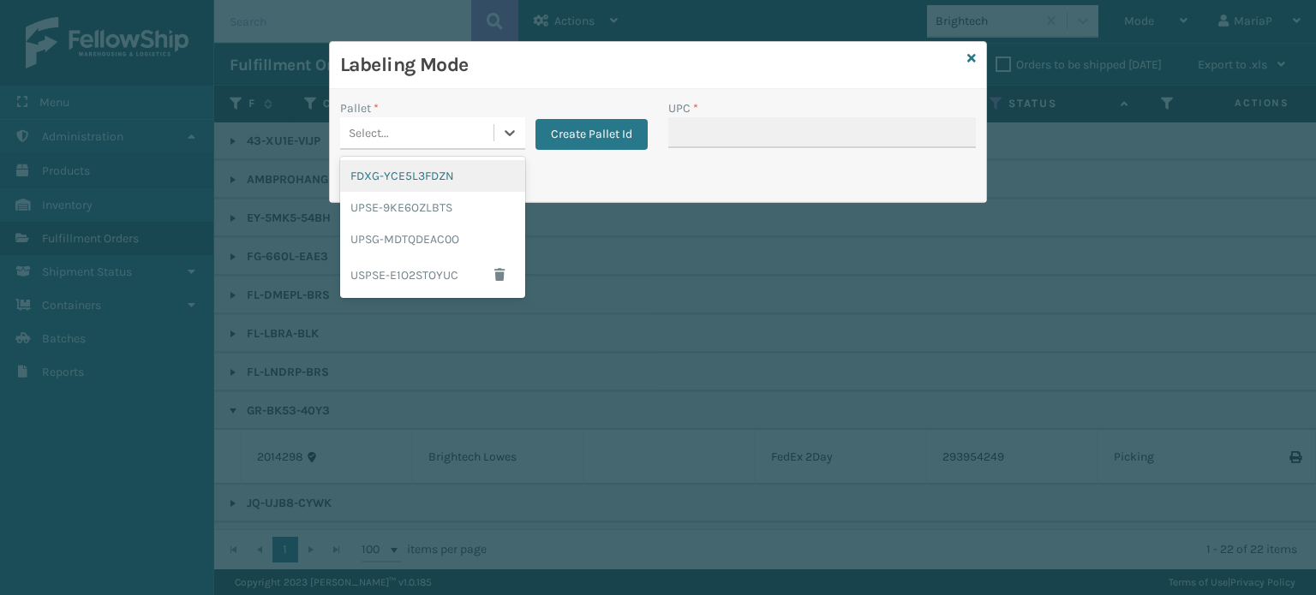
click at [414, 129] on div "Select..." at bounding box center [416, 133] width 153 height 28
click at [630, 133] on button "Create Pallet Id" at bounding box center [591, 134] width 112 height 31
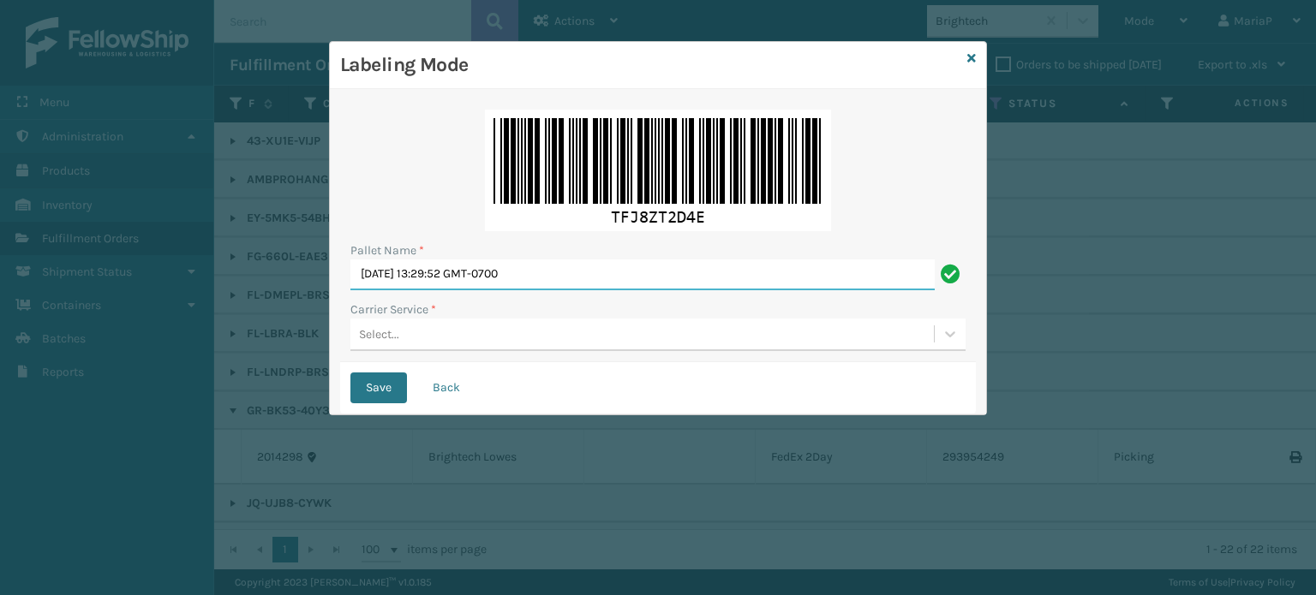
click at [574, 269] on input "[DATE] 13:29:52 GMT-0700" at bounding box center [642, 275] width 584 height 31
type input "BOX TRUCK"
click at [417, 331] on div "Select..." at bounding box center [641, 334] width 583 height 28
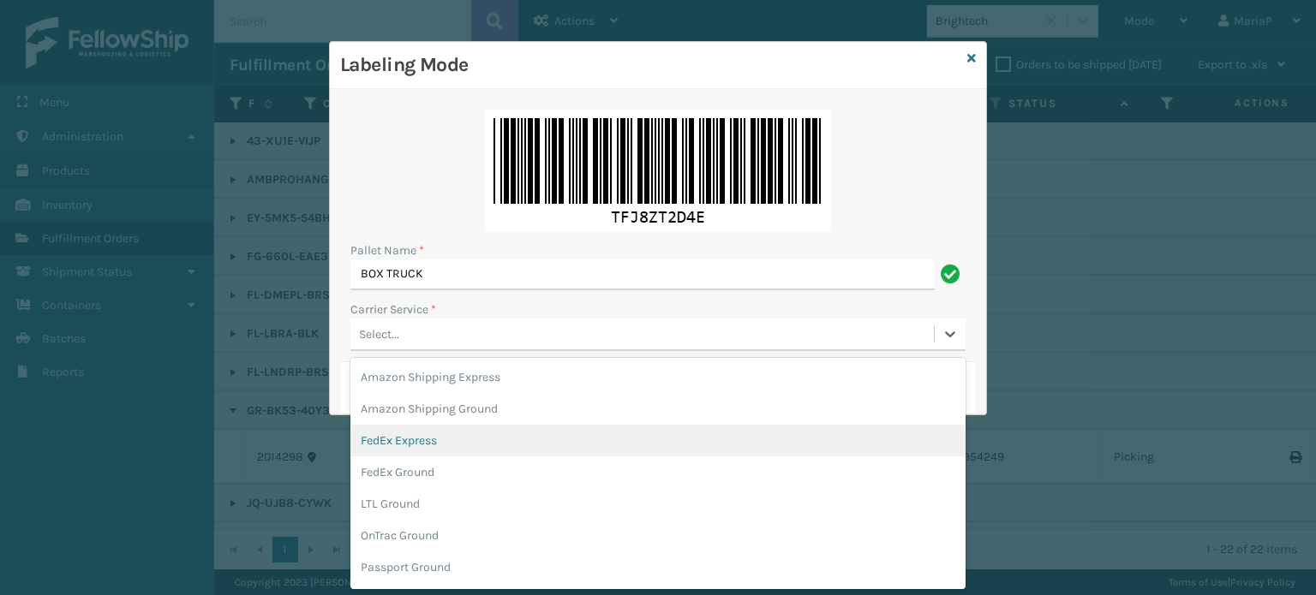
click at [420, 445] on div "FedEx Express" at bounding box center [657, 441] width 615 height 32
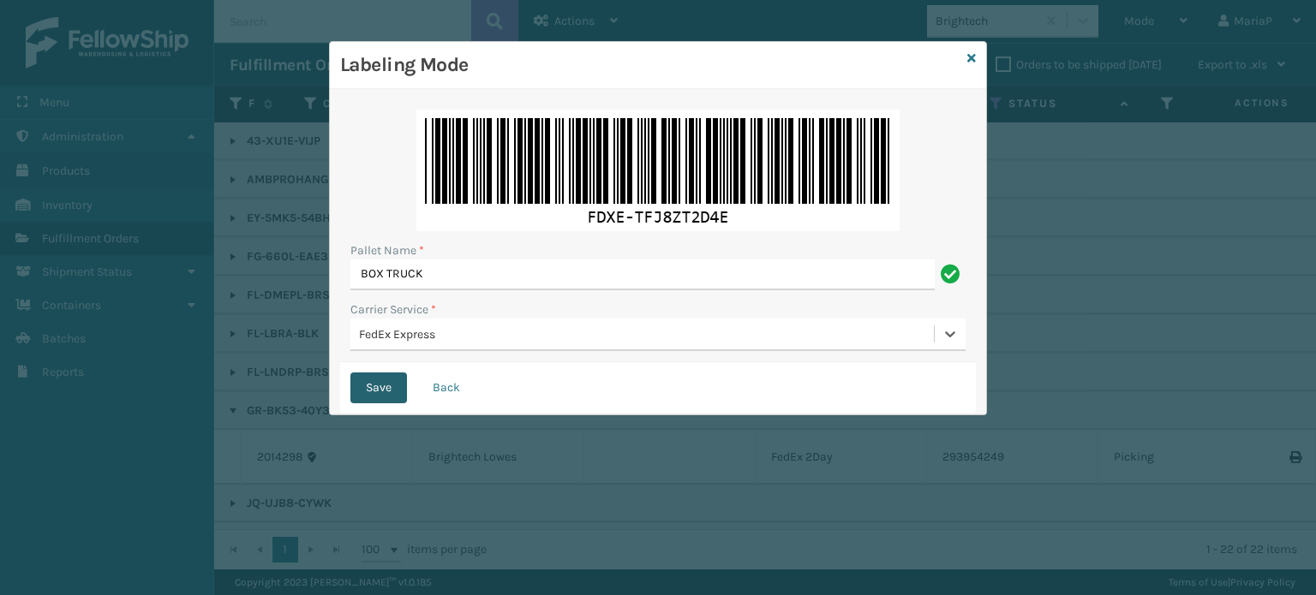
click at [380, 397] on button "Save" at bounding box center [378, 388] width 57 height 31
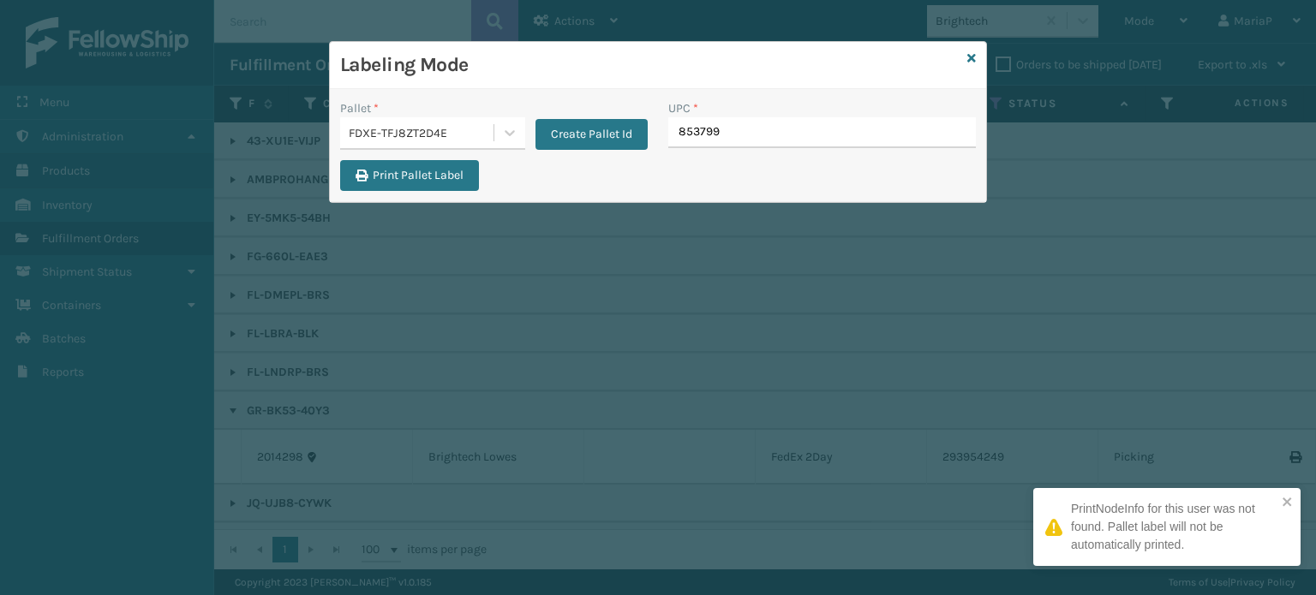
type input "8537990"
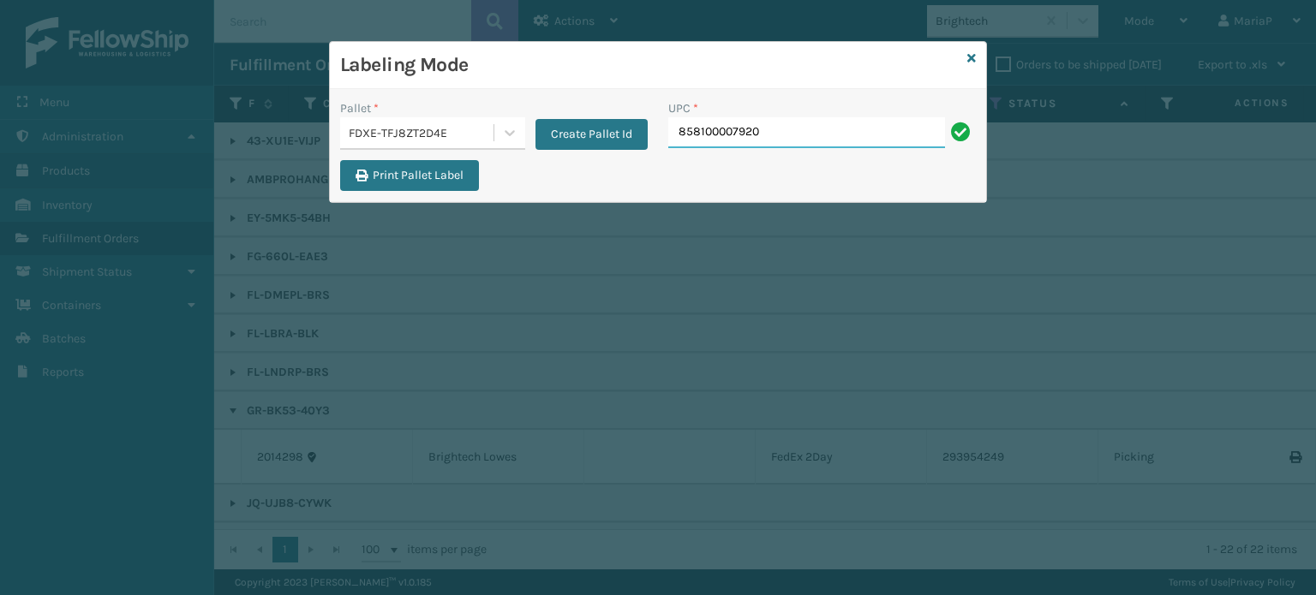
type input "858100007920"
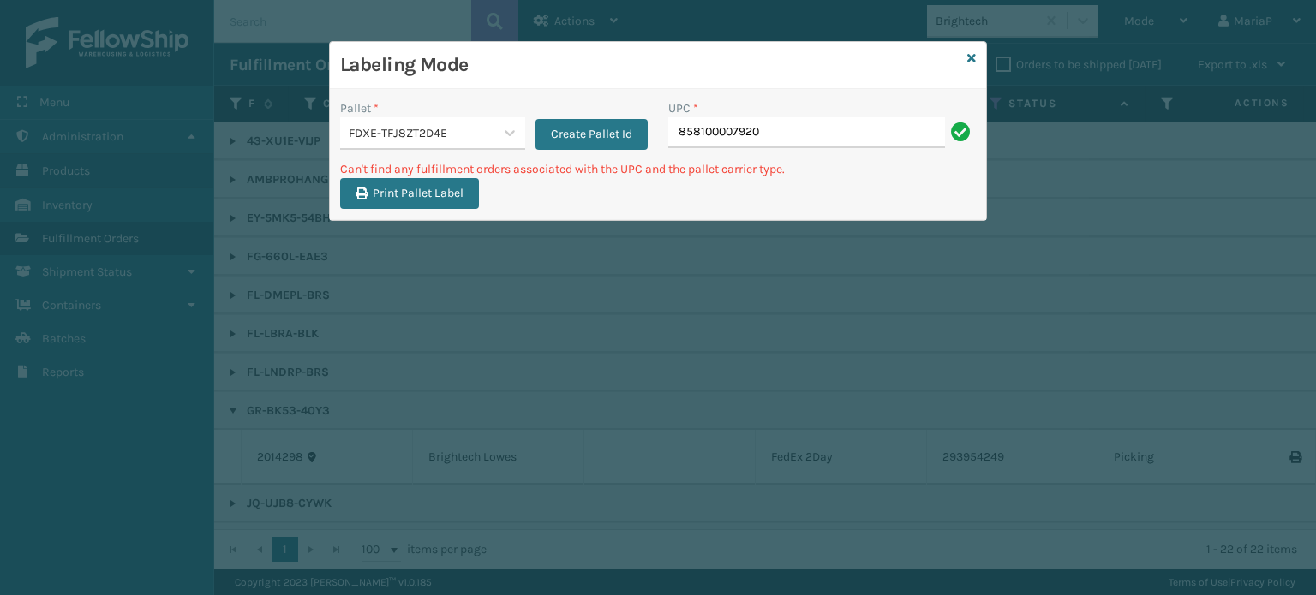
drag, startPoint x: 417, startPoint y: 128, endPoint x: 415, endPoint y: 152, distance: 24.1
click at [421, 129] on div "FDXE-TFJ8ZT2D4E" at bounding box center [422, 133] width 146 height 18
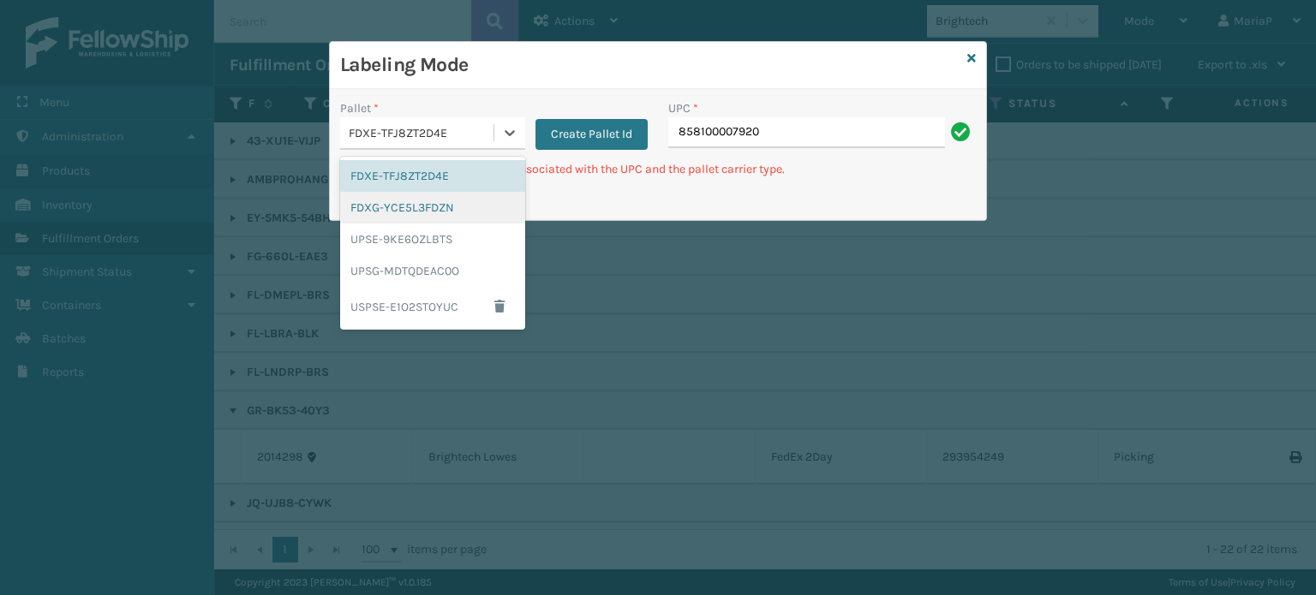
click at [431, 204] on div "FDXG-YCE5L3FDZN" at bounding box center [432, 208] width 185 height 32
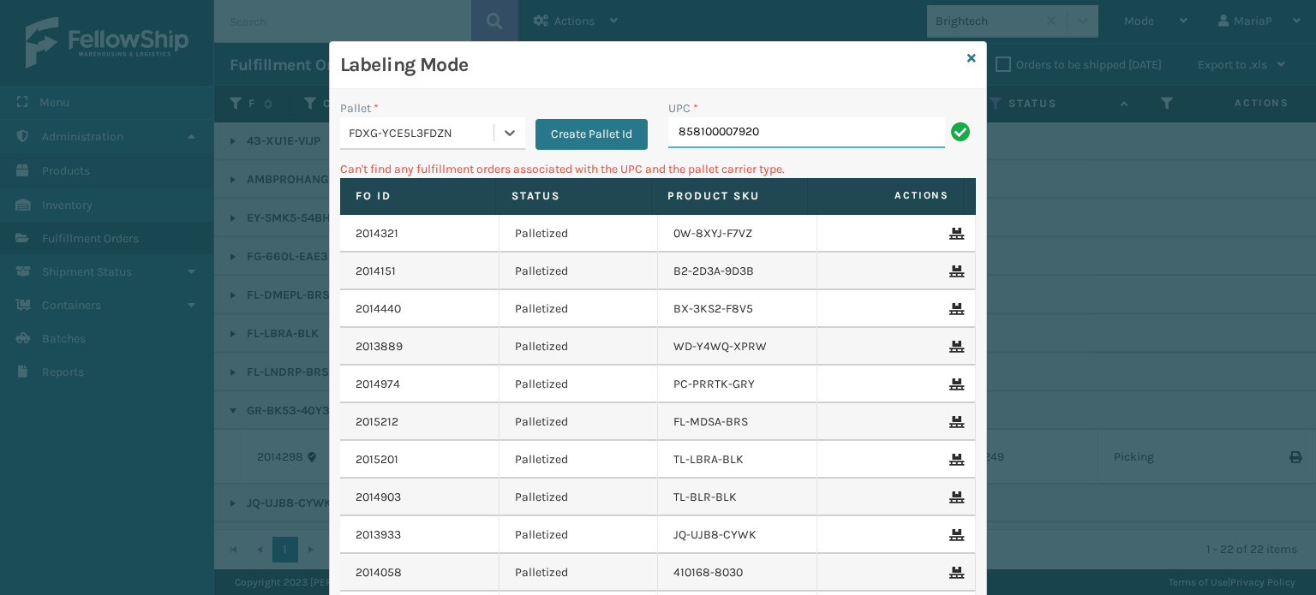
click at [761, 128] on input "858100007920" at bounding box center [806, 132] width 277 height 31
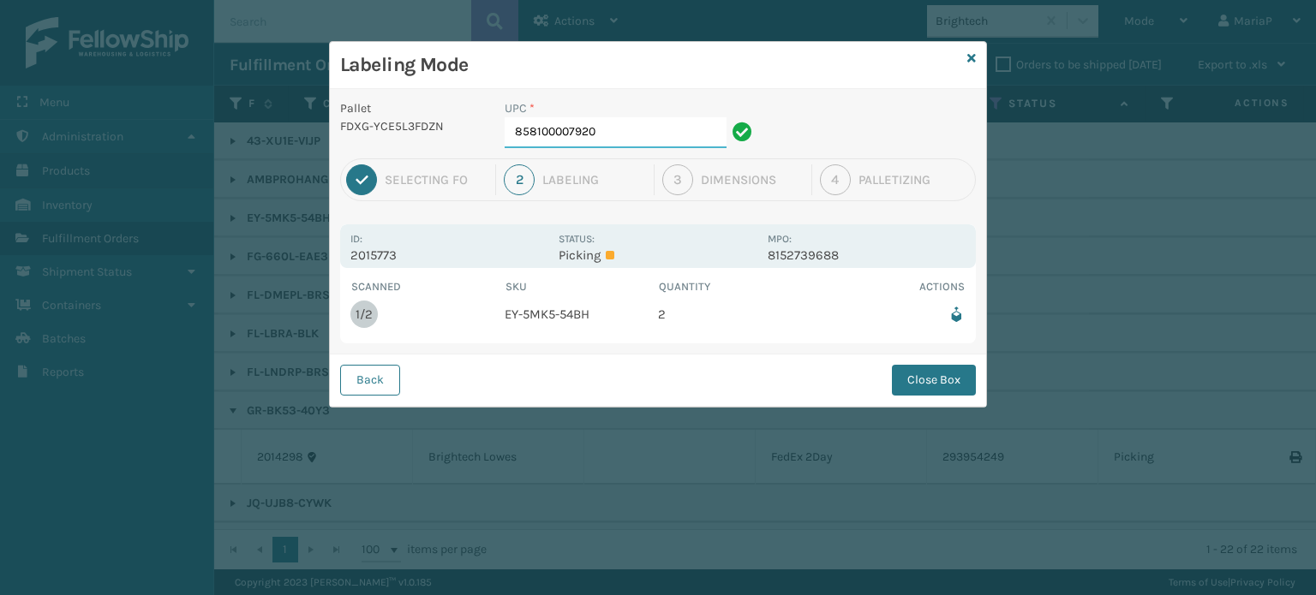
click at [696, 126] on input "858100007920" at bounding box center [615, 132] width 222 height 31
click at [925, 379] on button "Close Box" at bounding box center [934, 380] width 84 height 31
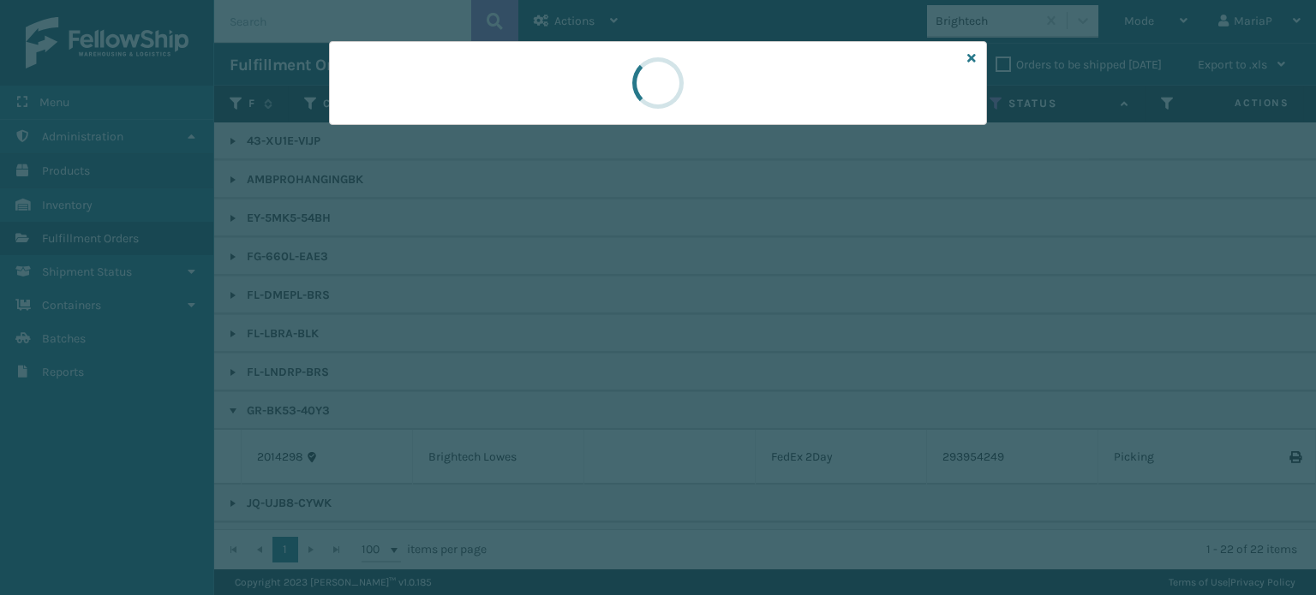
click at [925, 376] on div at bounding box center [658, 297] width 1316 height 595
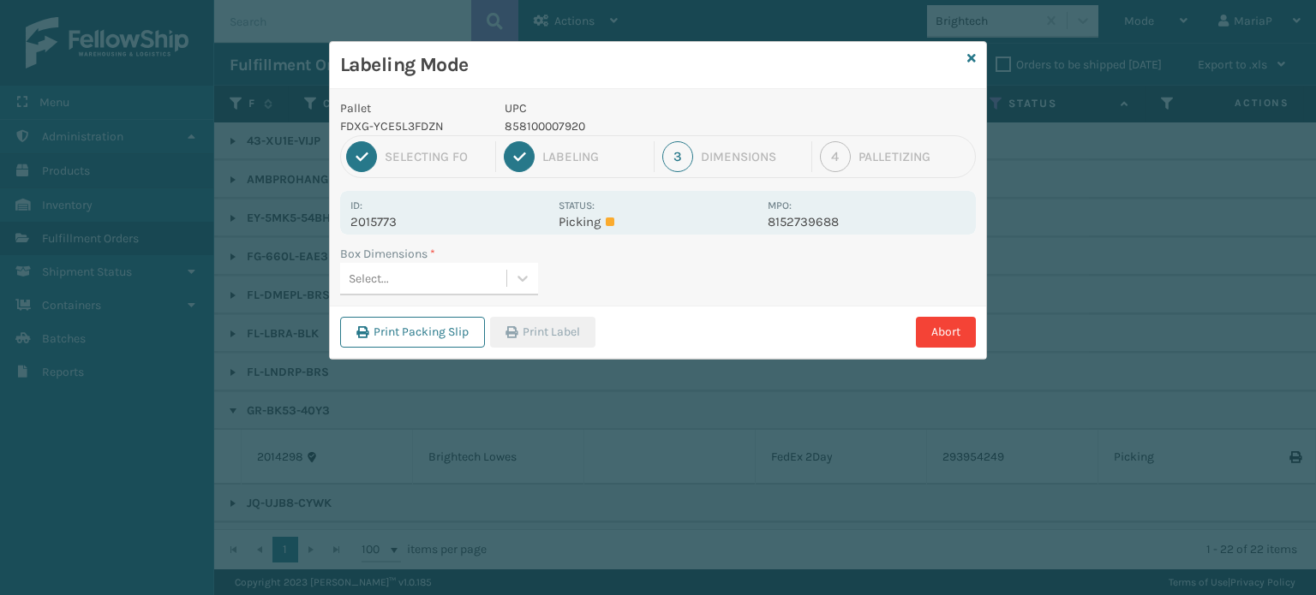
click at [466, 270] on div "Select..." at bounding box center [423, 279] width 166 height 28
type input "MED"
click at [415, 318] on div "Med" at bounding box center [439, 322] width 198 height 32
click at [531, 325] on button "Print Label" at bounding box center [542, 332] width 105 height 31
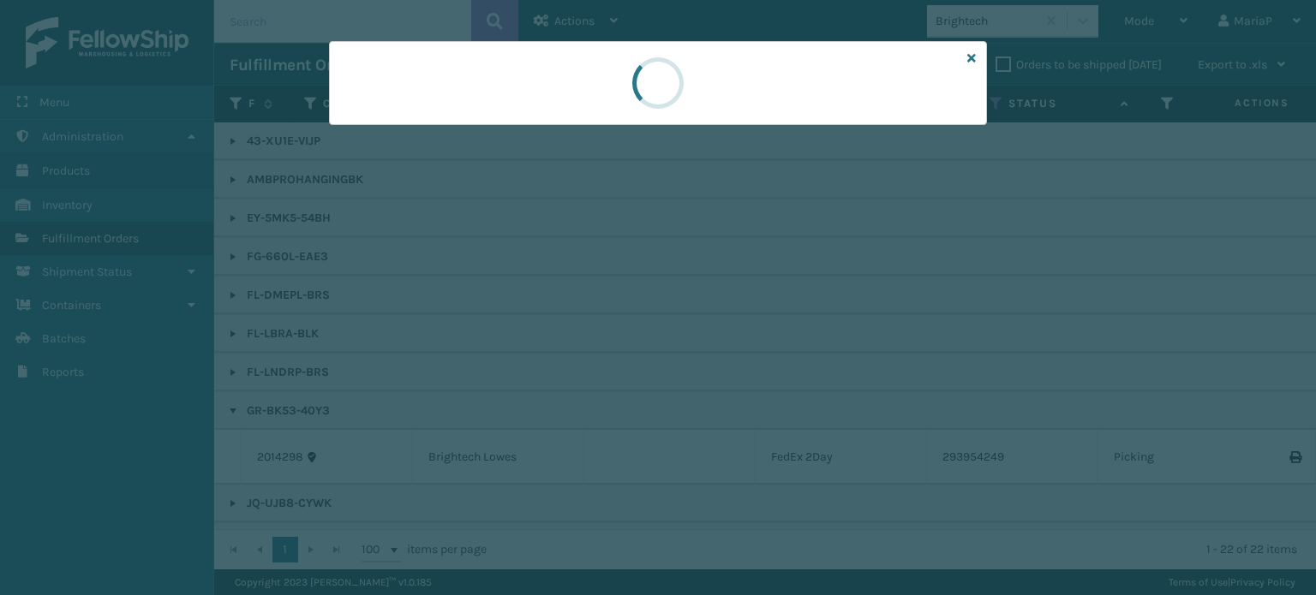
click at [534, 324] on div at bounding box center [658, 297] width 1316 height 595
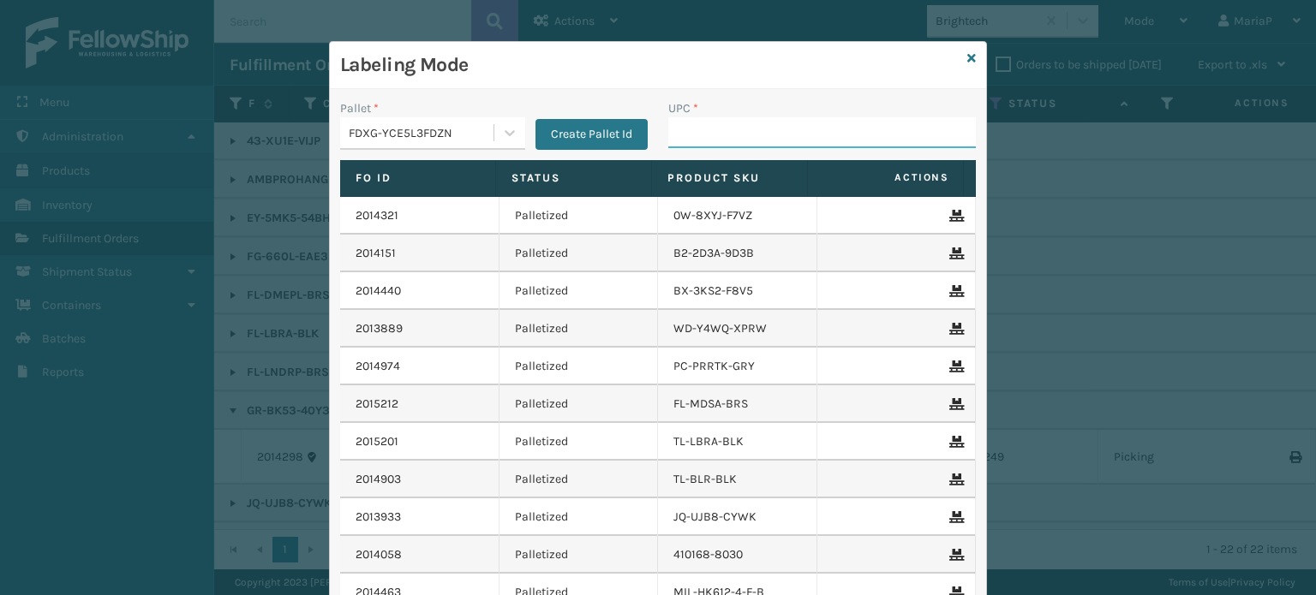
click at [715, 133] on input "UPC *" at bounding box center [821, 132] width 307 height 31
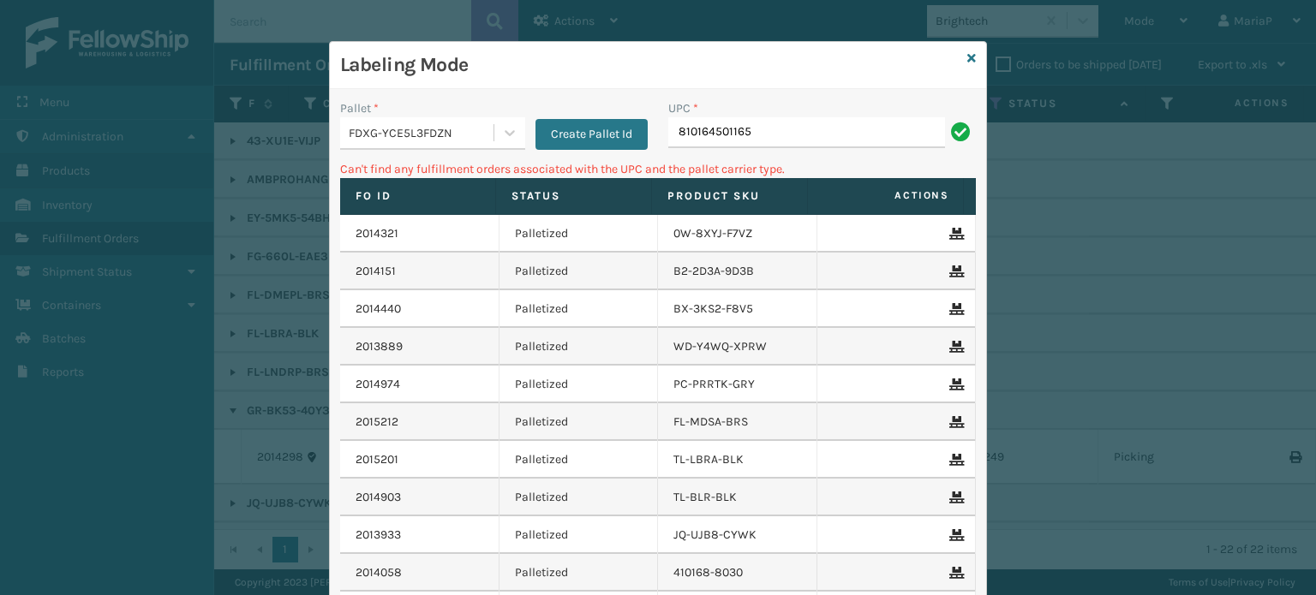
click at [445, 130] on div "FDXG-YCE5L3FDZN" at bounding box center [422, 133] width 146 height 18
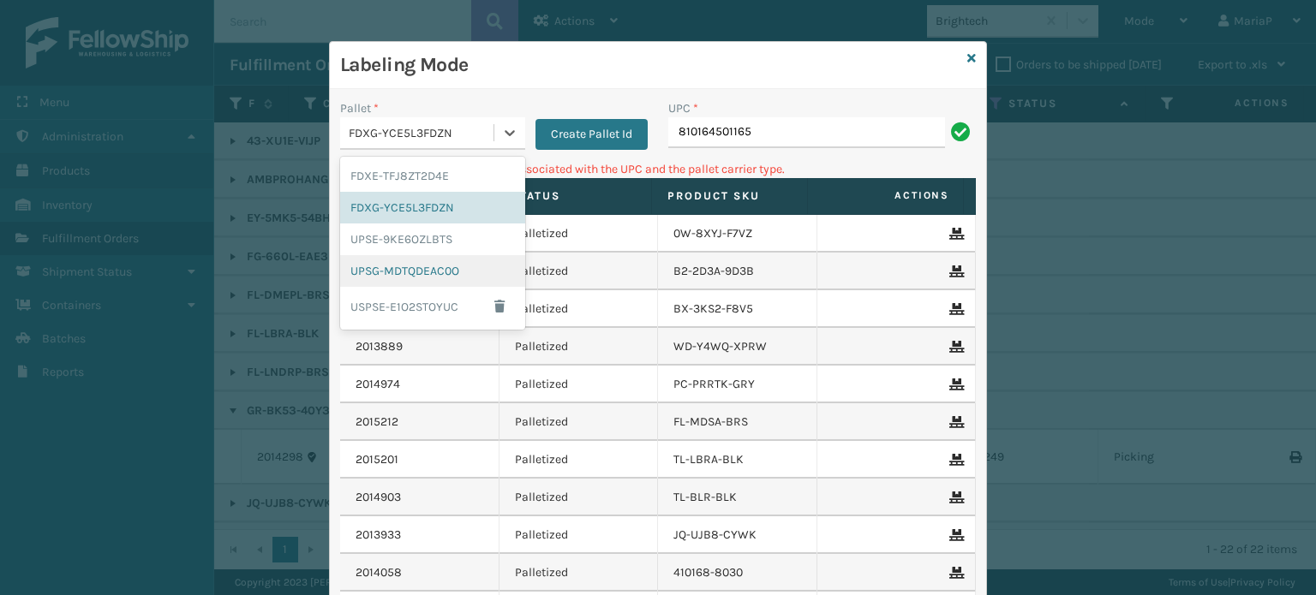
click at [435, 263] on div "UPSG-MDTQDEAC0O" at bounding box center [432, 271] width 185 height 32
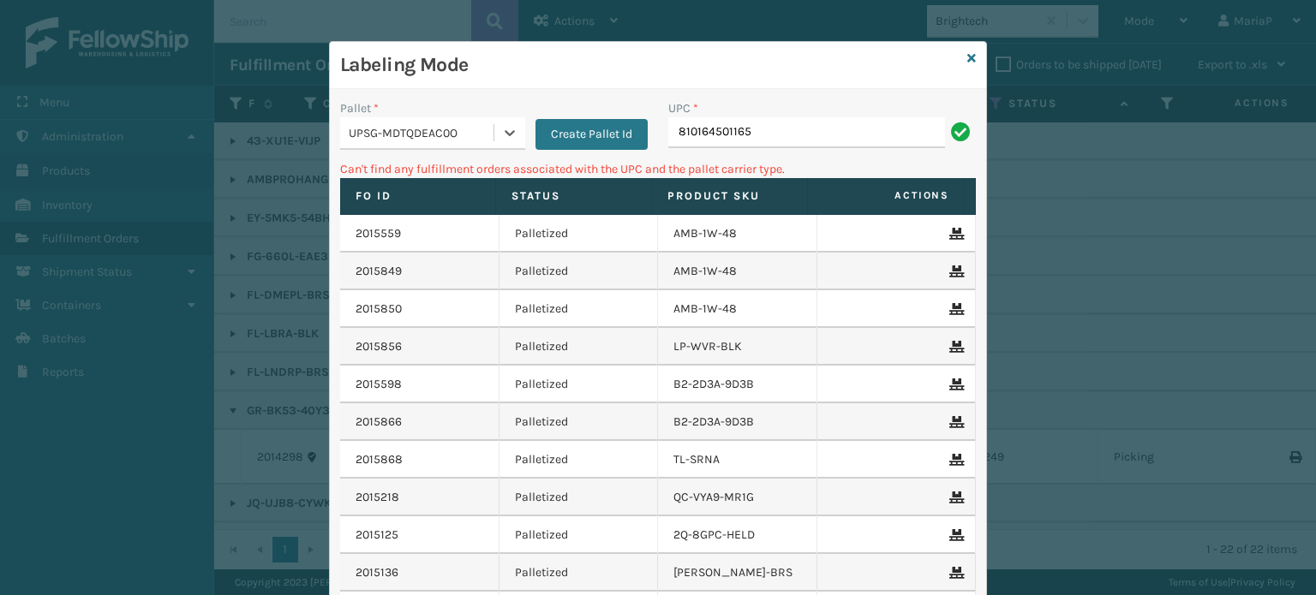
drag, startPoint x: 768, startPoint y: 116, endPoint x: 770, endPoint y: 126, distance: 10.4
click at [770, 116] on div "UPC *" at bounding box center [821, 108] width 307 height 18
click at [770, 126] on input "810164501165" at bounding box center [806, 132] width 277 height 31
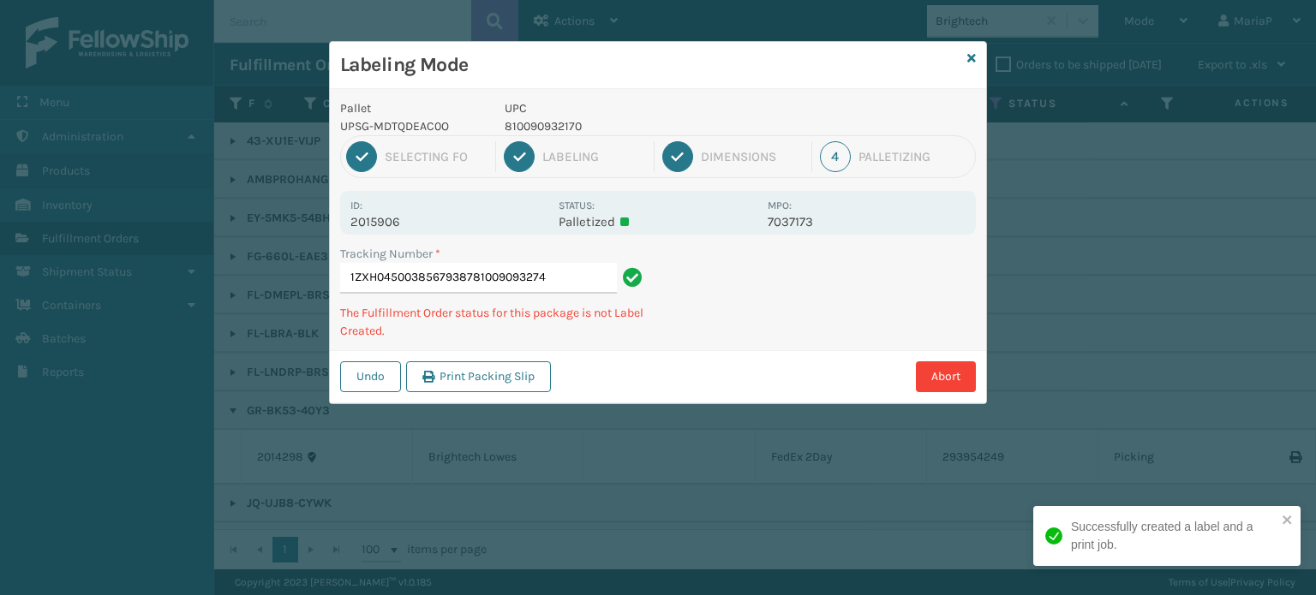
type input "1ZXH04500385679387810090932743"
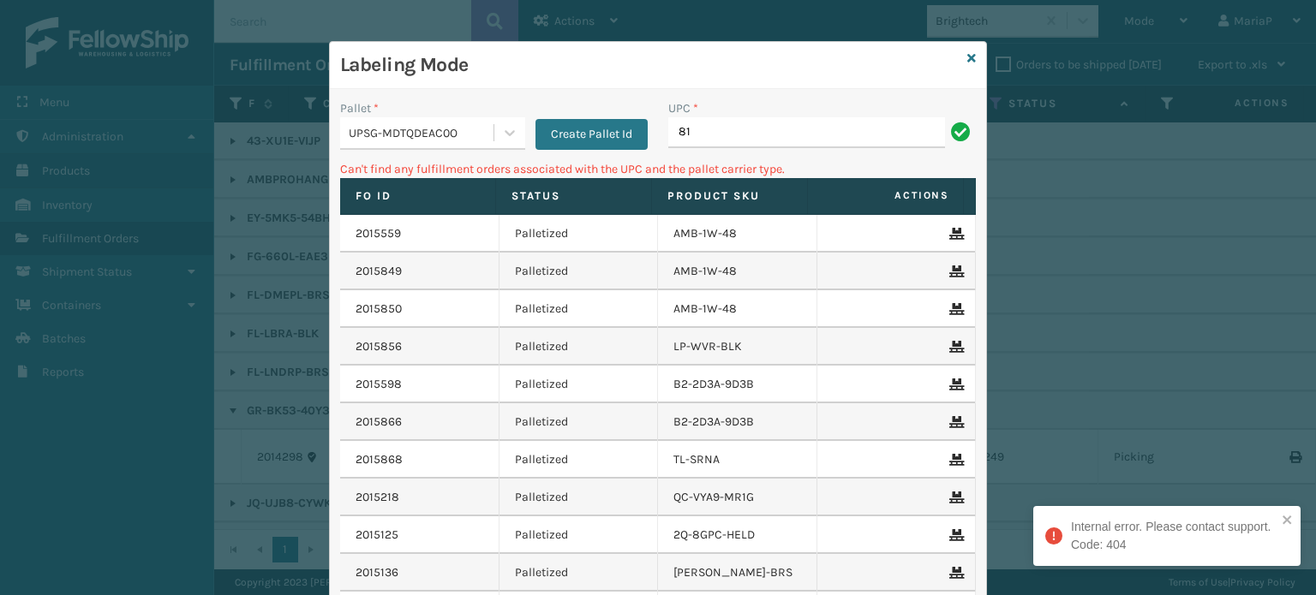
type input "8"
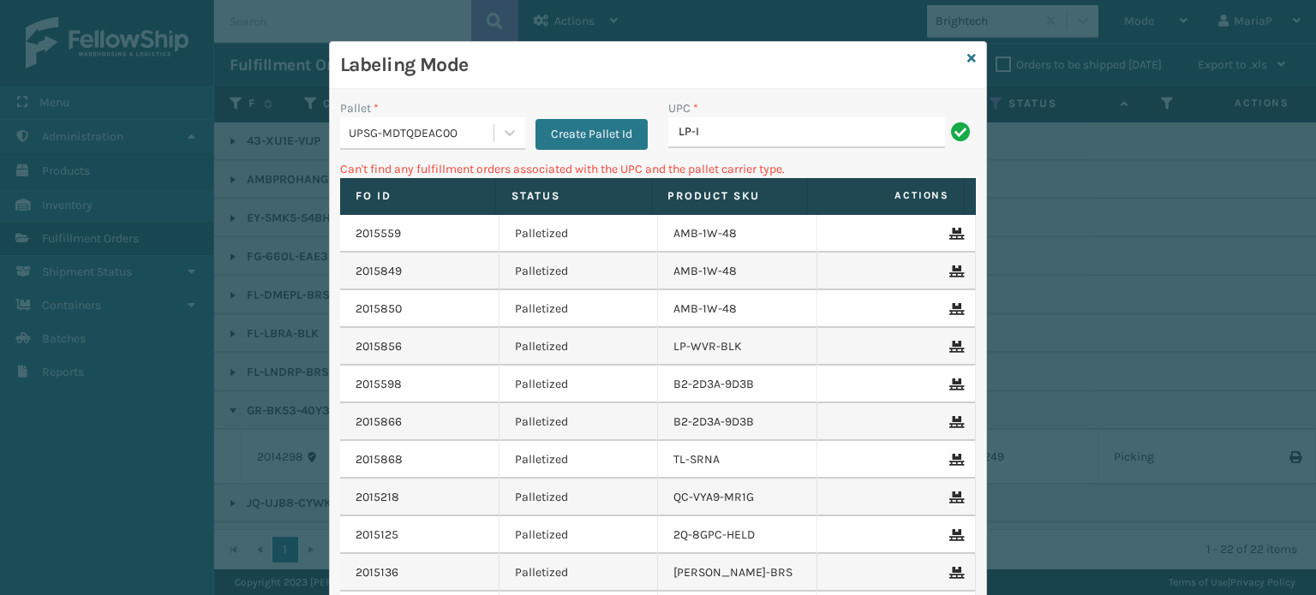
type input "LP-INFZMMAT-BLK"
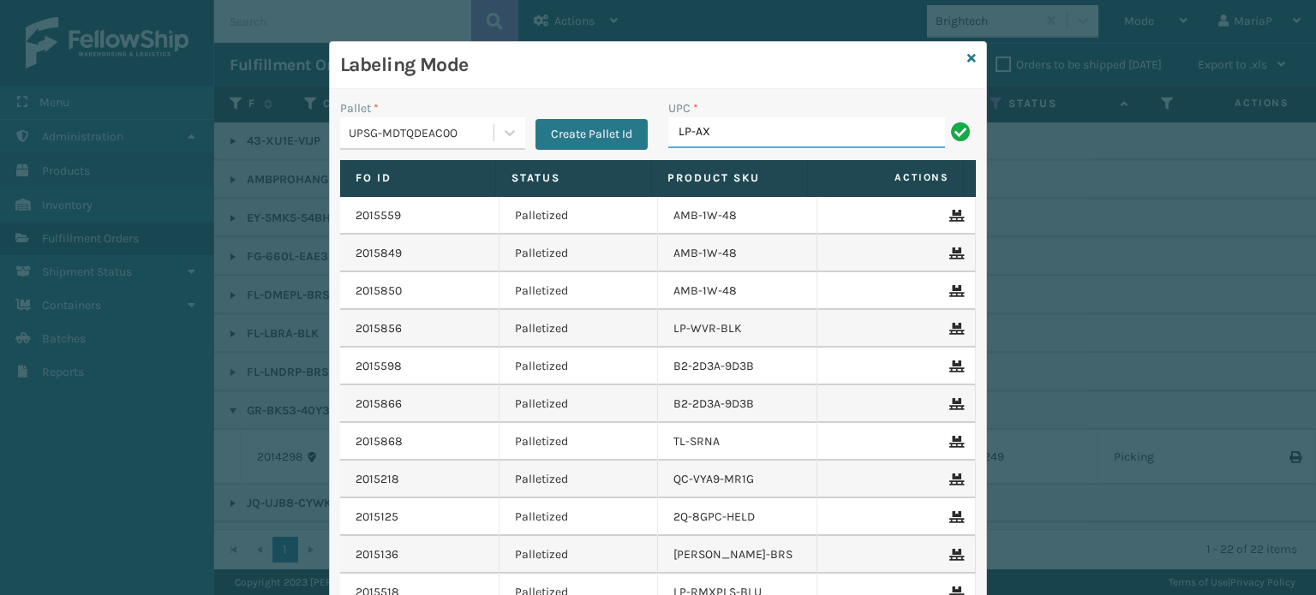
type input "LP-AXSP-BLK"
type input "81016133267"
type input "8100909"
type input "810090931"
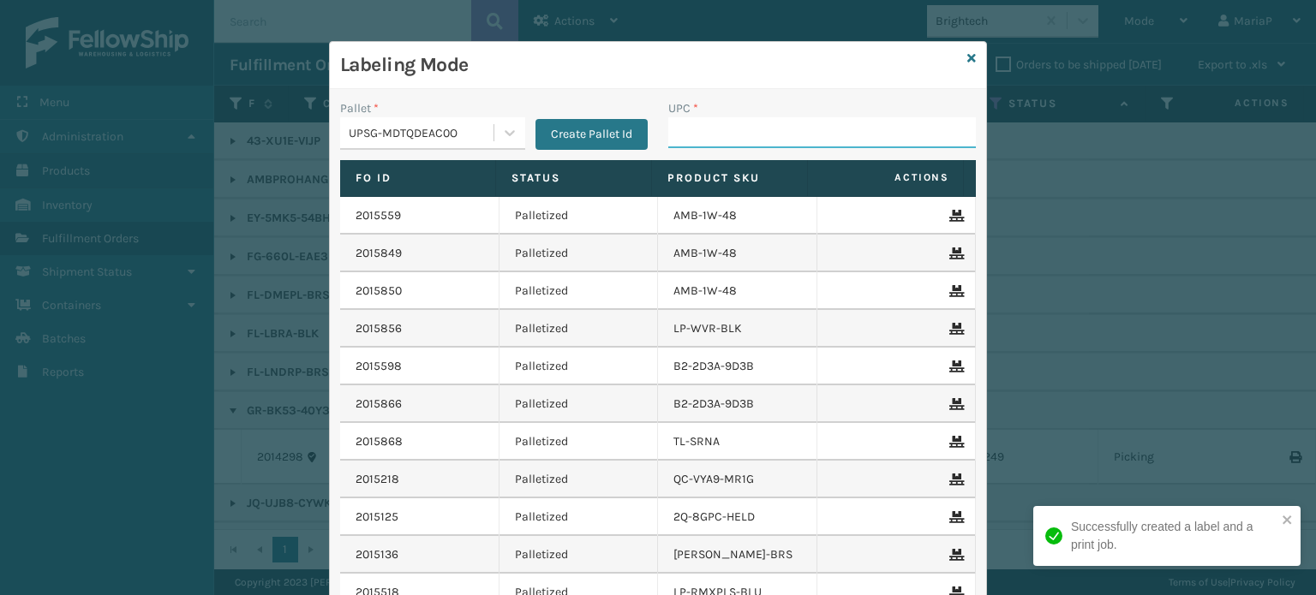
click at [789, 140] on input "UPC *" at bounding box center [821, 132] width 307 height 31
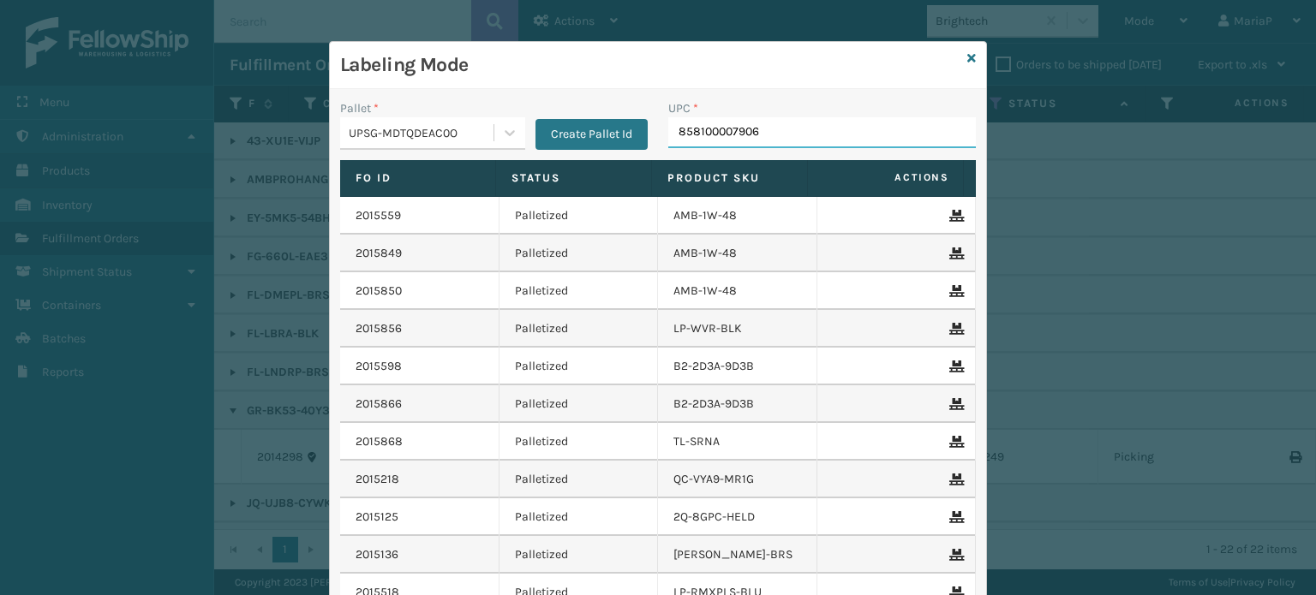
type input "858100007906"
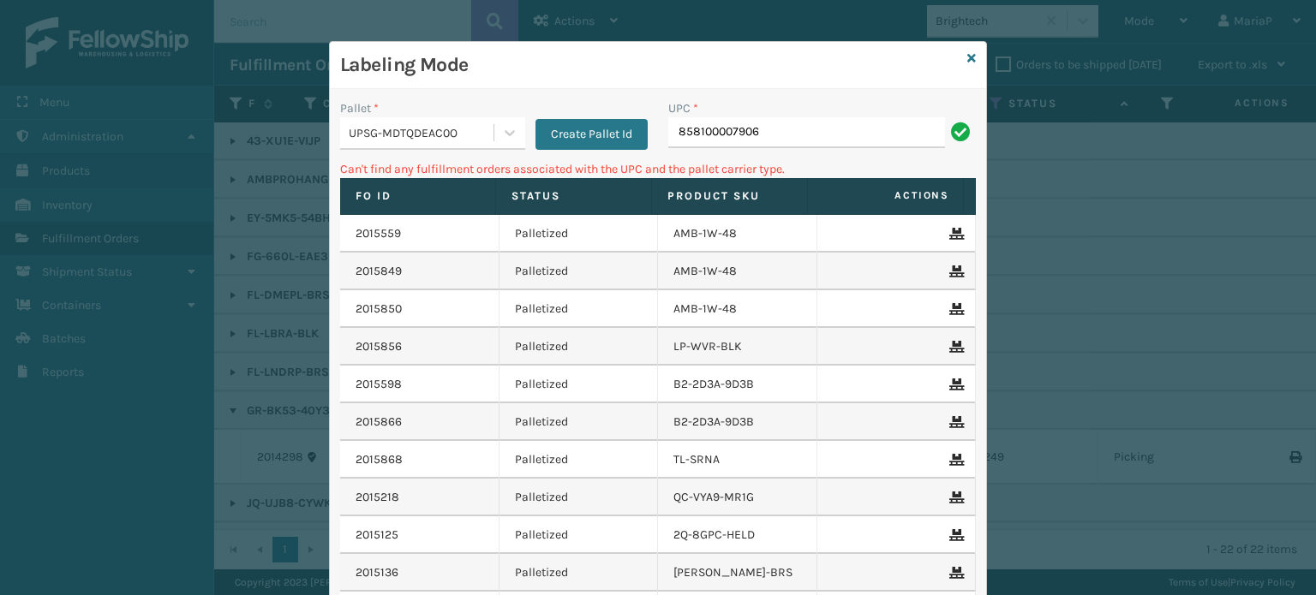
click at [375, 131] on div "UPSG-MDTQDEAC0O" at bounding box center [422, 133] width 146 height 18
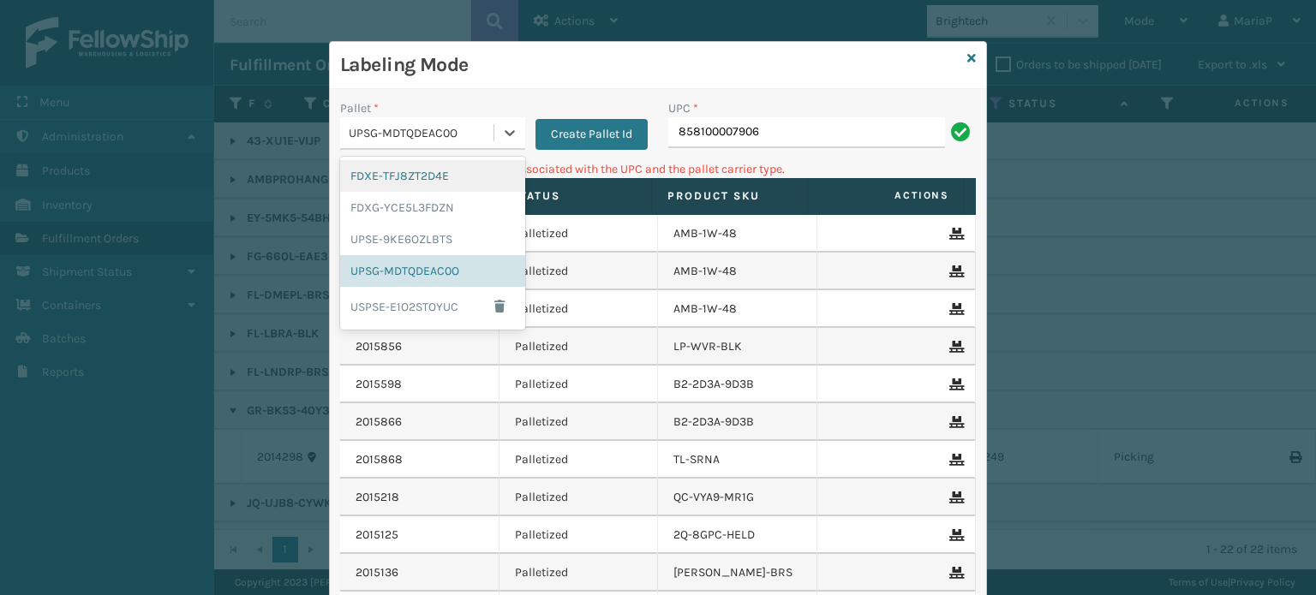
click at [399, 177] on div "FDXE-TFJ8ZT2D4E" at bounding box center [432, 176] width 185 height 32
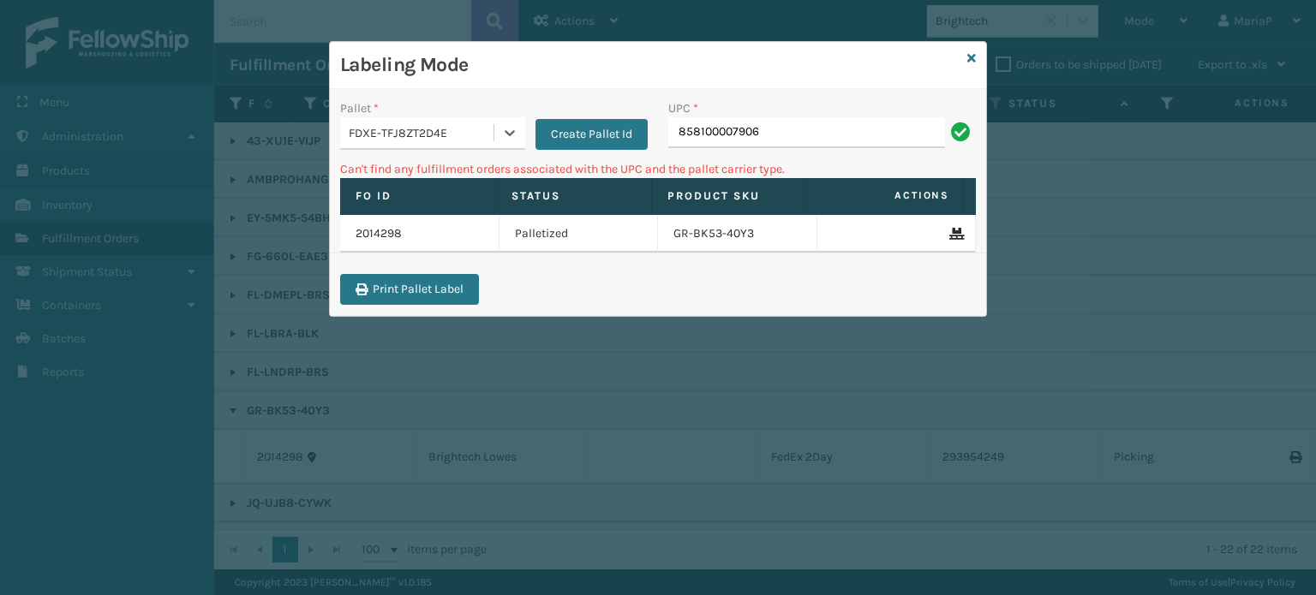
click at [439, 130] on div "FDXE-TFJ8ZT2D4E" at bounding box center [422, 133] width 146 height 18
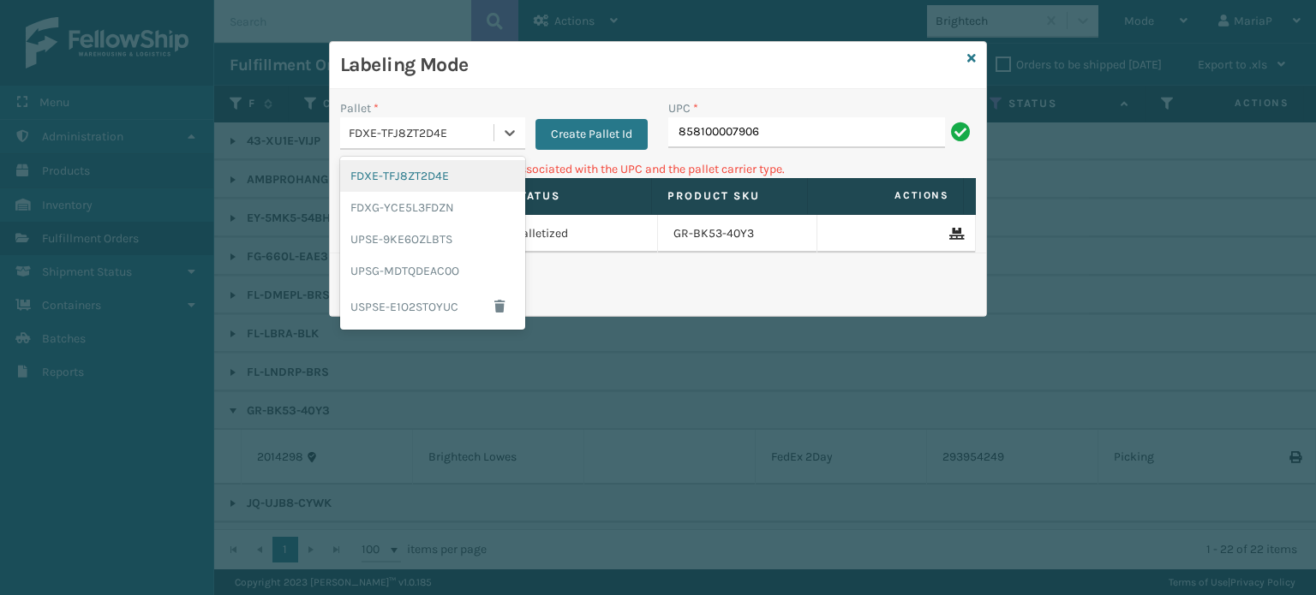
click at [435, 190] on div "FDXE-TFJ8ZT2D4E" at bounding box center [432, 176] width 185 height 32
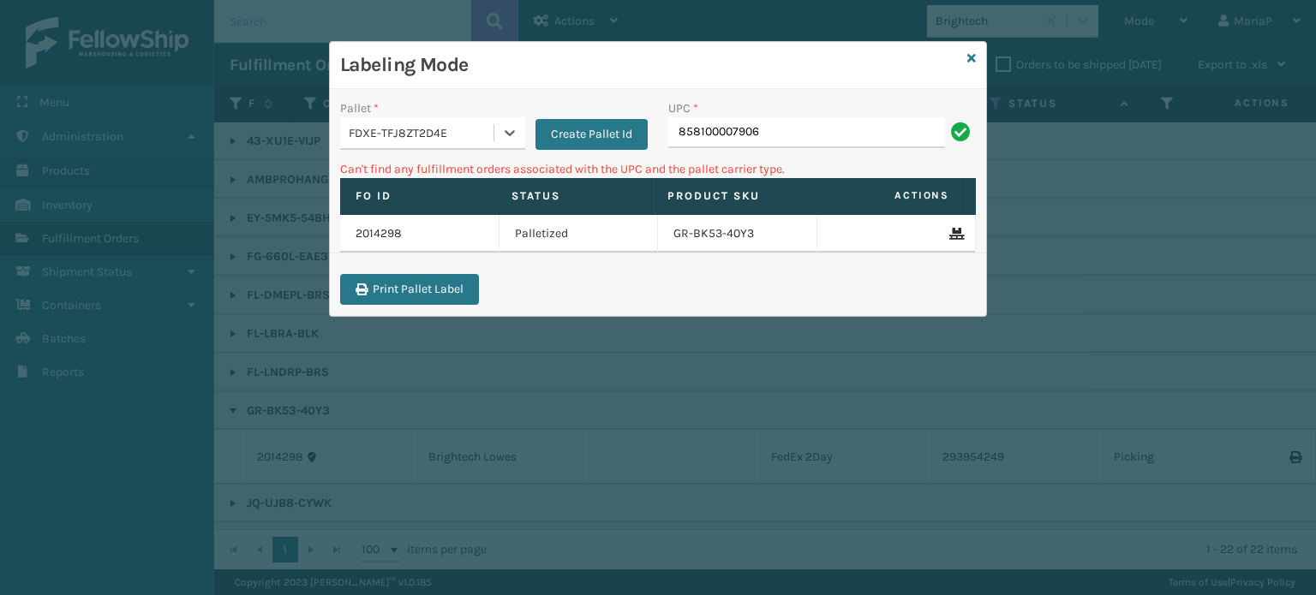
click at [469, 115] on div "Pallet *" at bounding box center [432, 108] width 185 height 18
click at [469, 141] on div "FDXE-TFJ8ZT2D4E" at bounding box center [416, 133] width 153 height 28
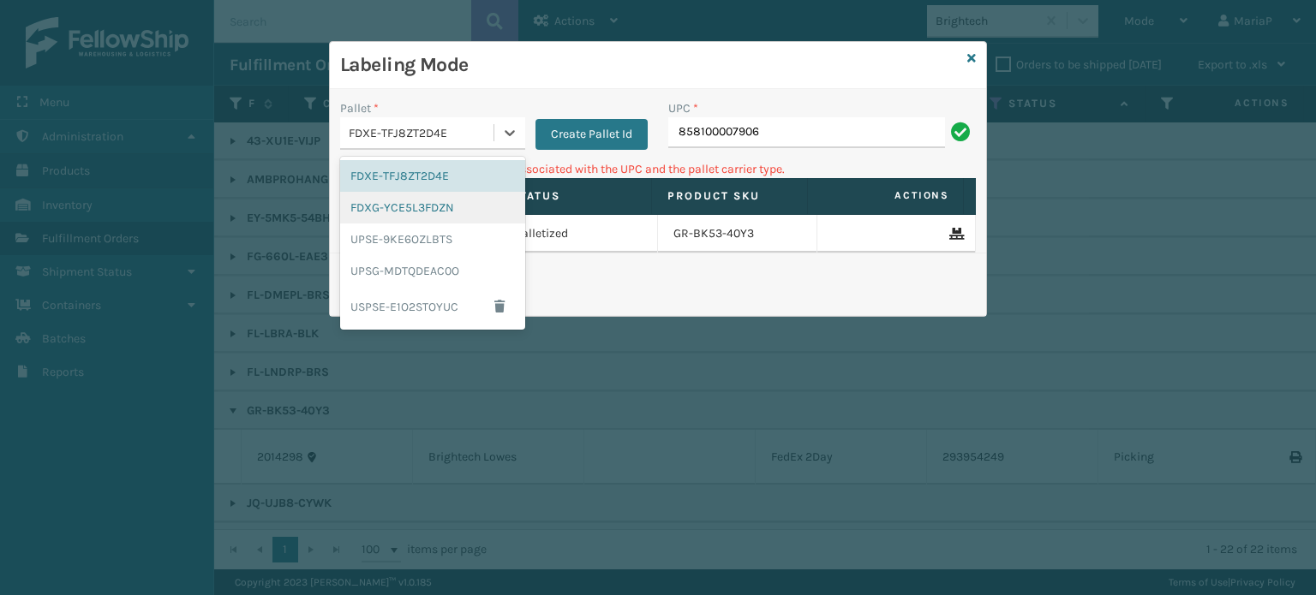
click at [443, 209] on div "FDXG-YCE5L3FDZN" at bounding box center [432, 208] width 185 height 32
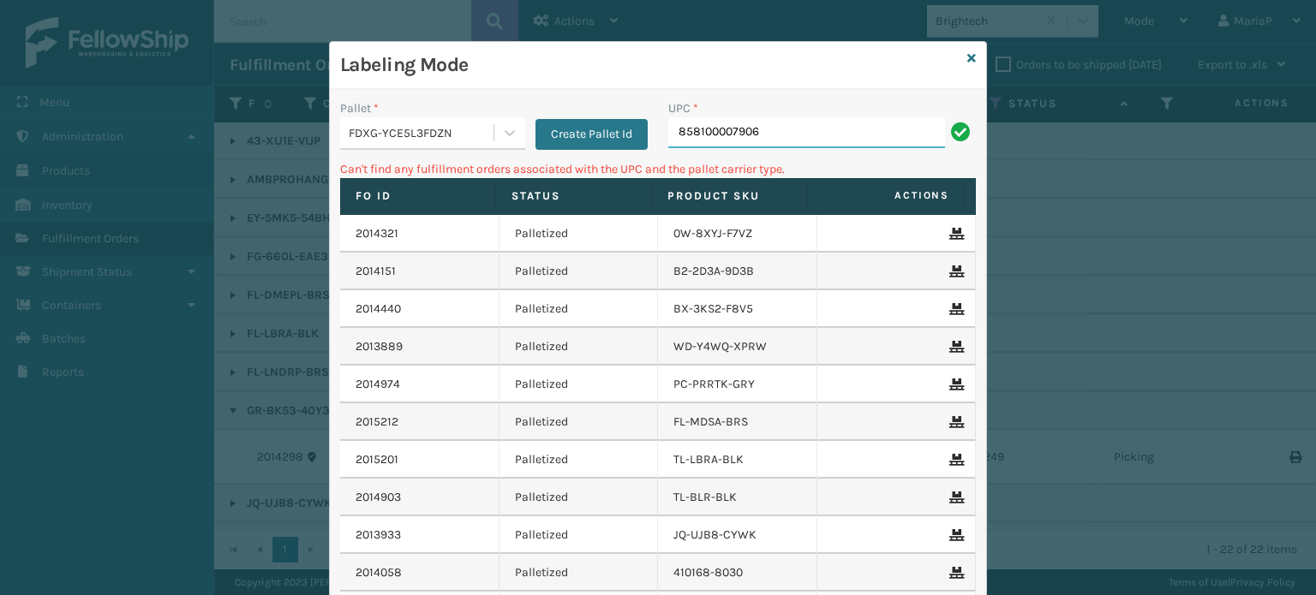
click at [779, 140] on input "858100007906" at bounding box center [806, 132] width 277 height 31
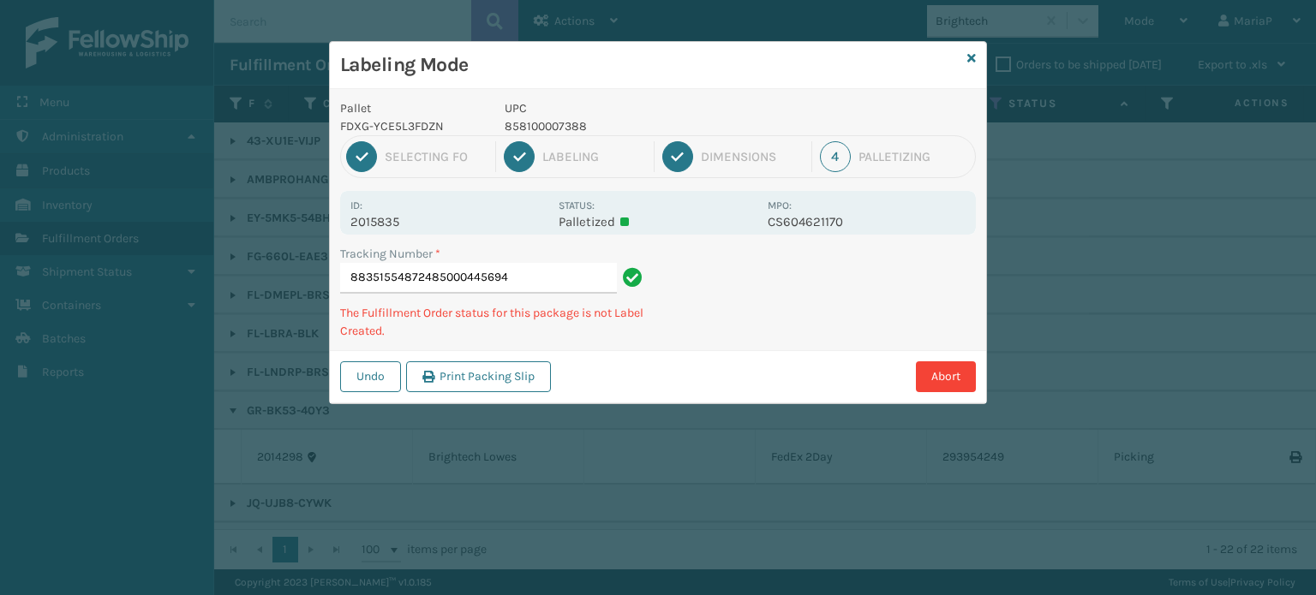
type input "883515548724850004456941"
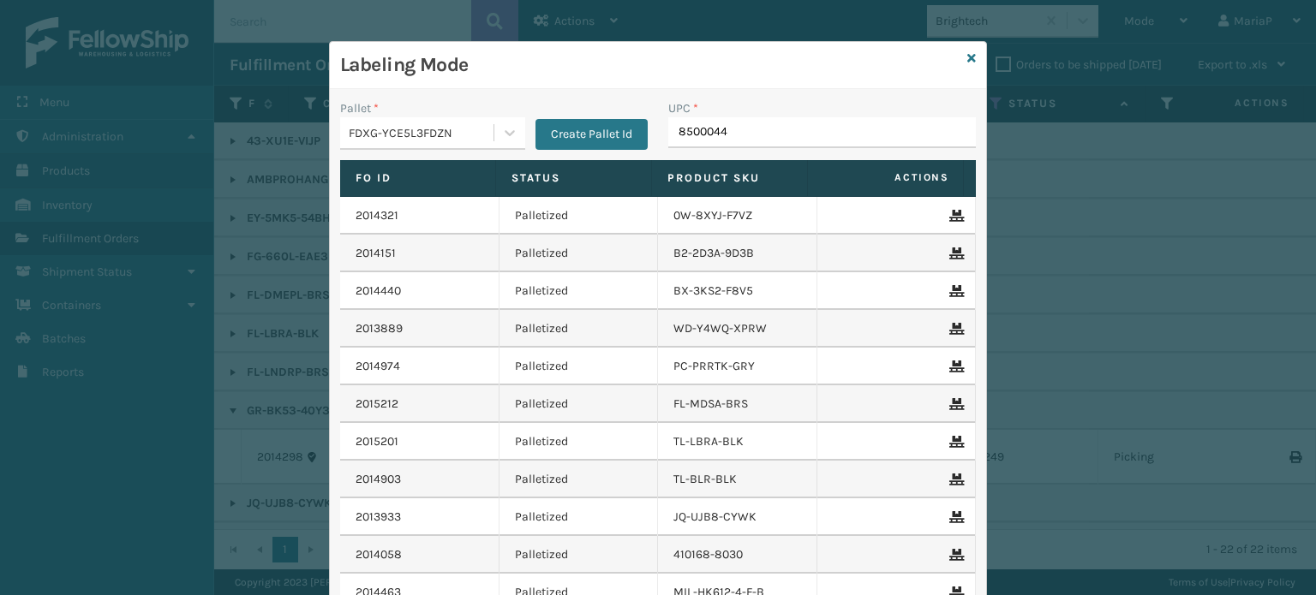
type input "85000445"
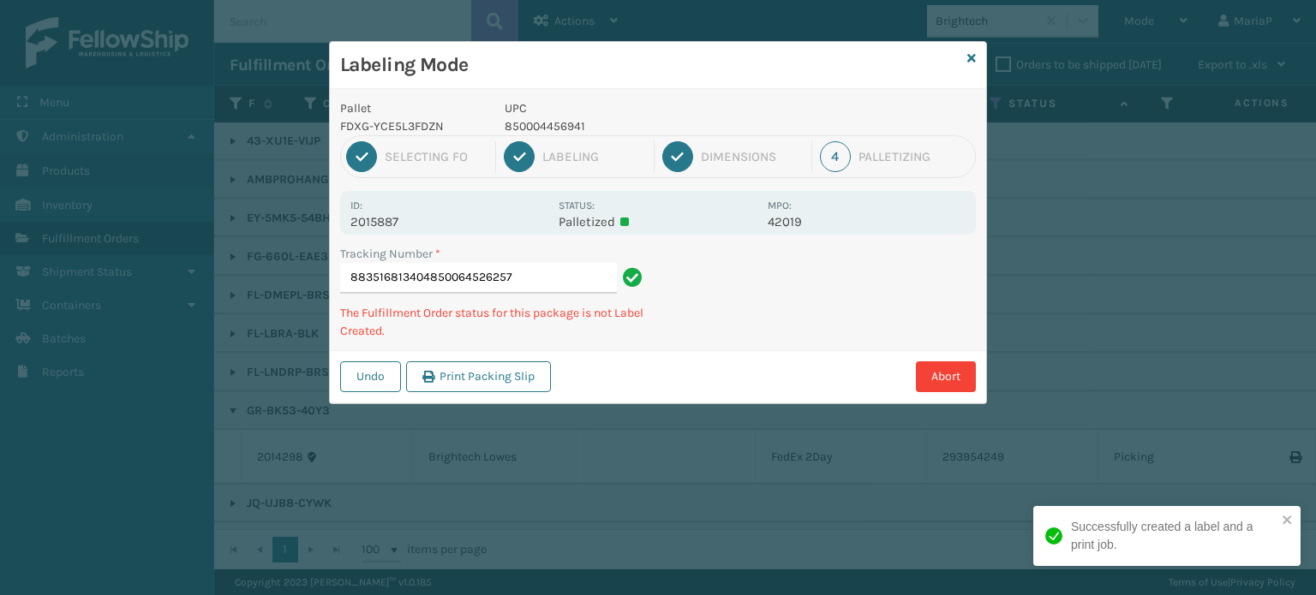
type input "883516813404850064526257"
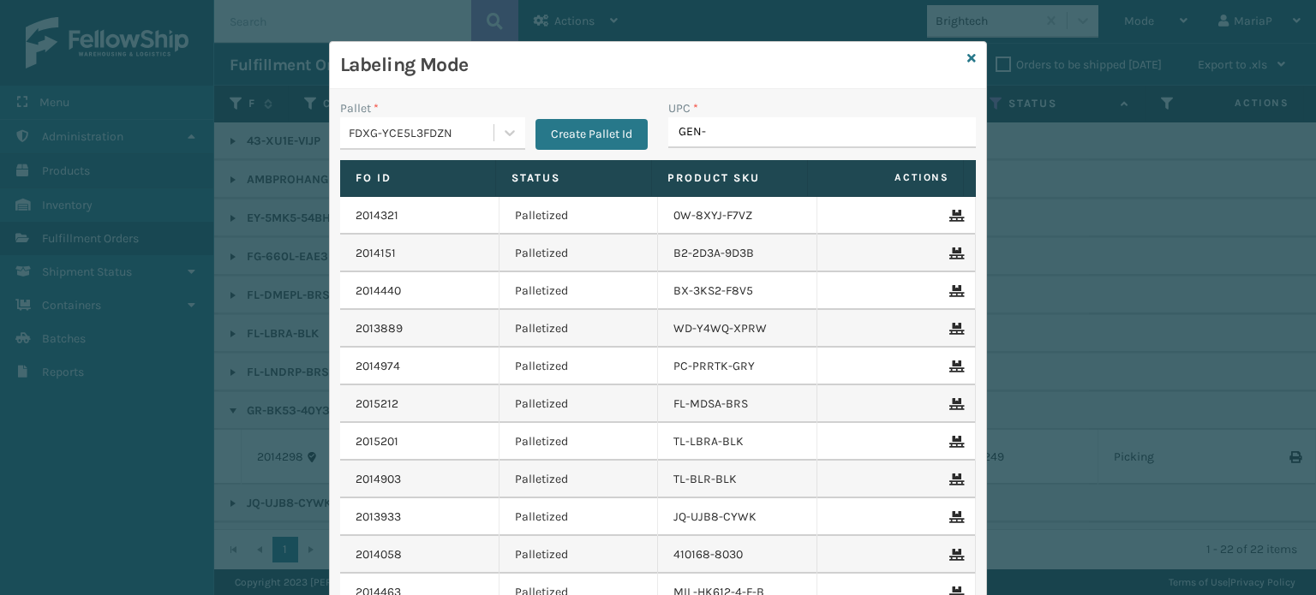
type input "GEN-A"
type input "[PERSON_NAME] Table Lamp"
type input "8500"
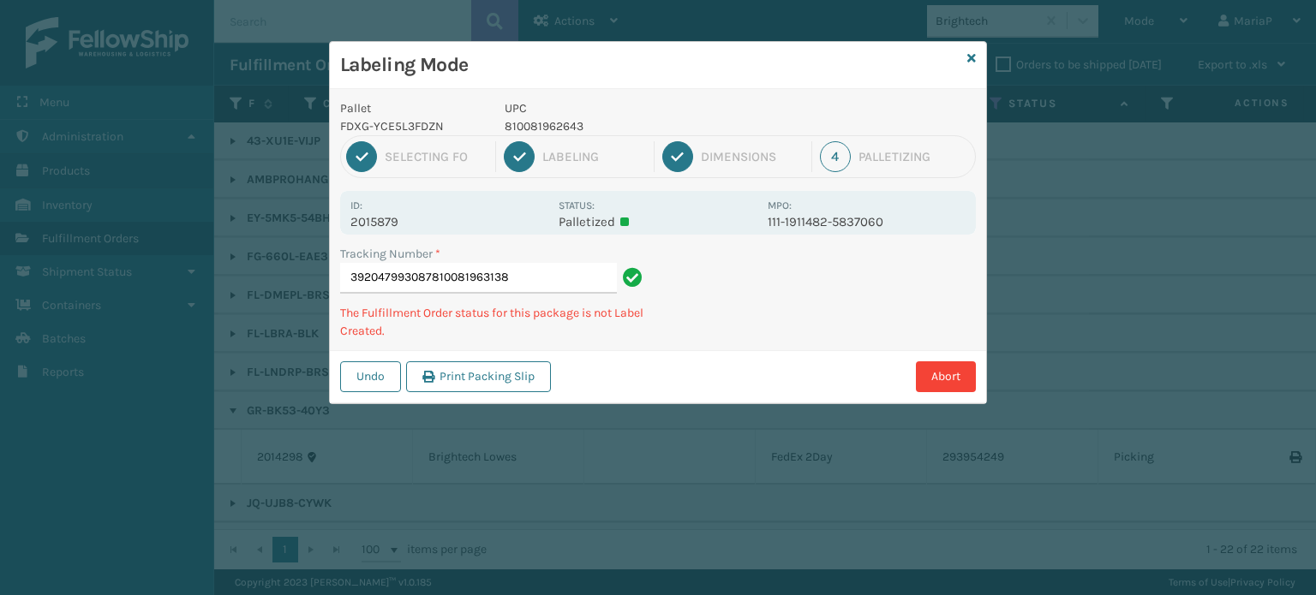
type input "392047993087810081963138"
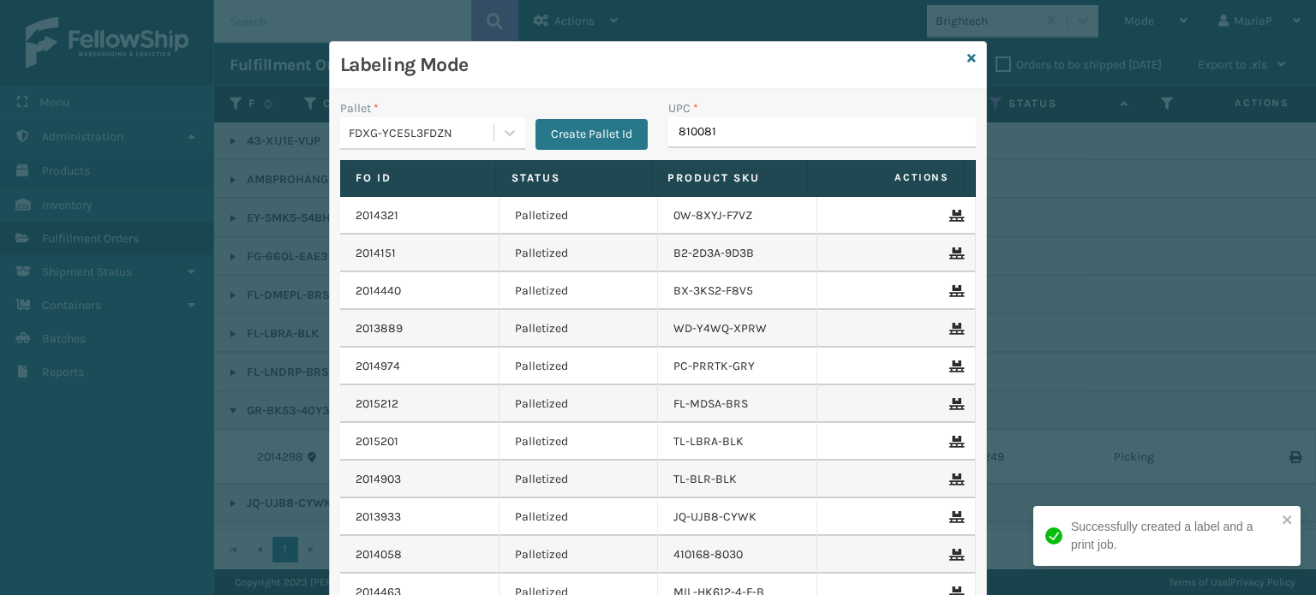
type input "8100819"
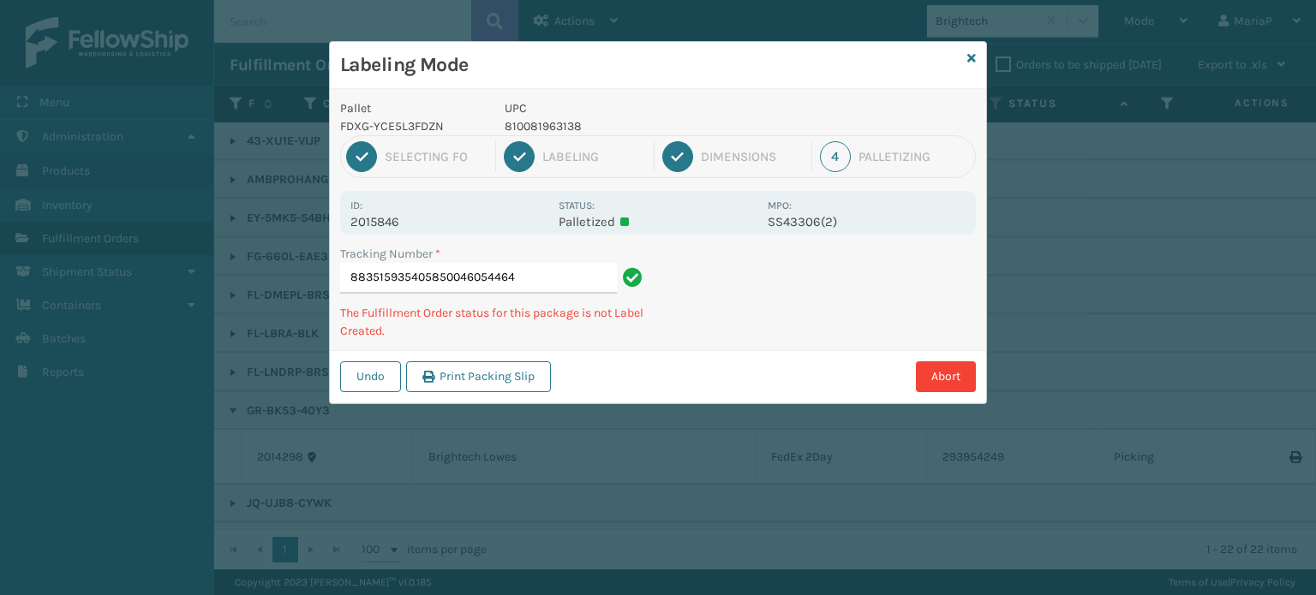
type input "883515935405850046054464"
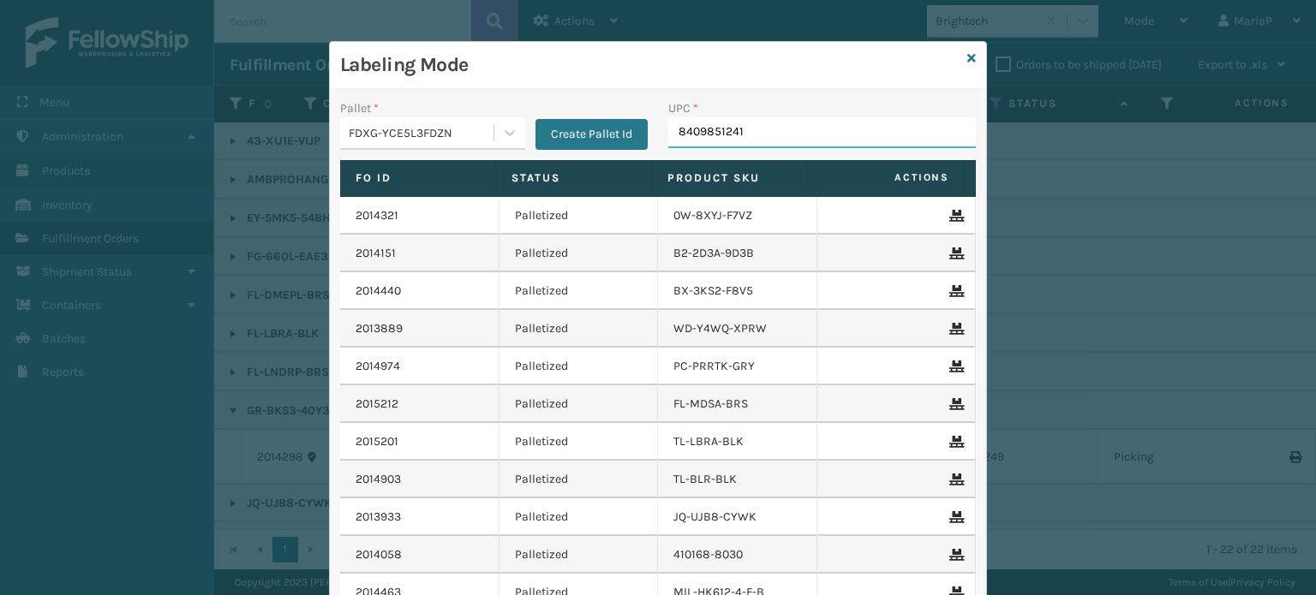
type input "84098512418"
type input "8539130"
type input "858100007623"
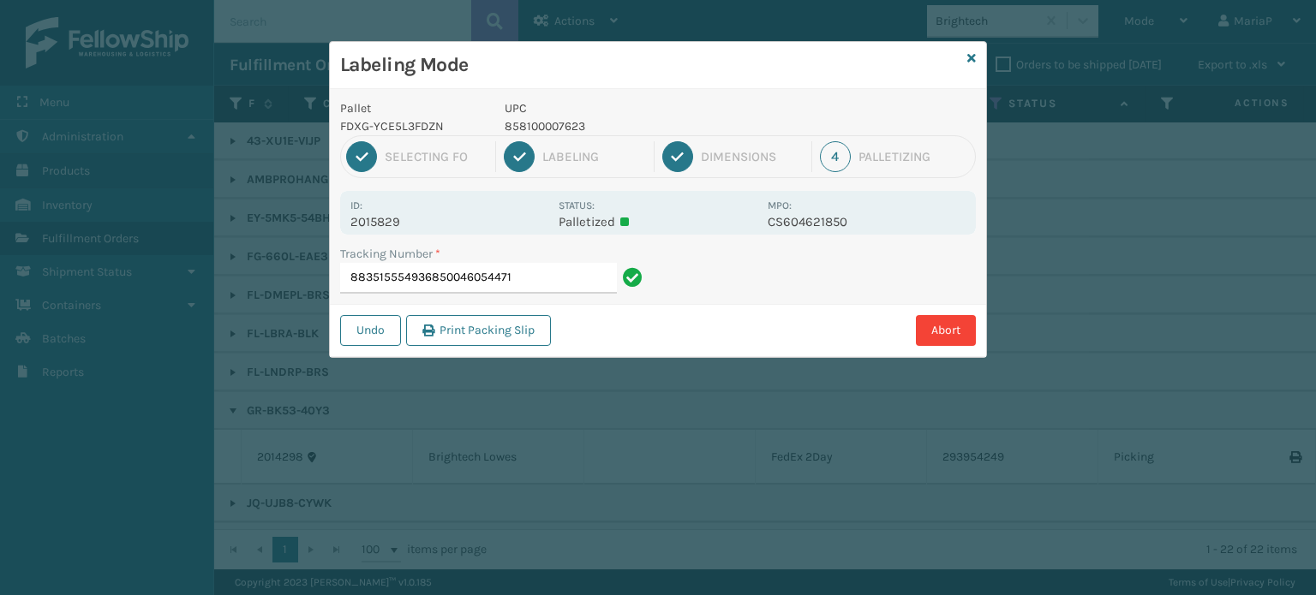
type input "883515554936850046054471"
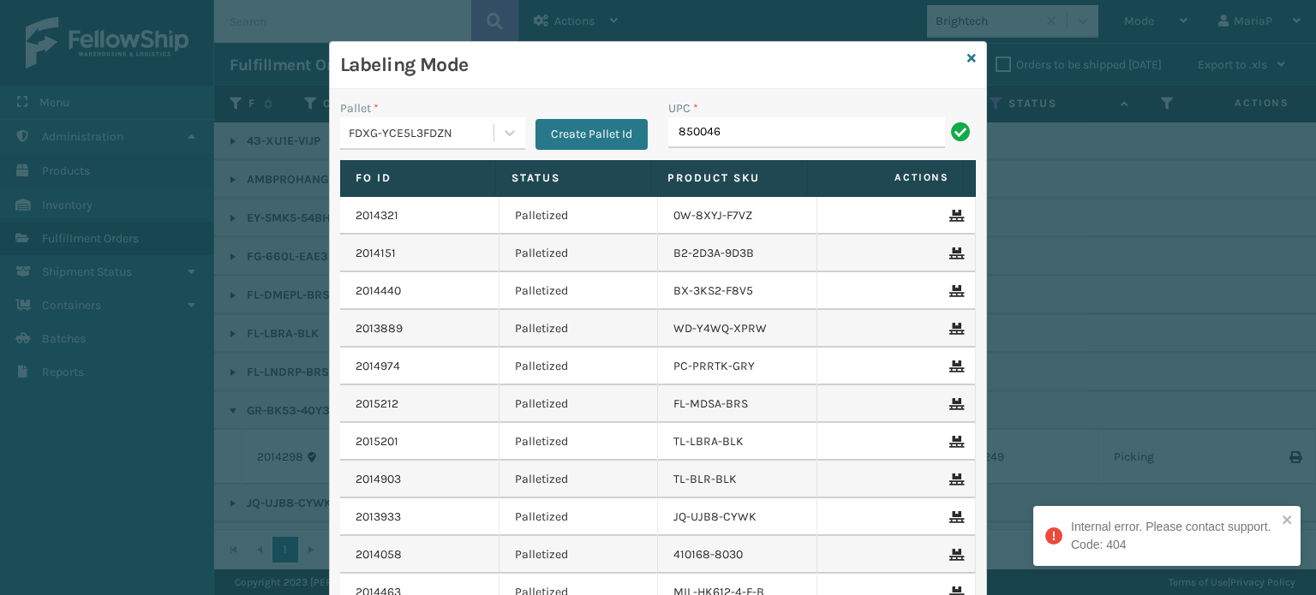
type input "8500460"
type input "8537990"
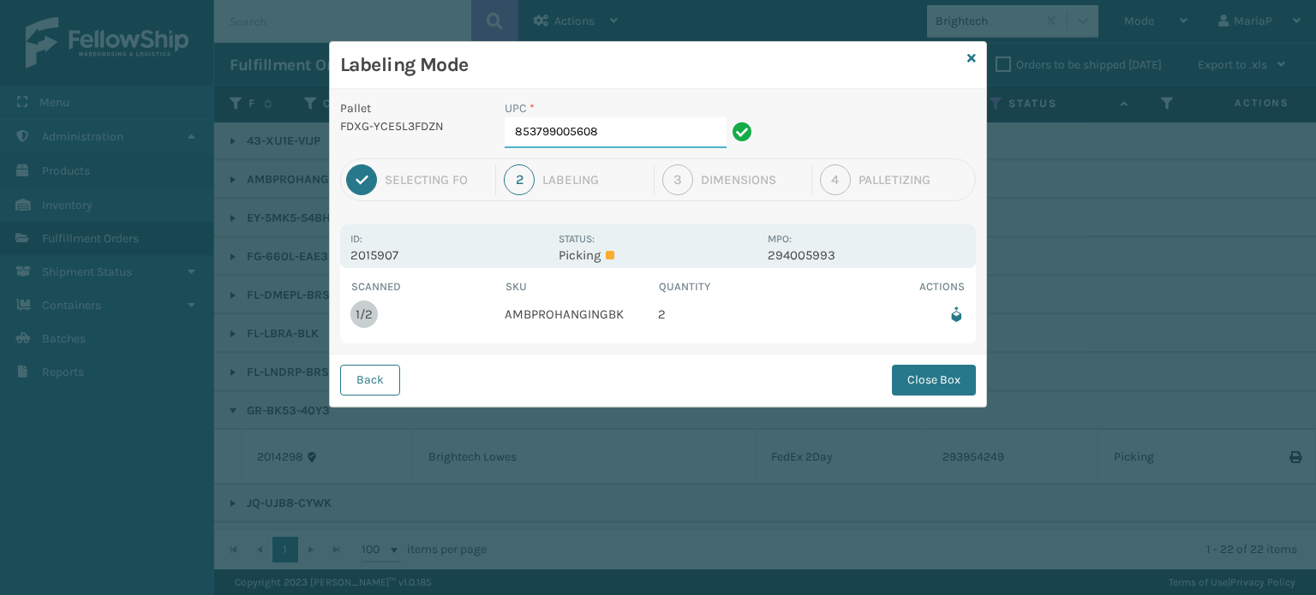
click at [640, 122] on input "853799005608" at bounding box center [615, 132] width 222 height 31
click at [912, 376] on button "Close Box" at bounding box center [934, 380] width 84 height 31
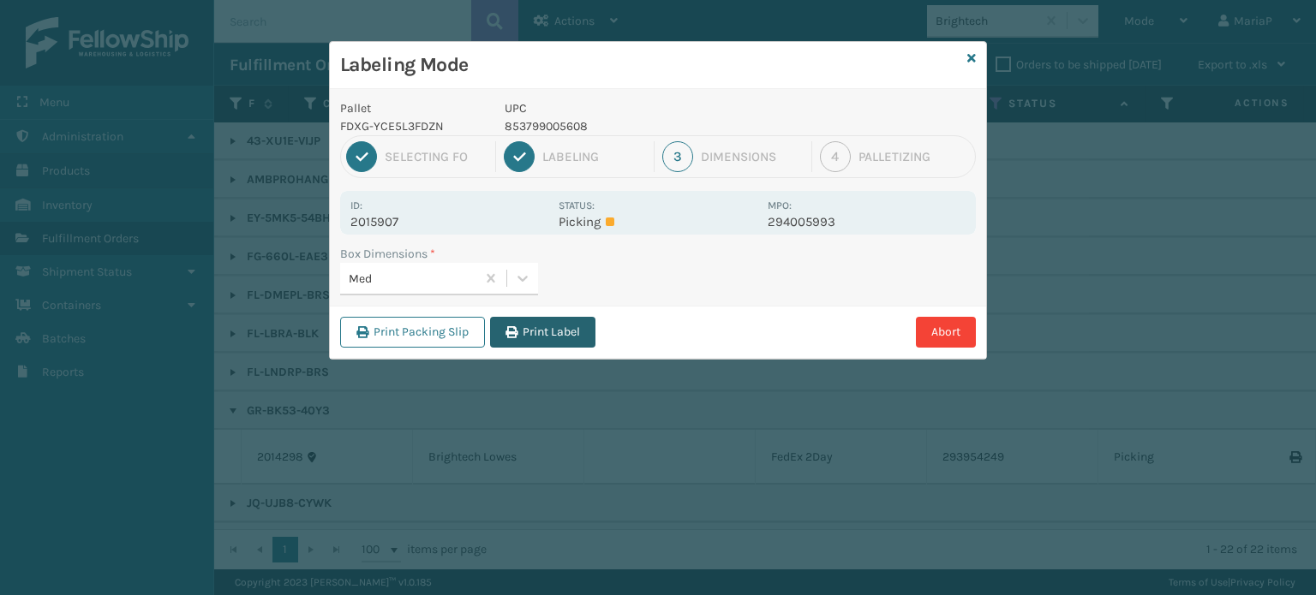
click at [566, 325] on button "Print Label" at bounding box center [542, 332] width 105 height 31
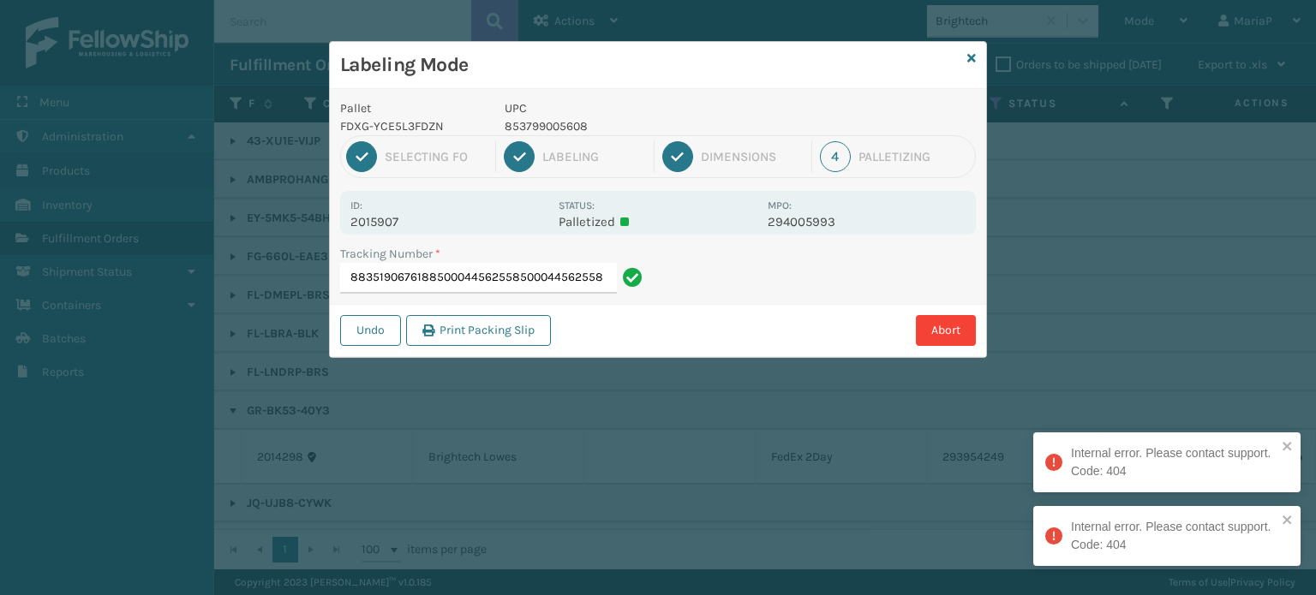
type input "88351906761885000445625585000445625585"
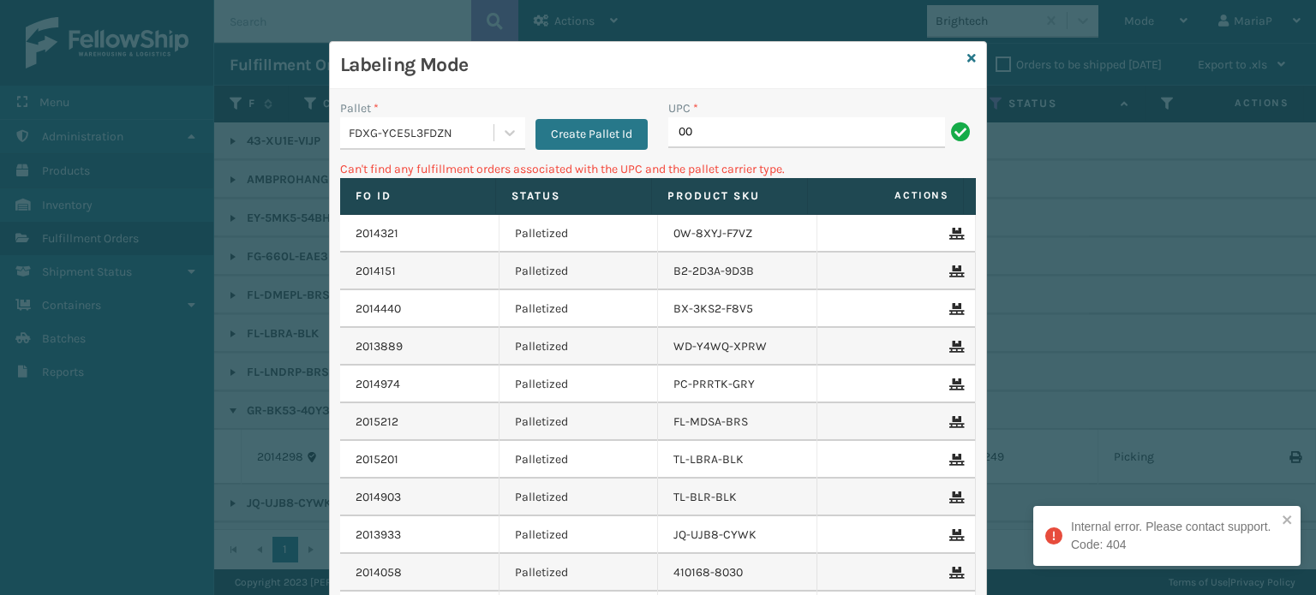
type input "0"
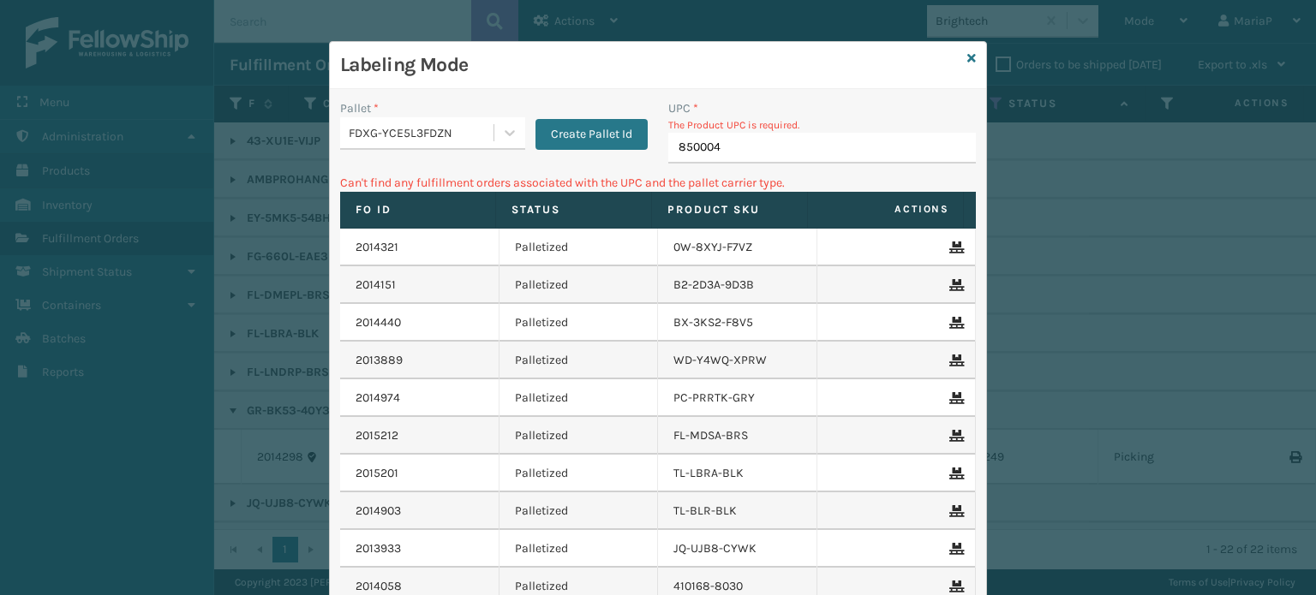
type input "8500044"
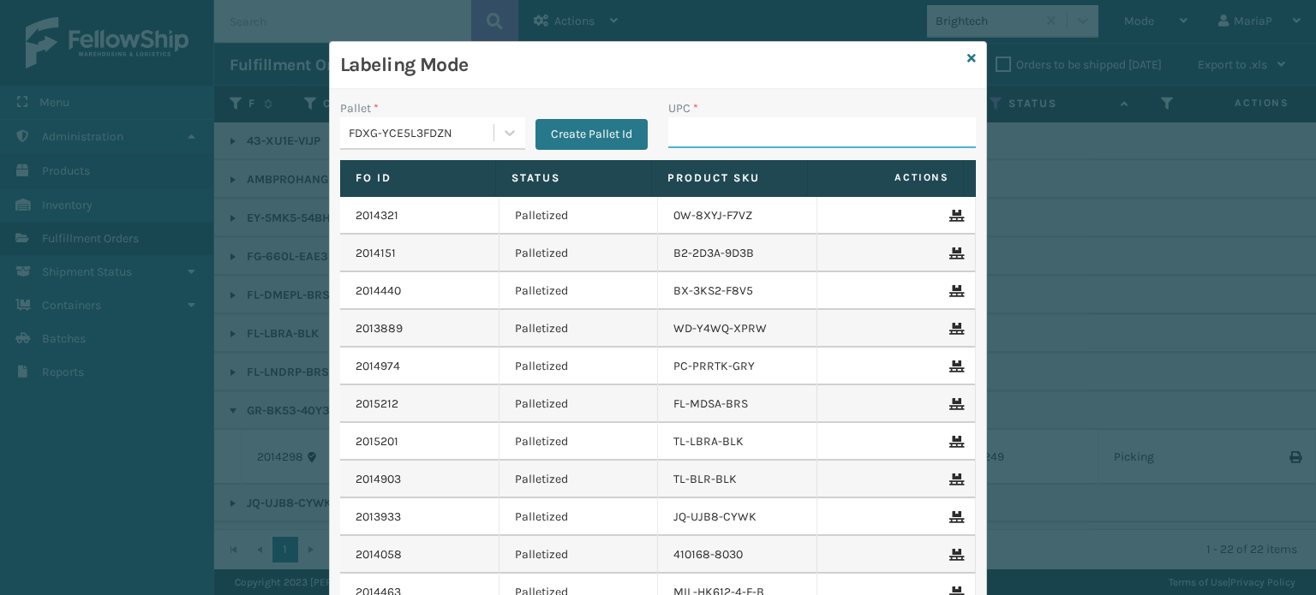
click at [690, 132] on input "UPC *" at bounding box center [821, 132] width 307 height 31
type input "85001248694"
type input "840985114008"
